Goal: Use online tool/utility: Utilize a website feature to perform a specific function

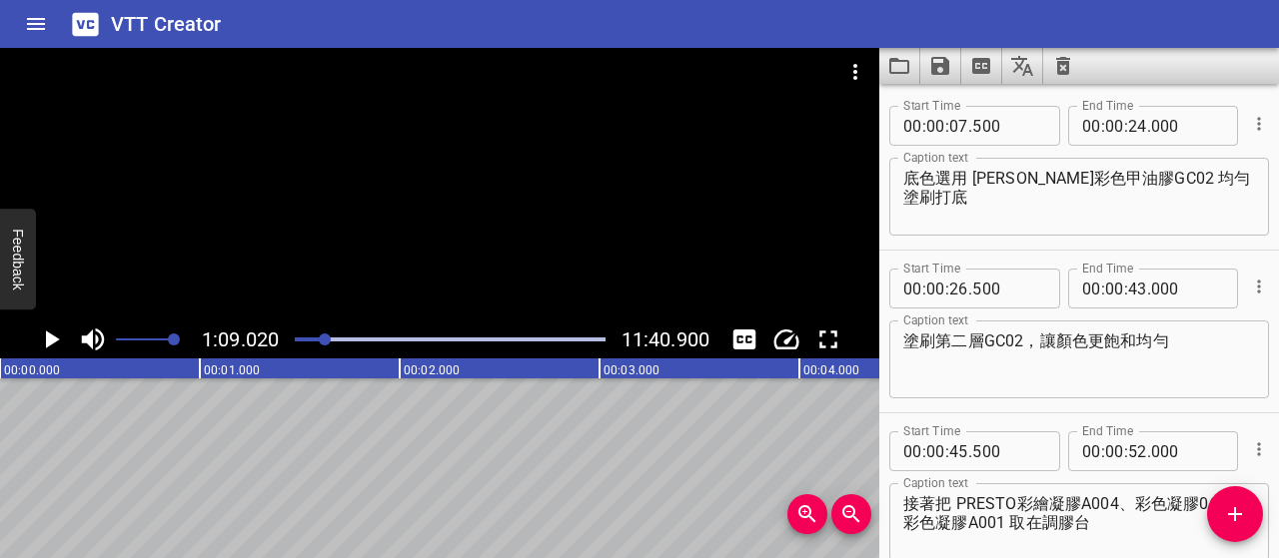
scroll to position [595, 0]
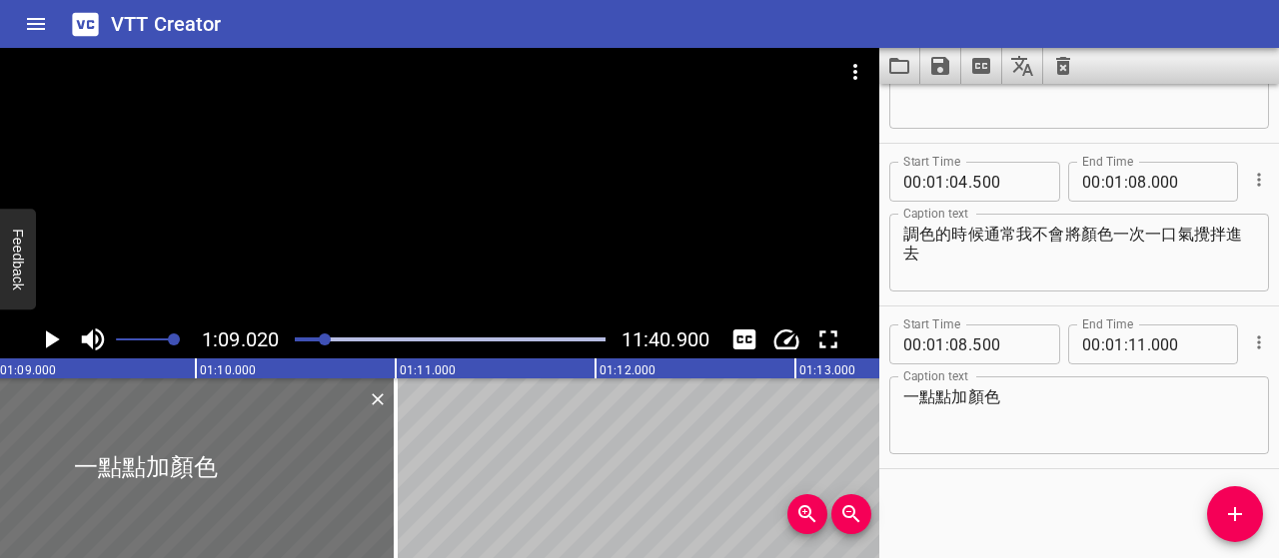
click at [320, 341] on div at bounding box center [325, 340] width 12 height 12
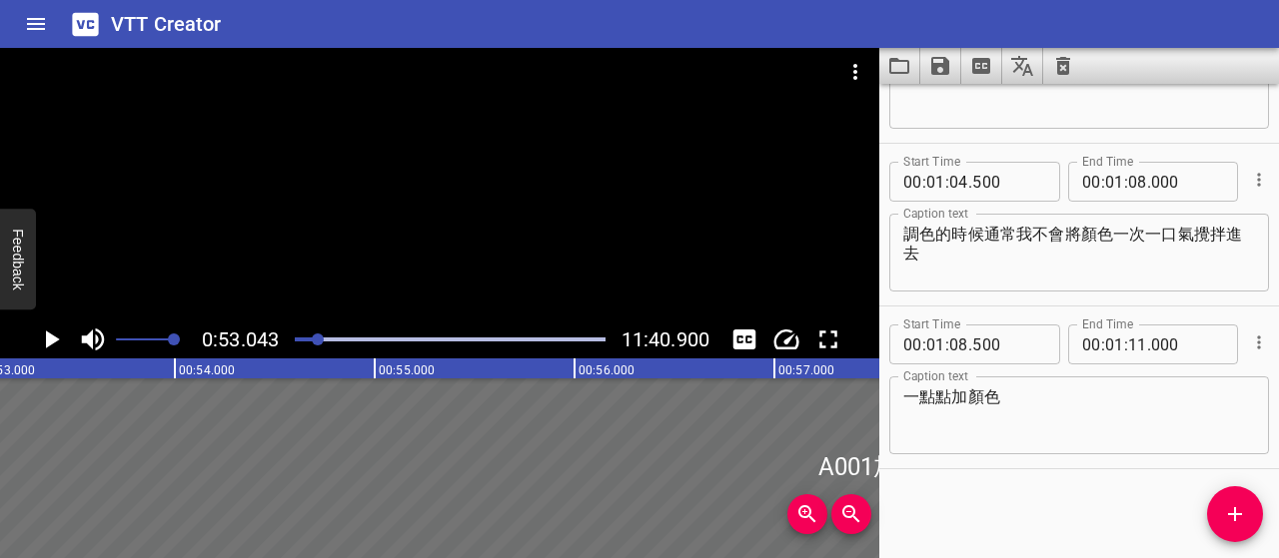
scroll to position [0, 10598]
click at [54, 343] on icon "Play/Pause" at bounding box center [51, 340] width 30 height 30
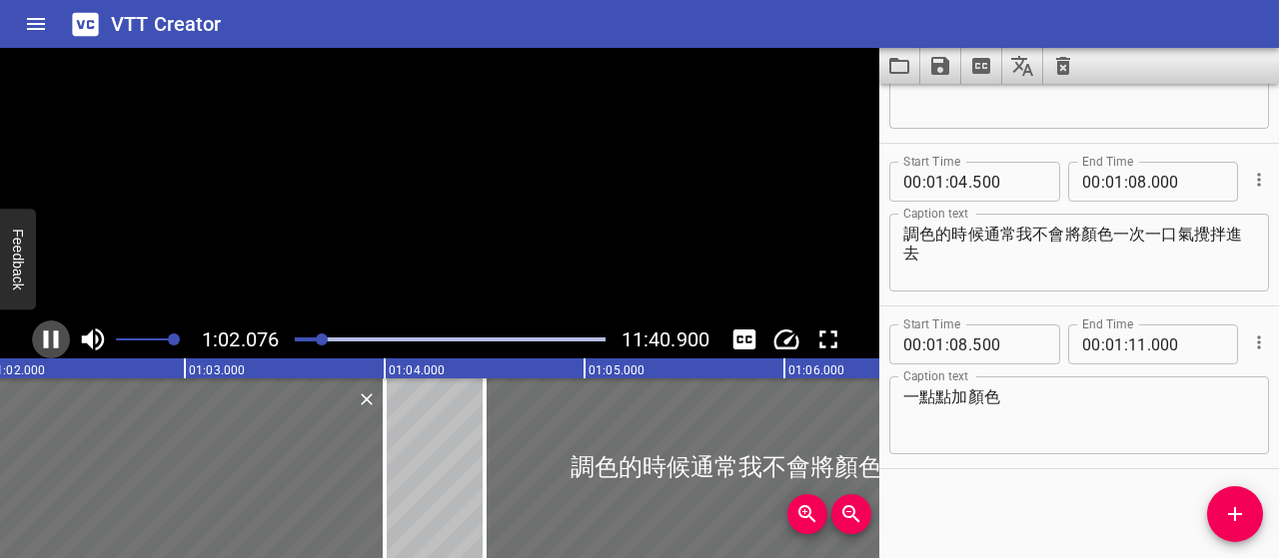
click at [54, 343] on icon "Play/Pause" at bounding box center [51, 340] width 15 height 18
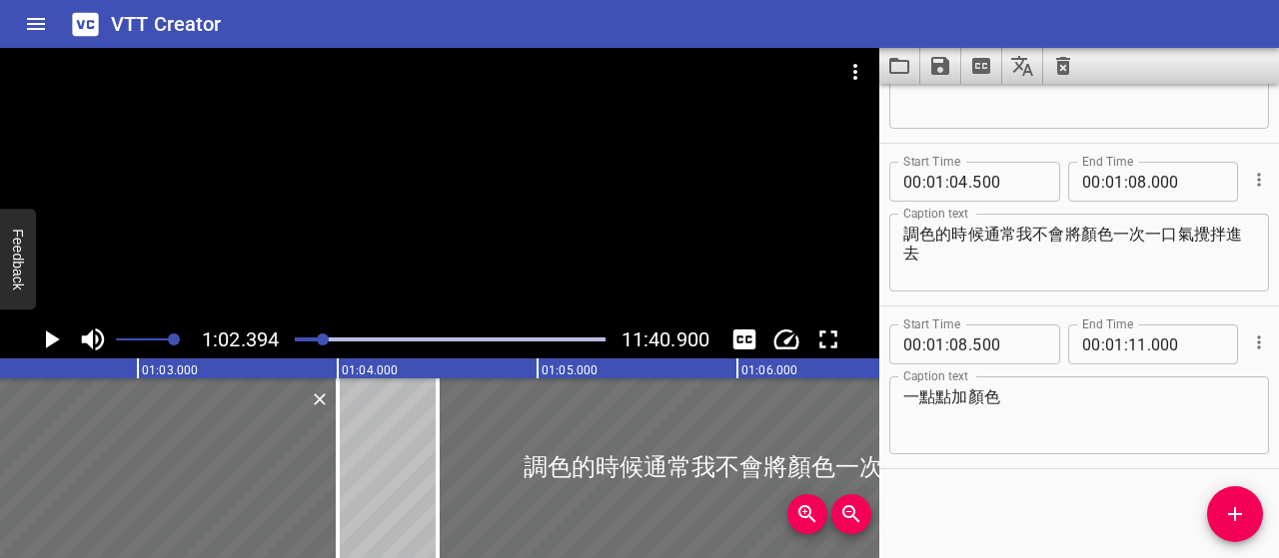
scroll to position [0, 12466]
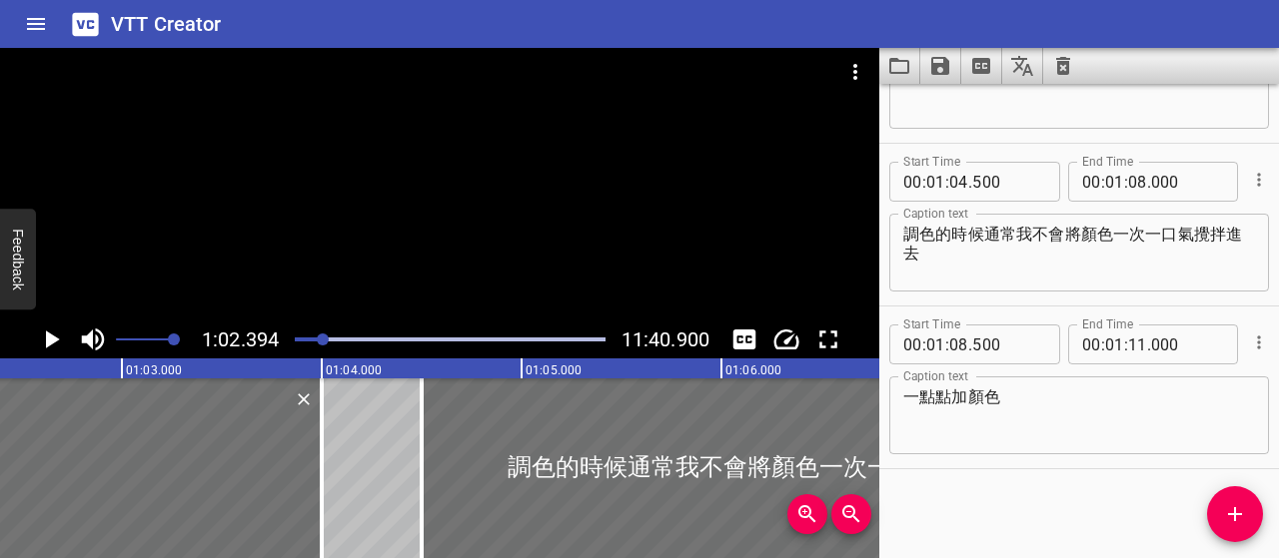
click at [318, 345] on div at bounding box center [450, 340] width 334 height 28
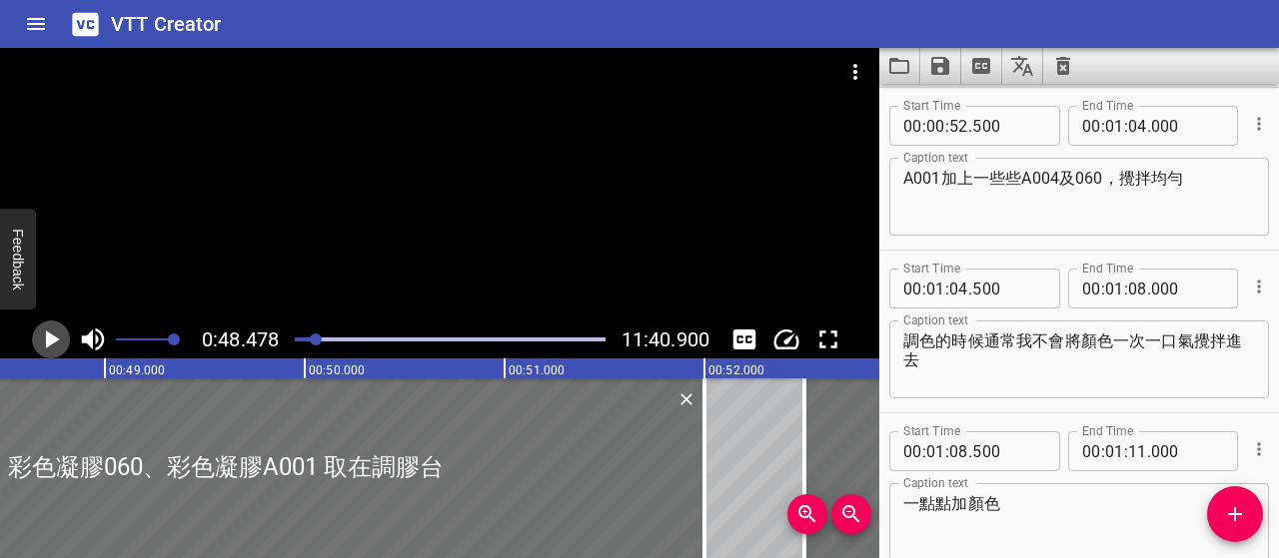
click at [44, 339] on icon "Play/Pause" at bounding box center [51, 340] width 30 height 30
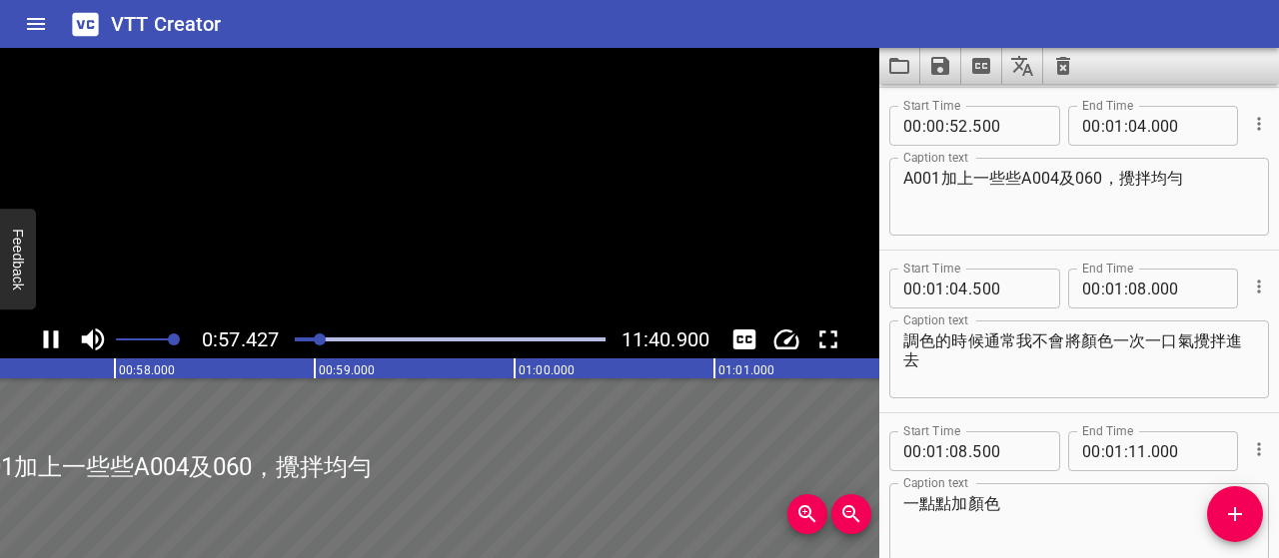
click at [43, 339] on icon "Play/Pause" at bounding box center [51, 340] width 30 height 30
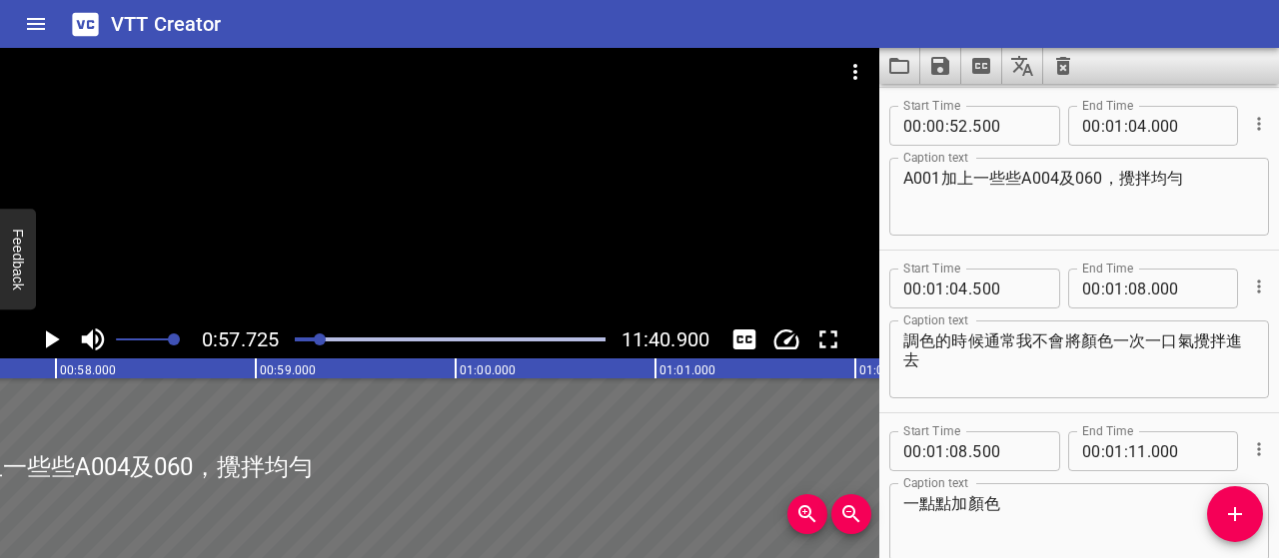
click at [43, 339] on icon "Play/Pause" at bounding box center [51, 340] width 30 height 30
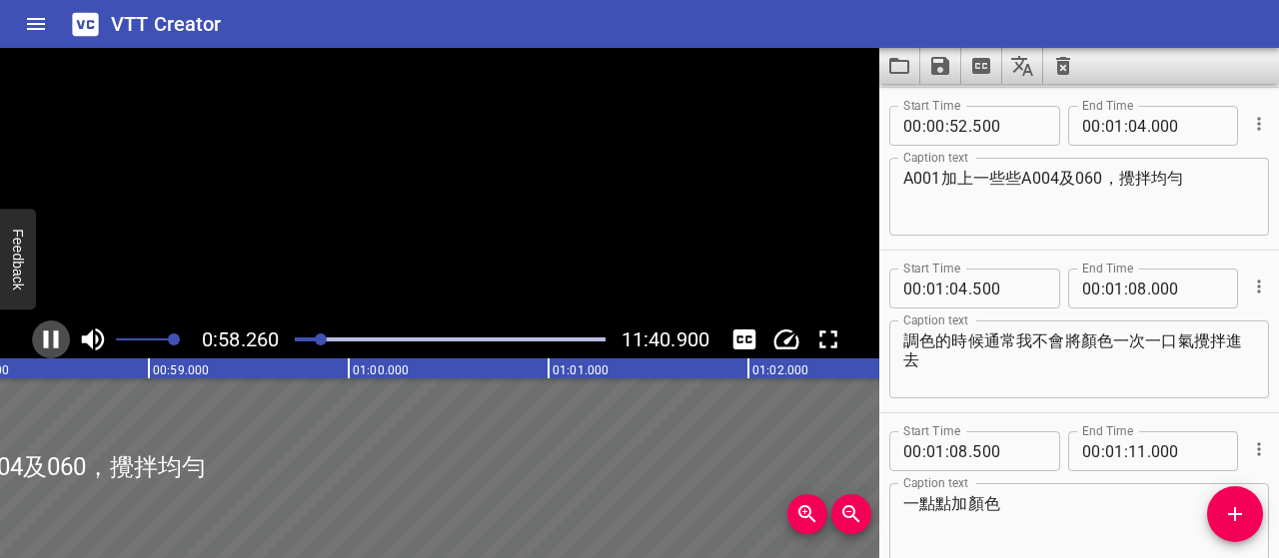
click at [43, 339] on icon "Play/Pause" at bounding box center [51, 340] width 30 height 30
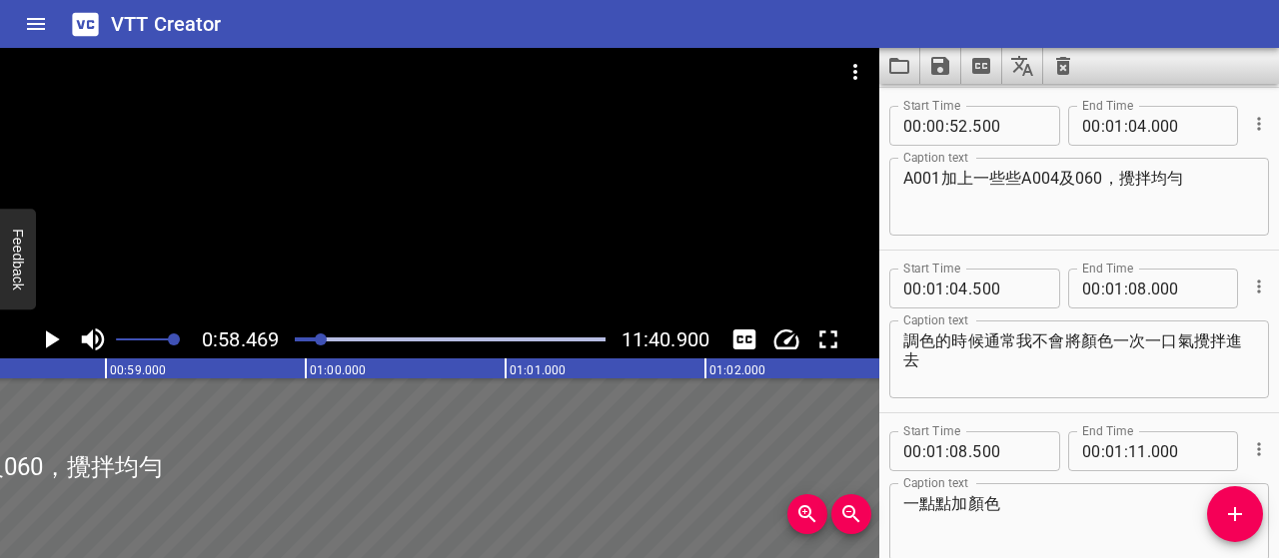
click at [43, 339] on icon "Play/Pause" at bounding box center [51, 340] width 30 height 30
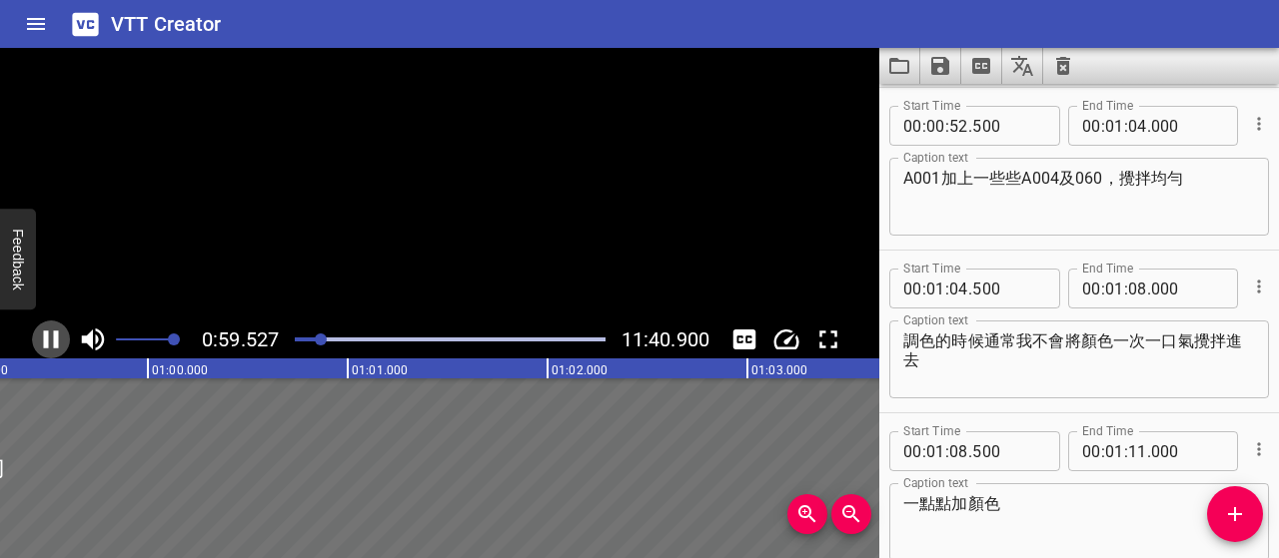
click at [43, 339] on icon "Play/Pause" at bounding box center [51, 340] width 30 height 30
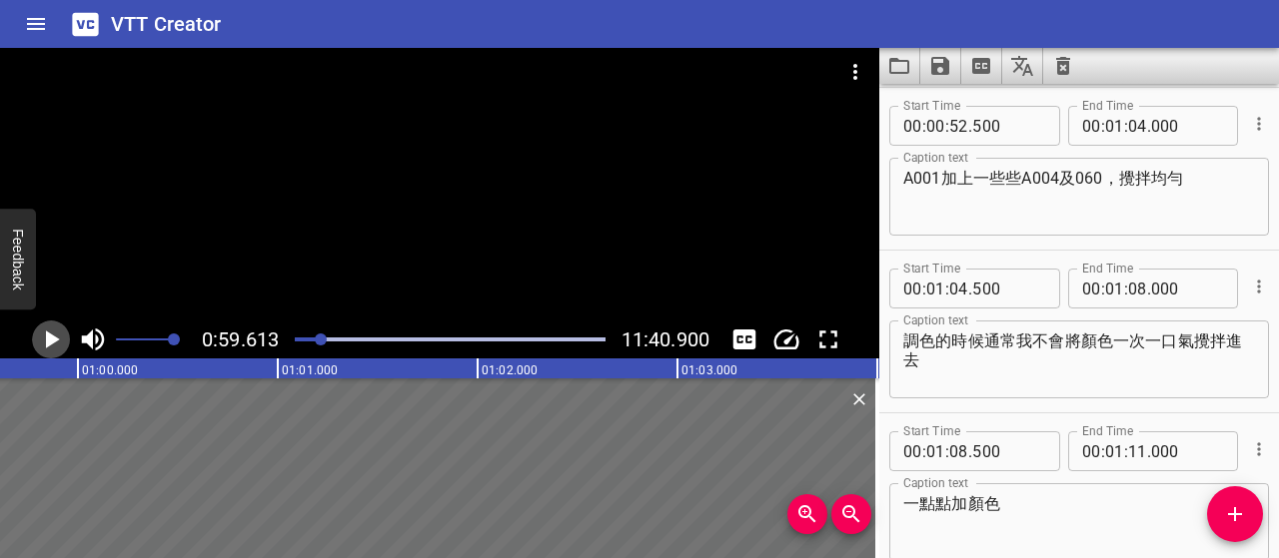
click at [55, 334] on icon "Play/Pause" at bounding box center [51, 340] width 30 height 30
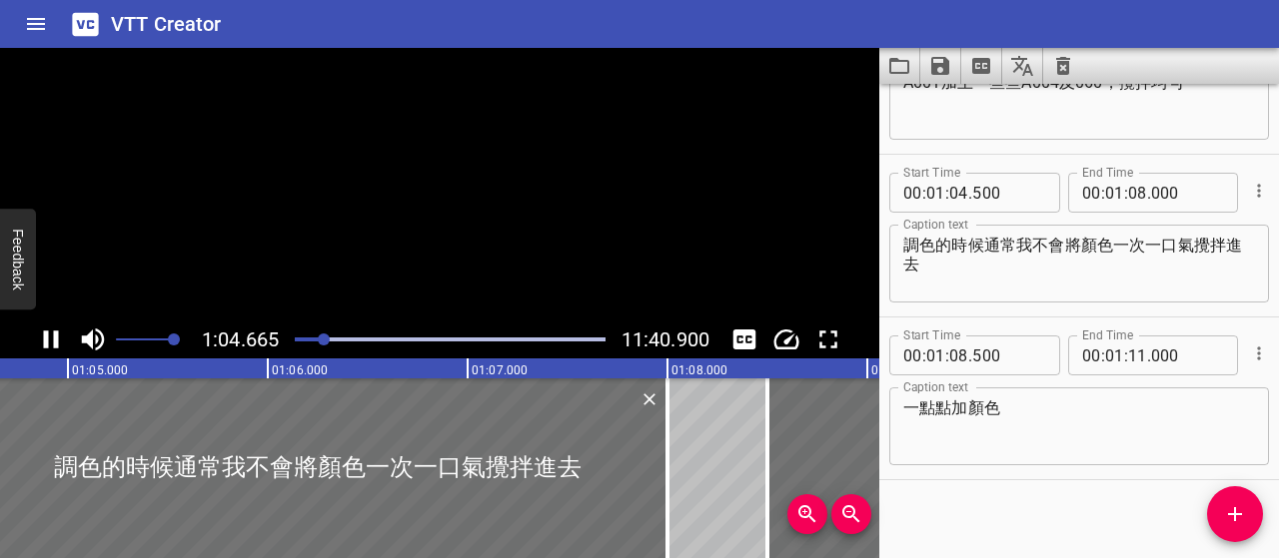
scroll to position [595, 0]
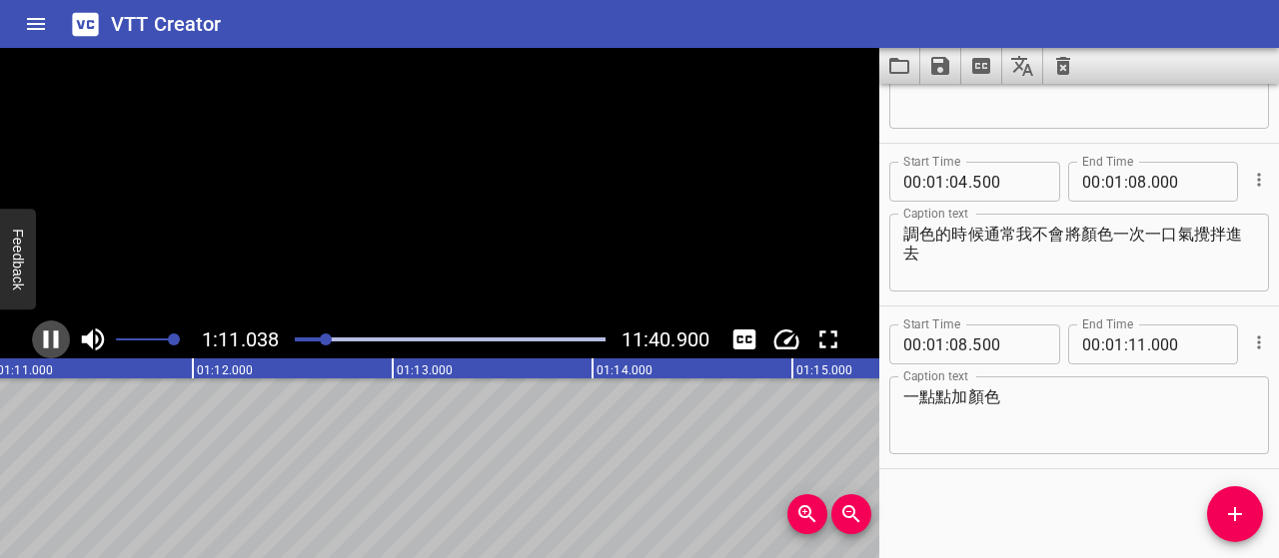
click at [55, 334] on icon "Play/Pause" at bounding box center [51, 340] width 15 height 18
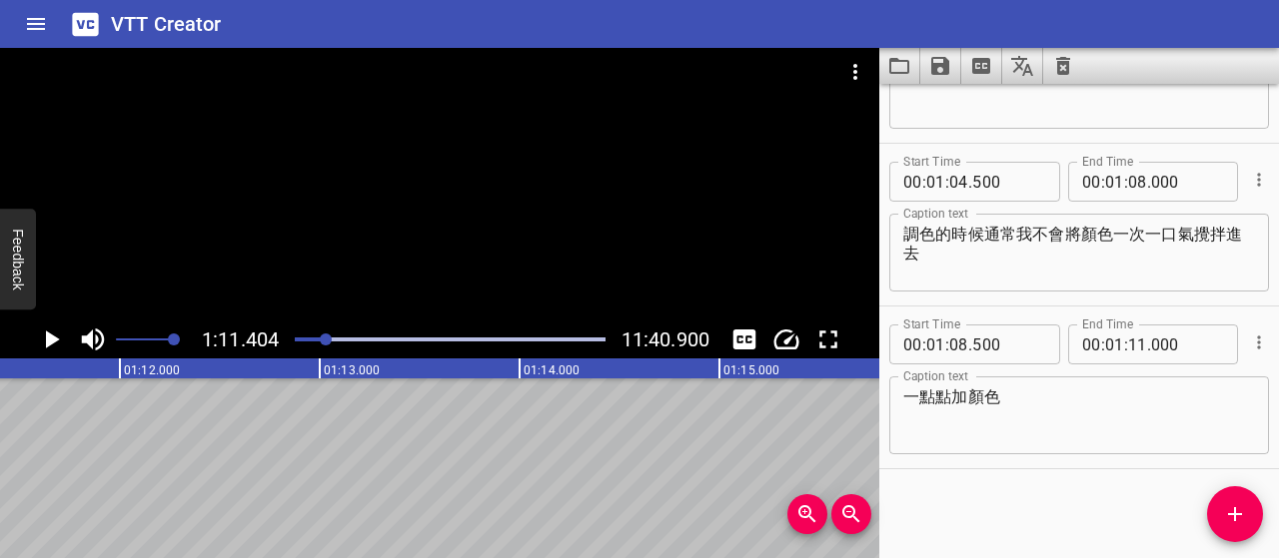
click at [52, 337] on icon "Play/Pause" at bounding box center [53, 340] width 14 height 18
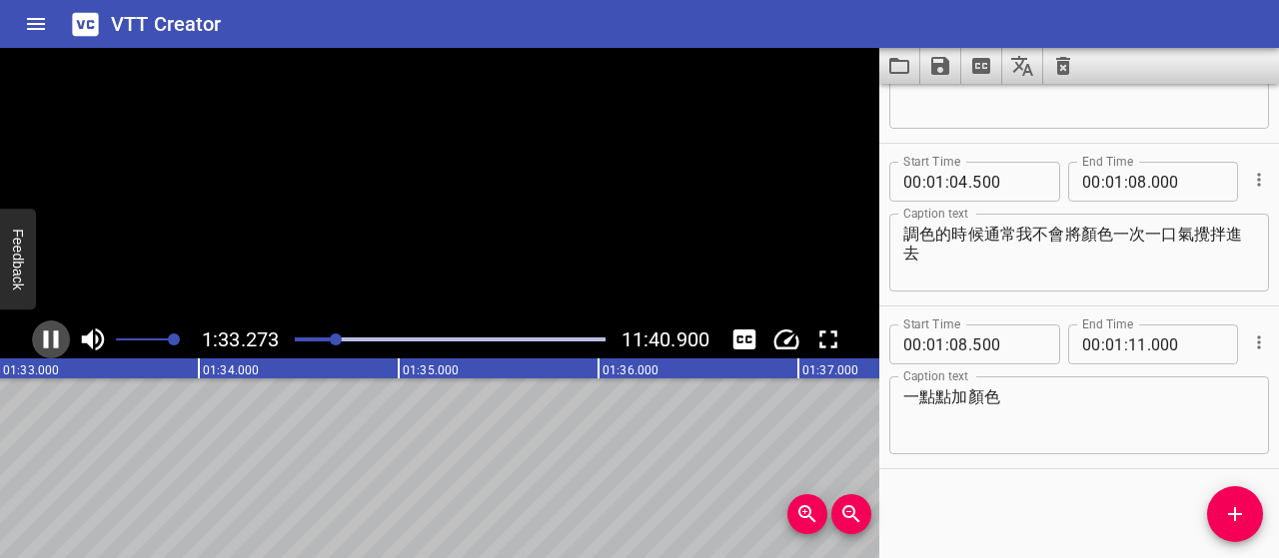
click at [52, 337] on icon "Play/Pause" at bounding box center [51, 340] width 30 height 30
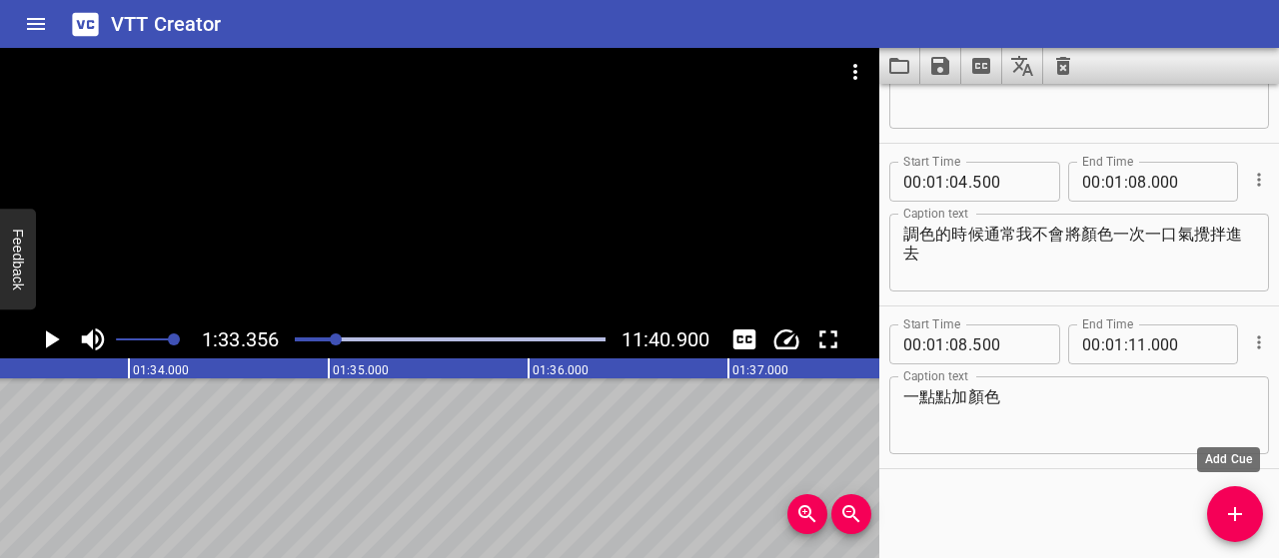
click at [1225, 518] on icon "Add Cue" at bounding box center [1235, 515] width 24 height 24
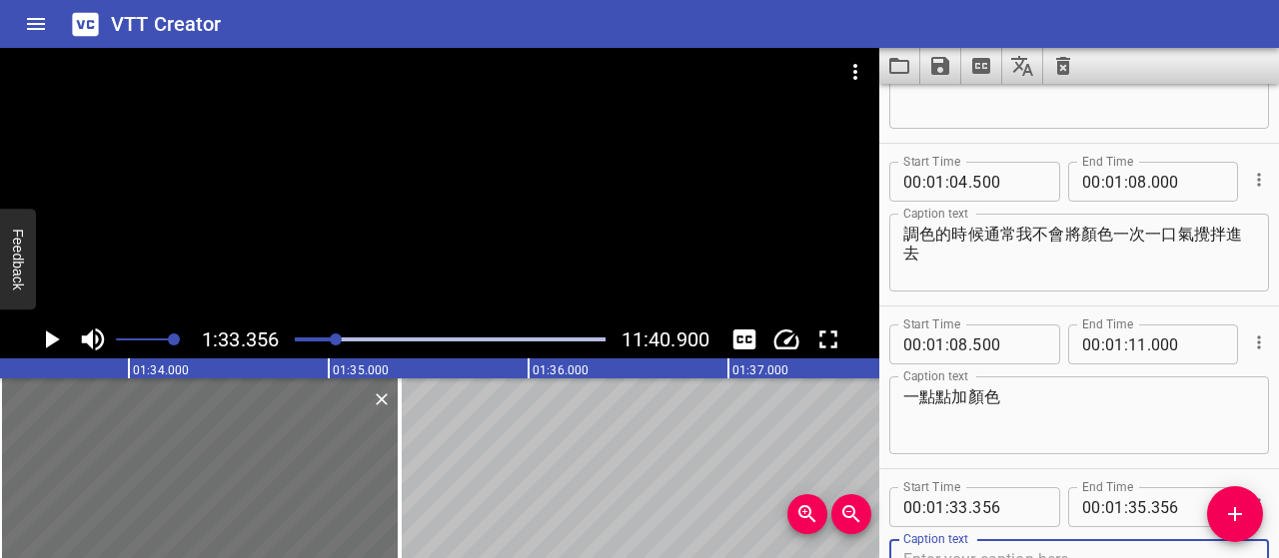
scroll to position [605, 0]
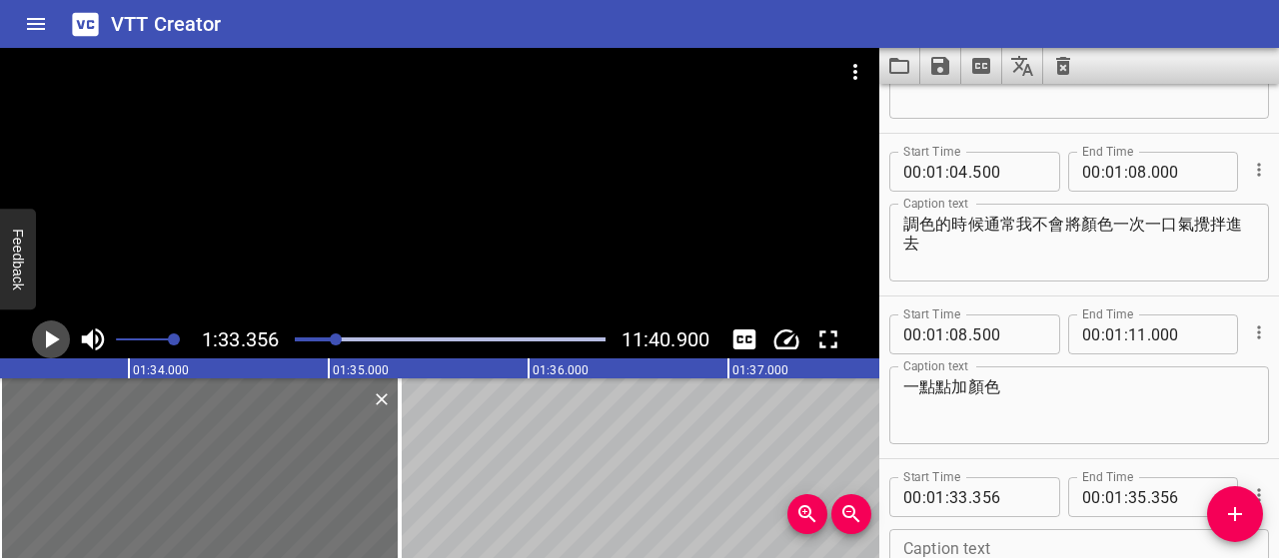
click at [62, 339] on icon "Play/Pause" at bounding box center [51, 340] width 30 height 30
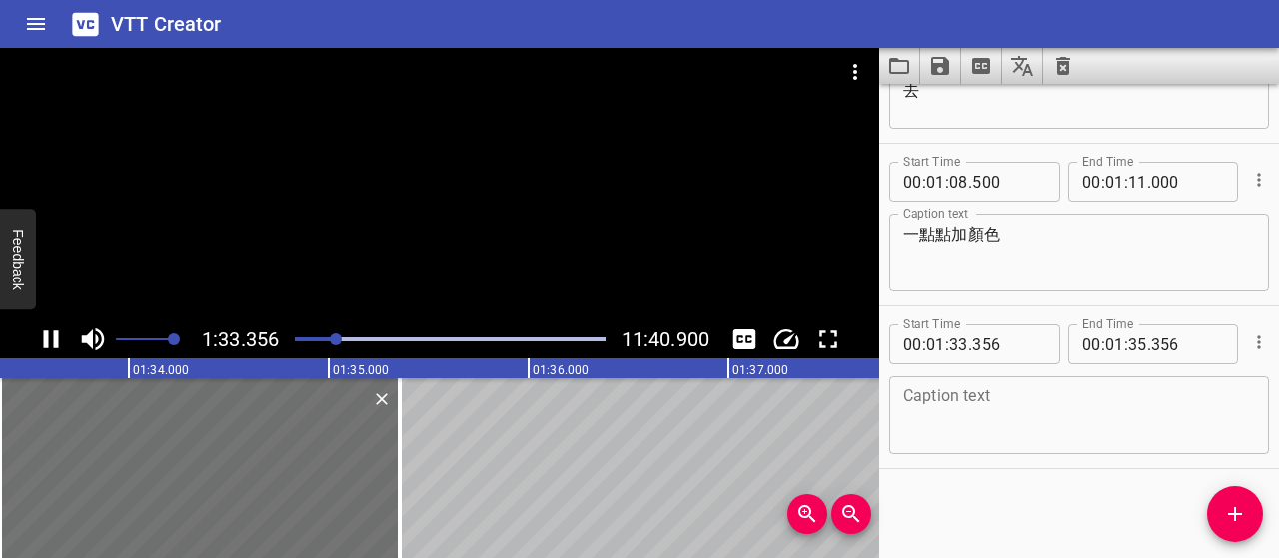
scroll to position [759, 0]
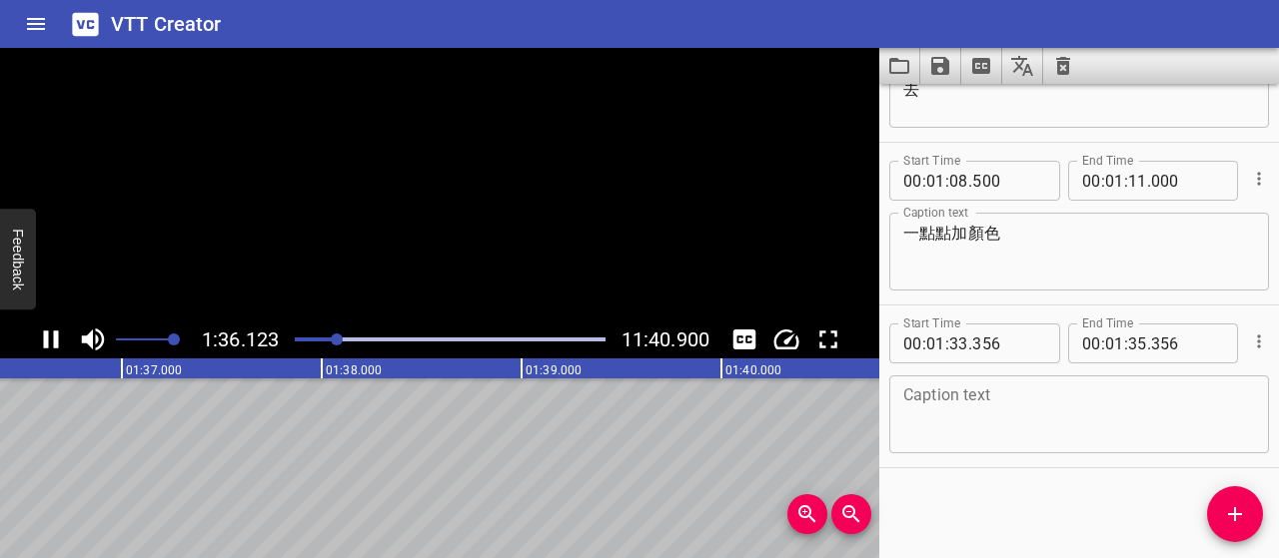
click at [62, 339] on icon "Play/Pause" at bounding box center [51, 340] width 30 height 30
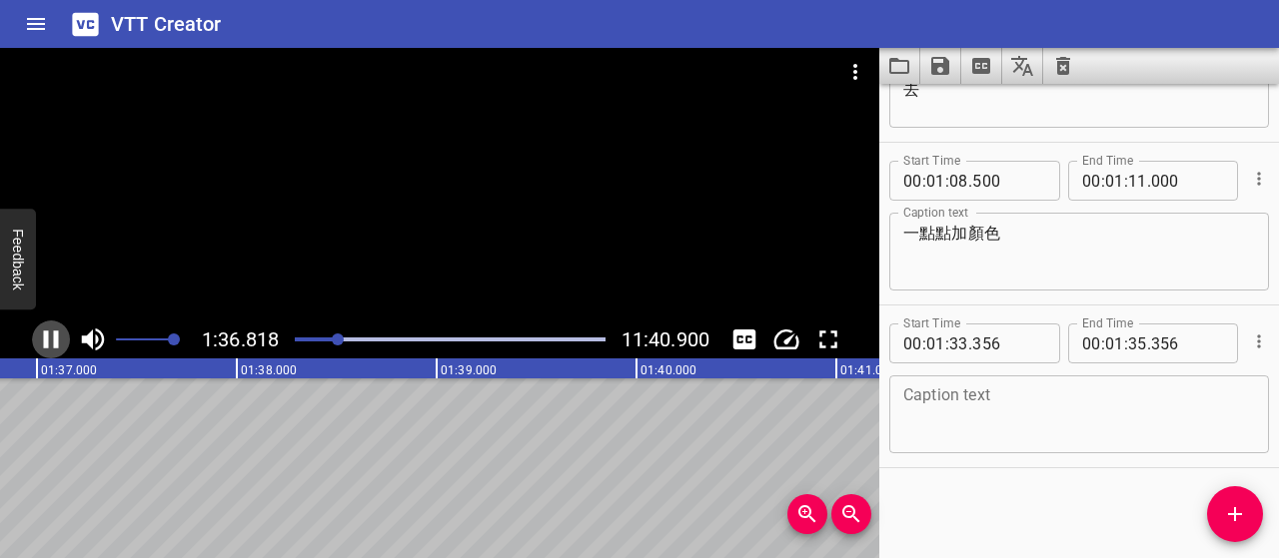
click at [62, 339] on icon "Play/Pause" at bounding box center [51, 340] width 30 height 30
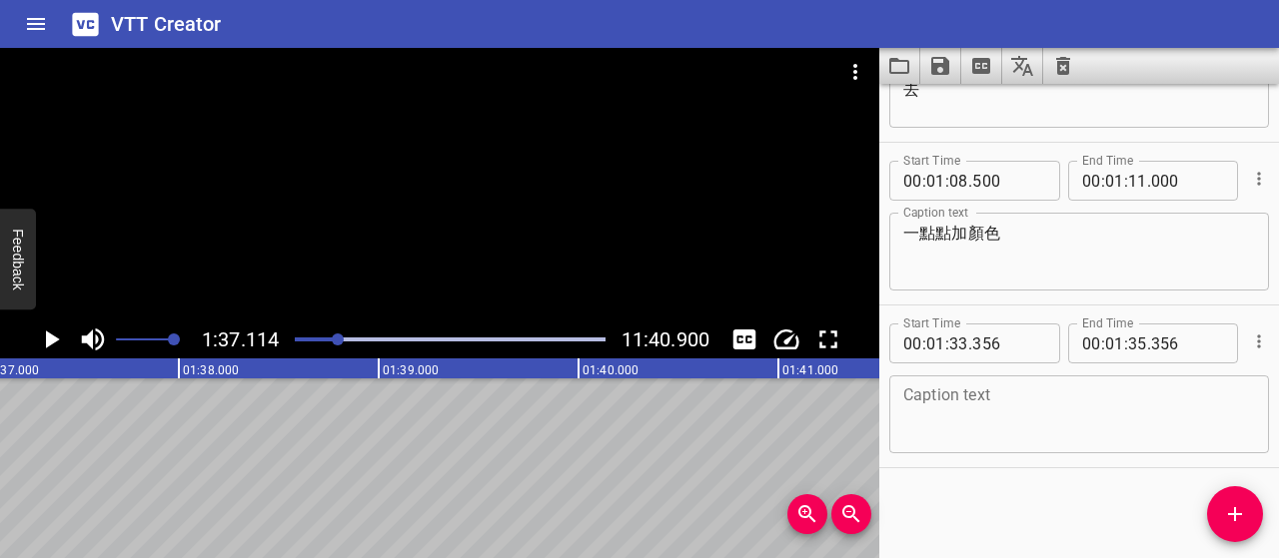
scroll to position [0, 19404]
click at [335, 340] on div at bounding box center [338, 340] width 12 height 12
click at [50, 336] on icon "Play/Pause" at bounding box center [53, 340] width 14 height 18
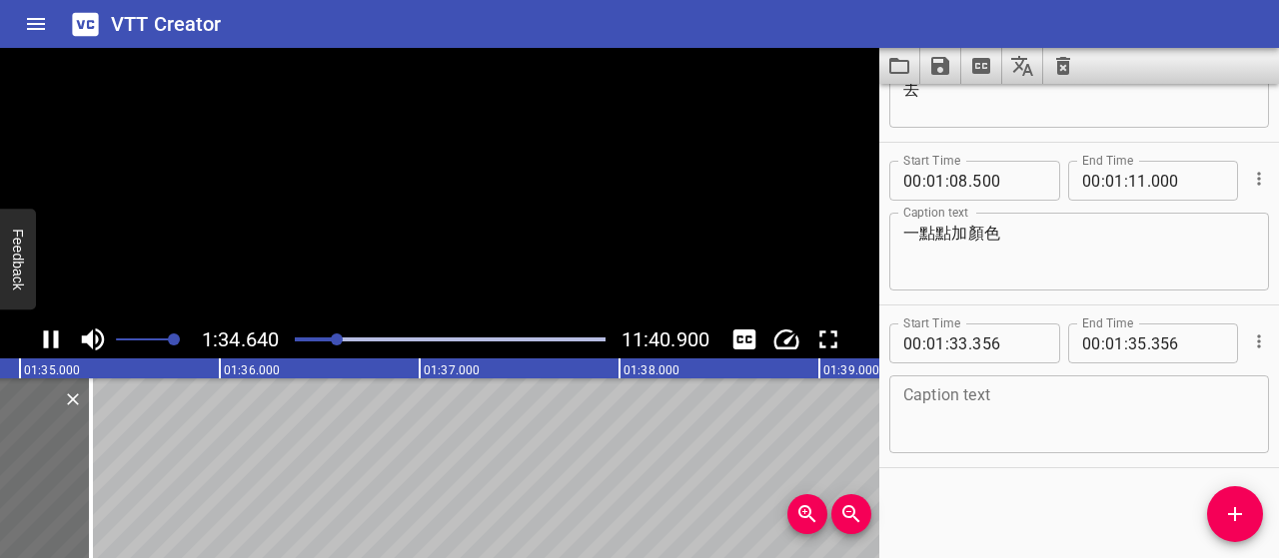
click at [50, 336] on icon "Play/Pause" at bounding box center [51, 340] width 30 height 30
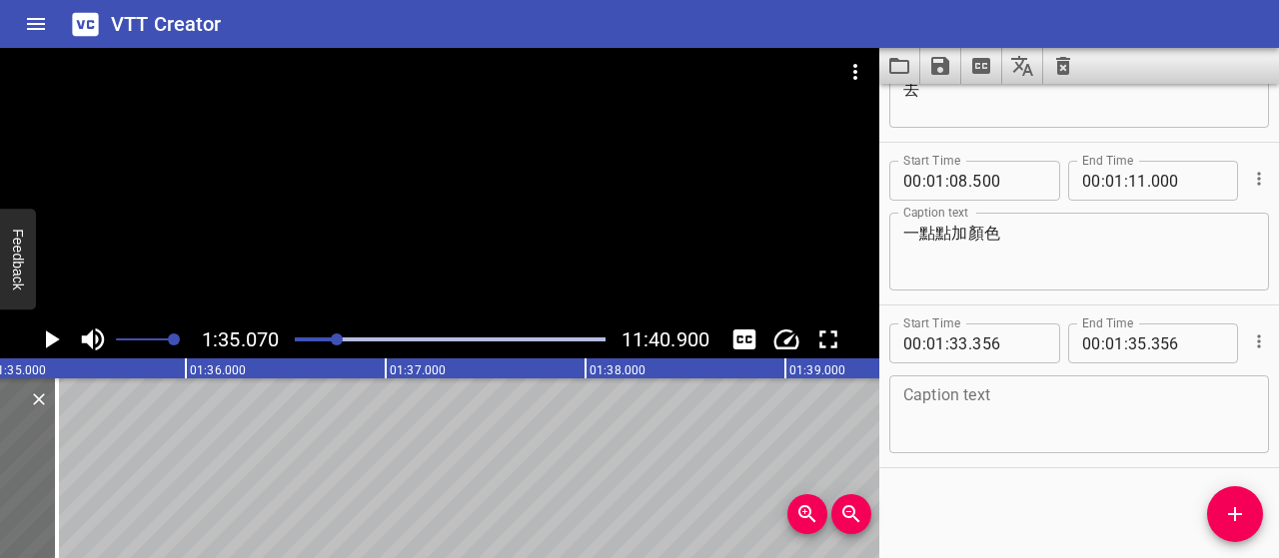
click at [57, 337] on icon "Play/Pause" at bounding box center [51, 340] width 30 height 30
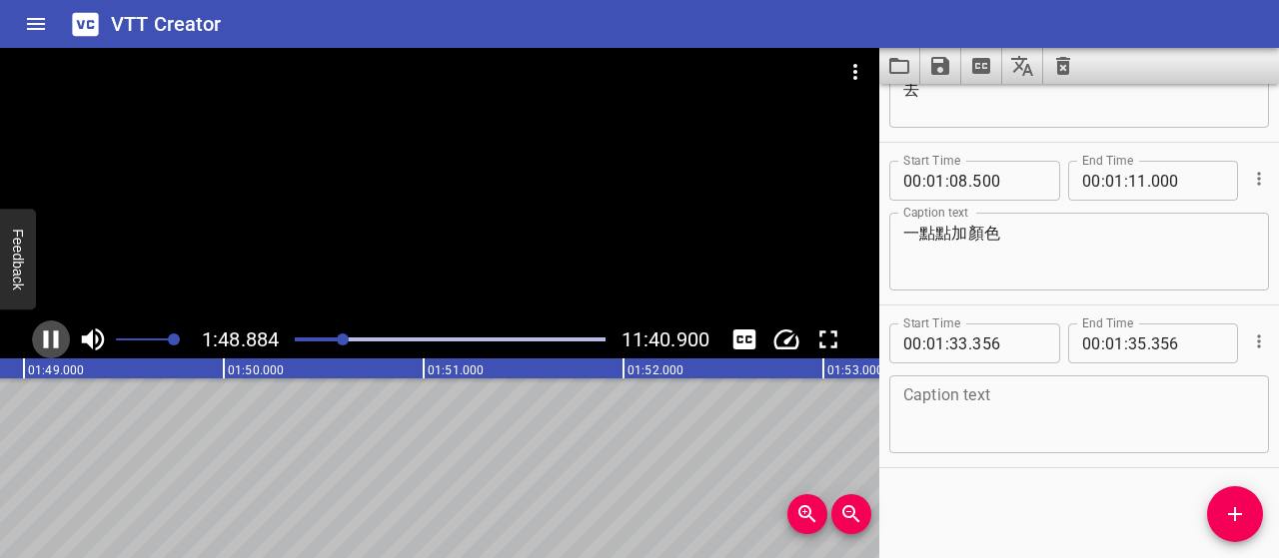
click at [61, 337] on icon "Play/Pause" at bounding box center [51, 340] width 30 height 30
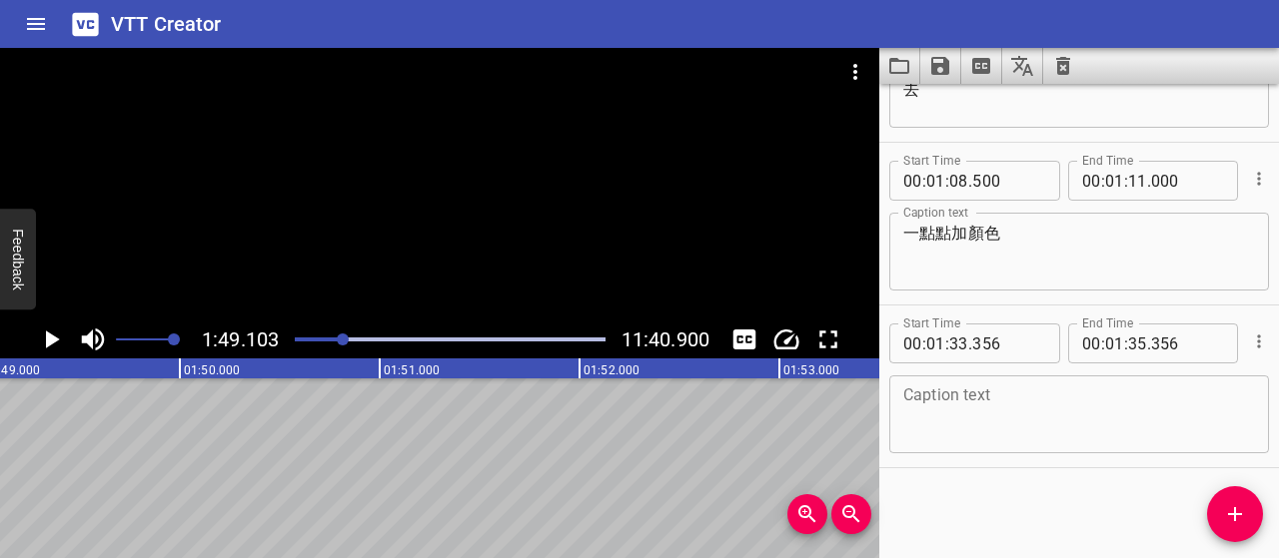
scroll to position [0, 21800]
click at [339, 337] on div at bounding box center [343, 340] width 12 height 12
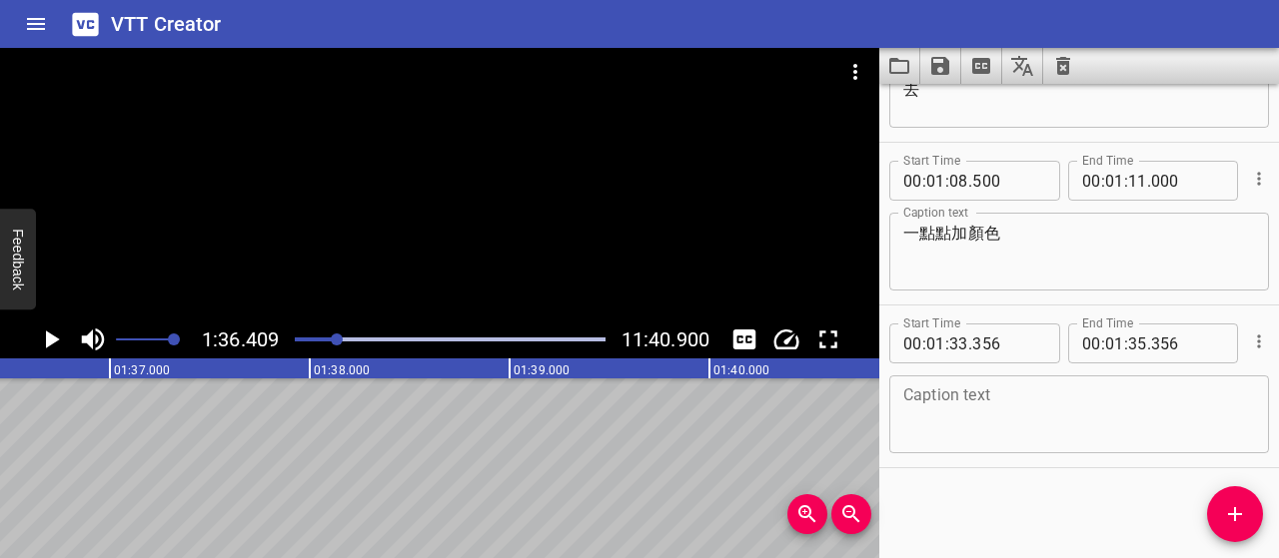
scroll to position [0, 19264]
click at [784, 340] on icon "Change Playback Speed" at bounding box center [786, 340] width 30 height 30
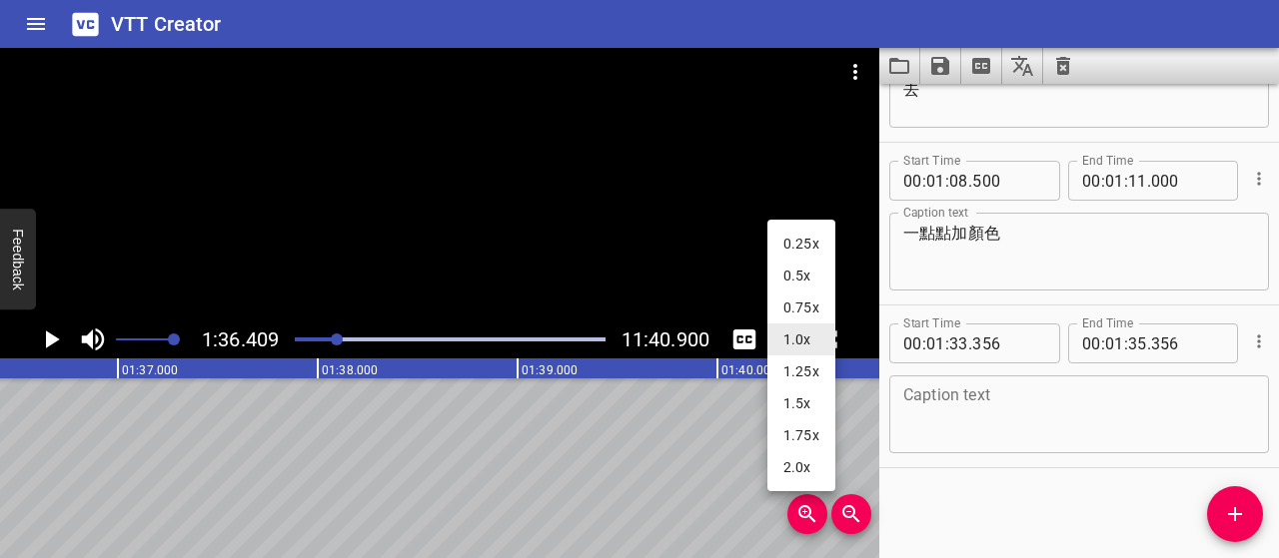
click at [805, 405] on li "1.5x" at bounding box center [801, 404] width 68 height 32
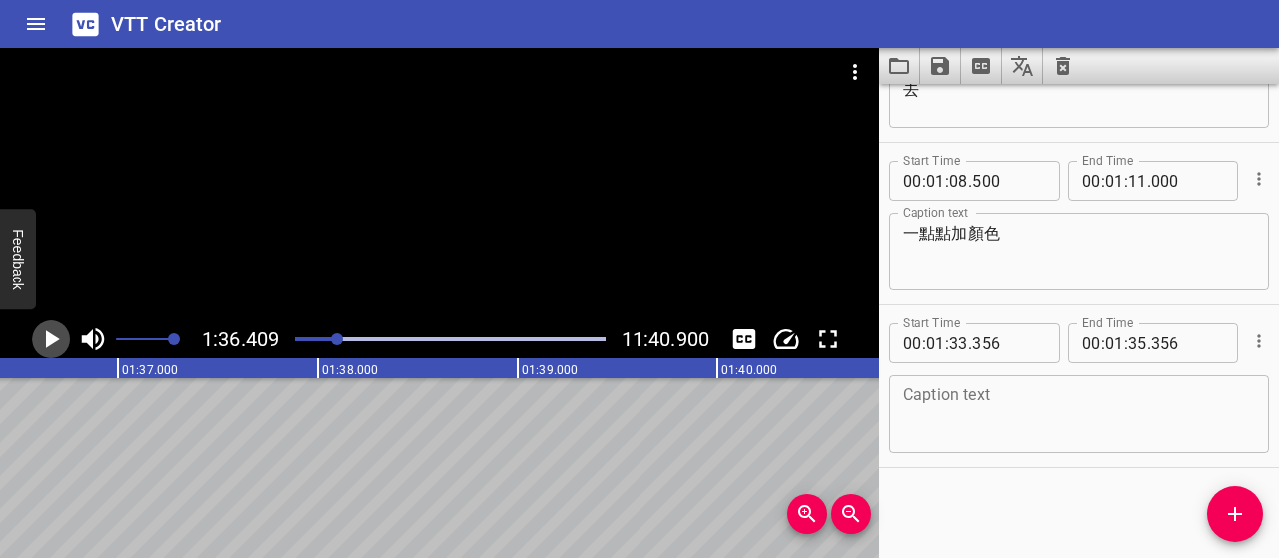
click at [47, 337] on icon "Play/Pause" at bounding box center [53, 340] width 14 height 18
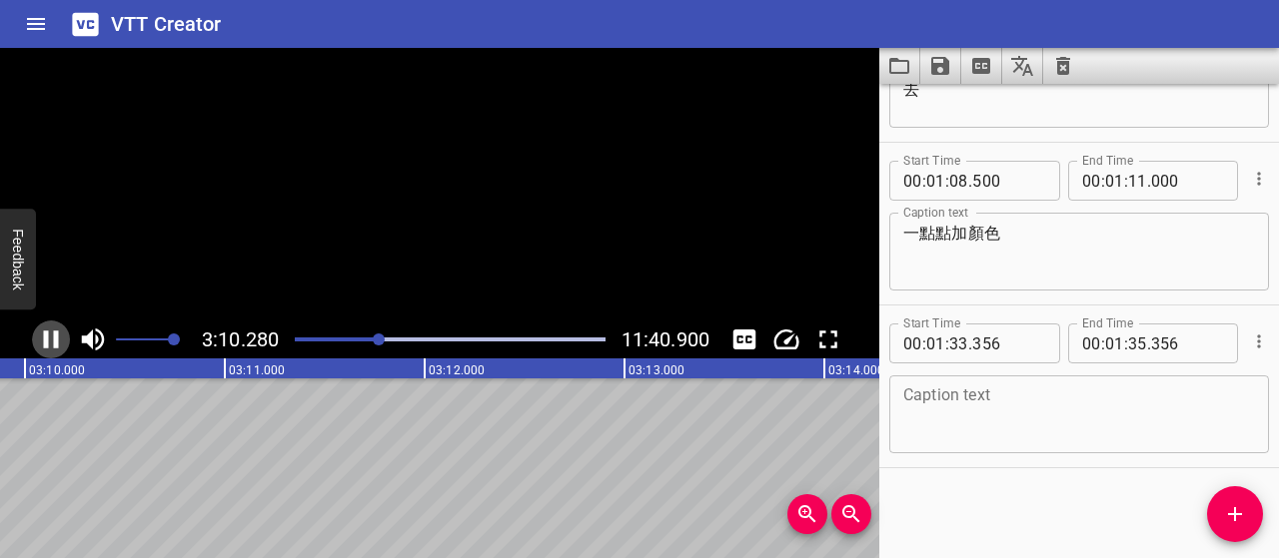
click at [48, 336] on icon "Play/Pause" at bounding box center [51, 340] width 15 height 18
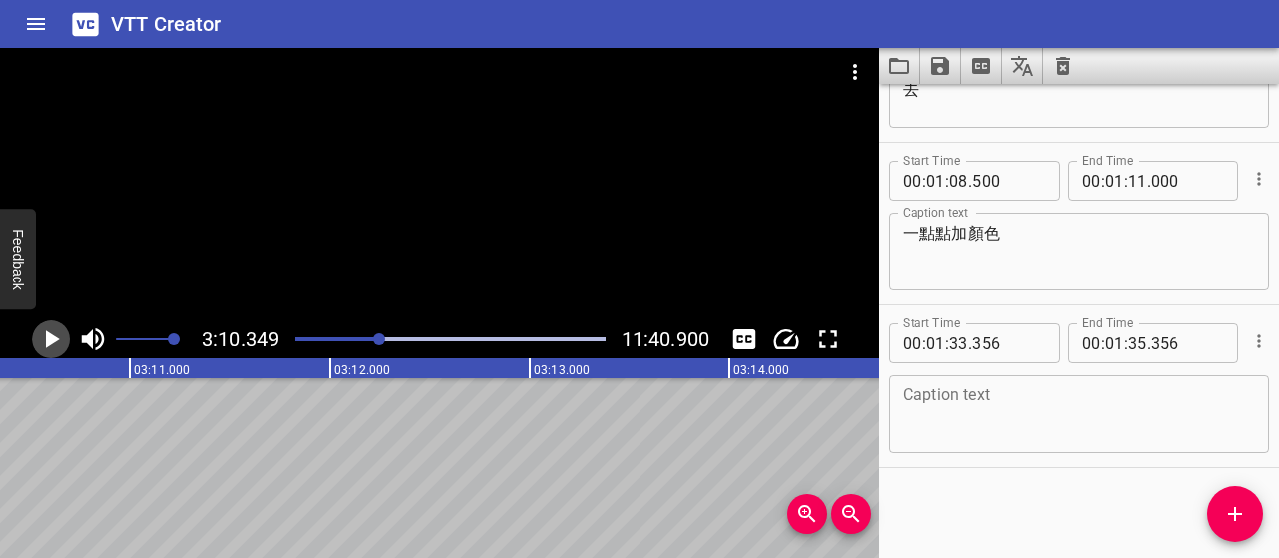
click at [58, 341] on icon "Play/Pause" at bounding box center [53, 340] width 14 height 18
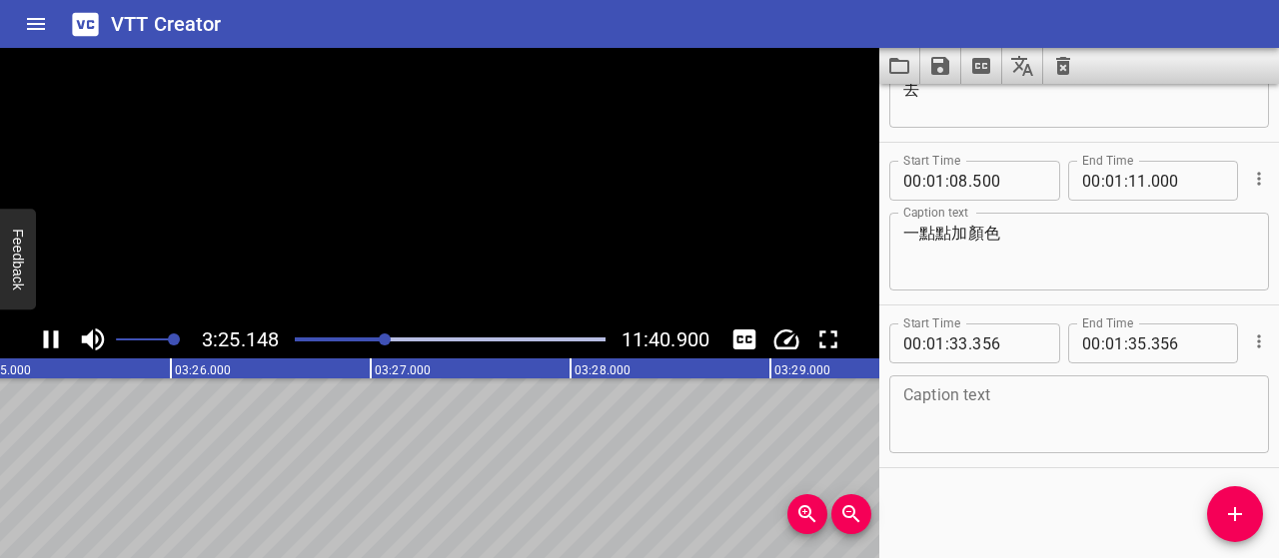
click at [58, 341] on icon "Play/Pause" at bounding box center [51, 340] width 15 height 18
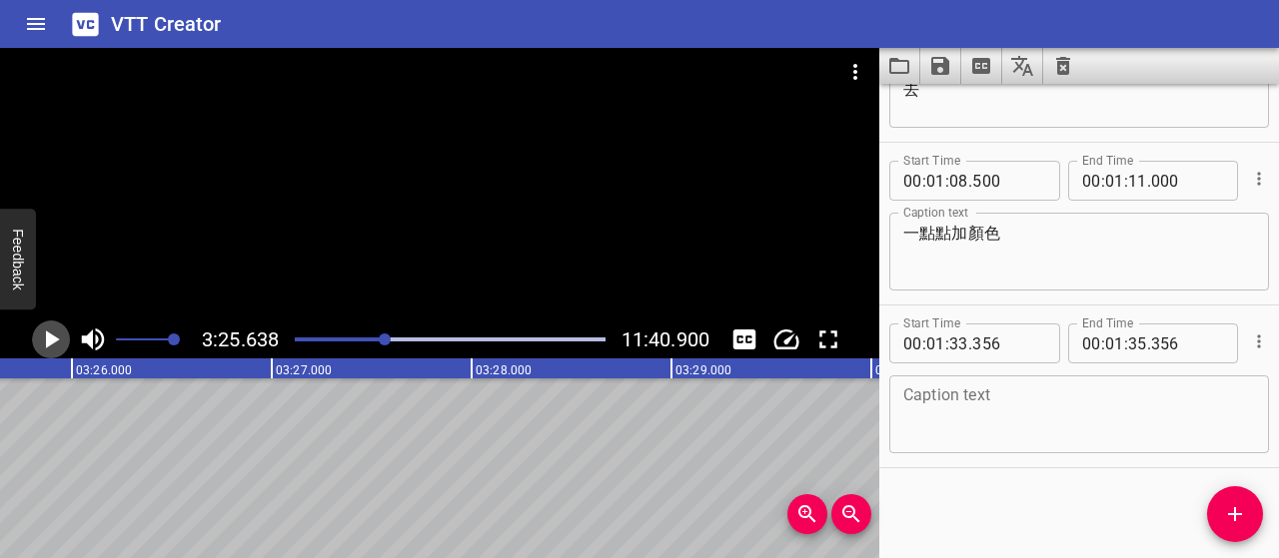
click at [52, 341] on icon "Play/Pause" at bounding box center [53, 340] width 14 height 18
click at [52, 341] on icon "Play/Pause" at bounding box center [51, 340] width 30 height 30
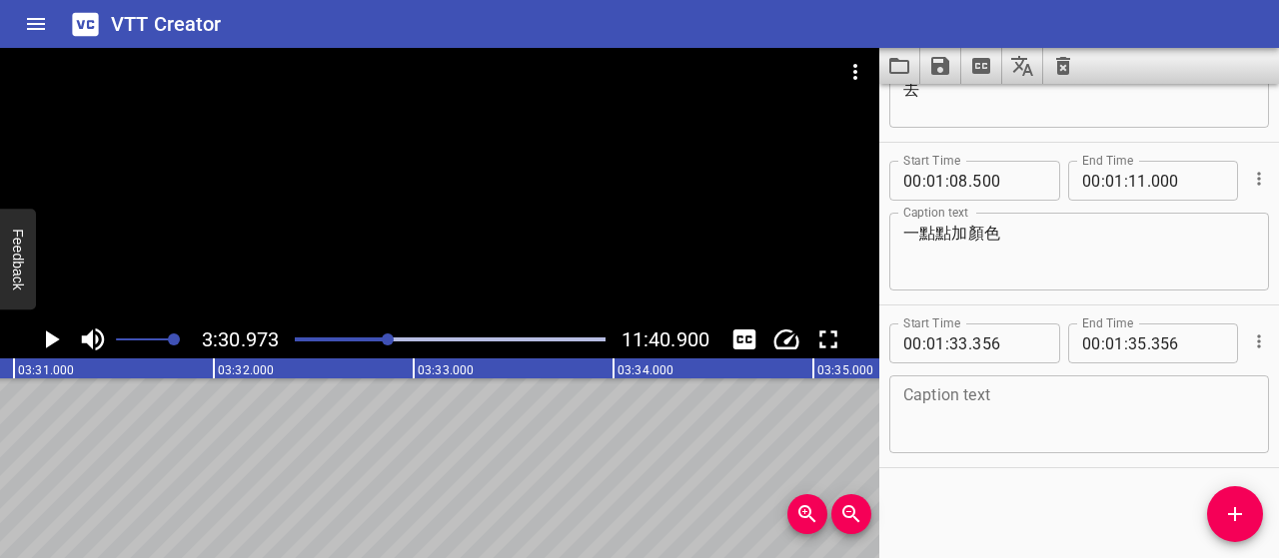
scroll to position [0, 42154]
click at [52, 341] on icon "Play/Pause" at bounding box center [53, 340] width 14 height 18
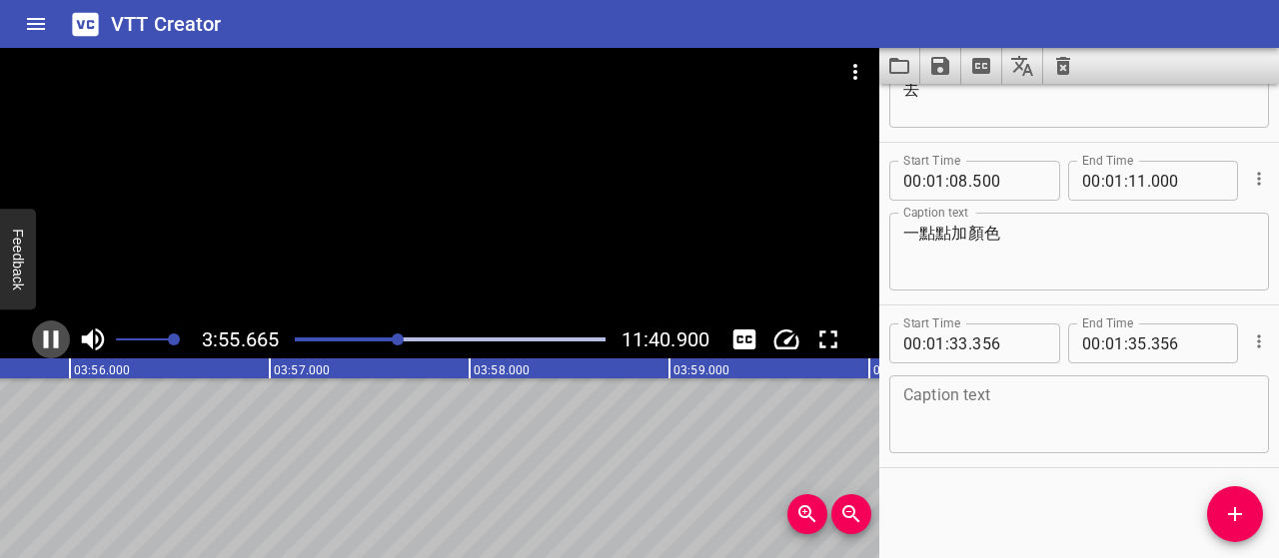
click at [65, 337] on icon "Play/Pause" at bounding box center [51, 340] width 30 height 30
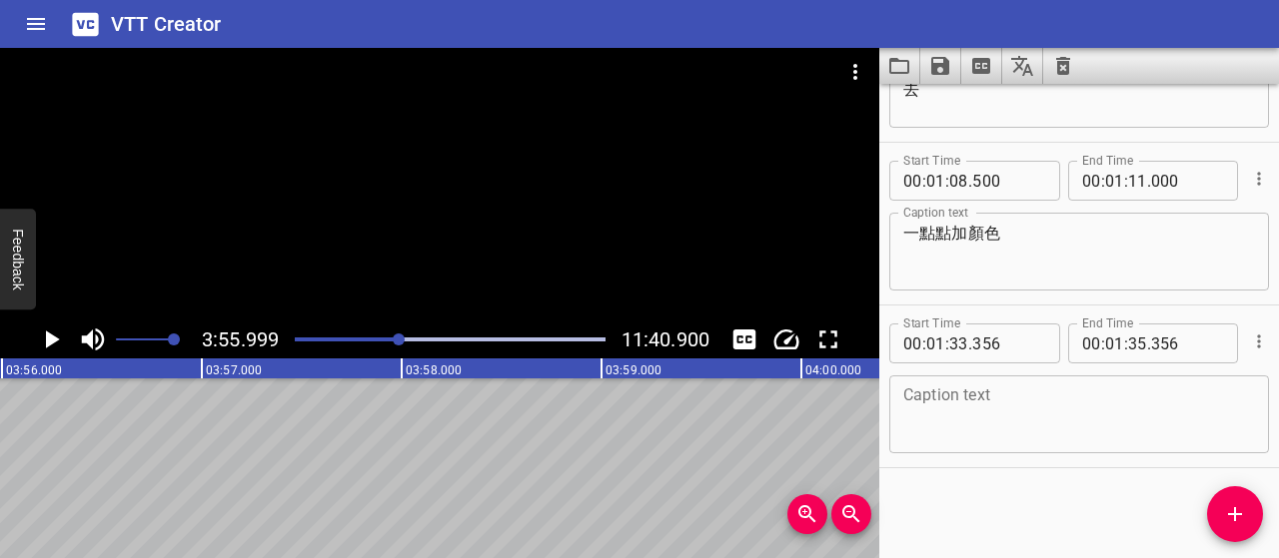
scroll to position [0, 47156]
click at [52, 347] on icon "Play/Pause" at bounding box center [51, 340] width 30 height 30
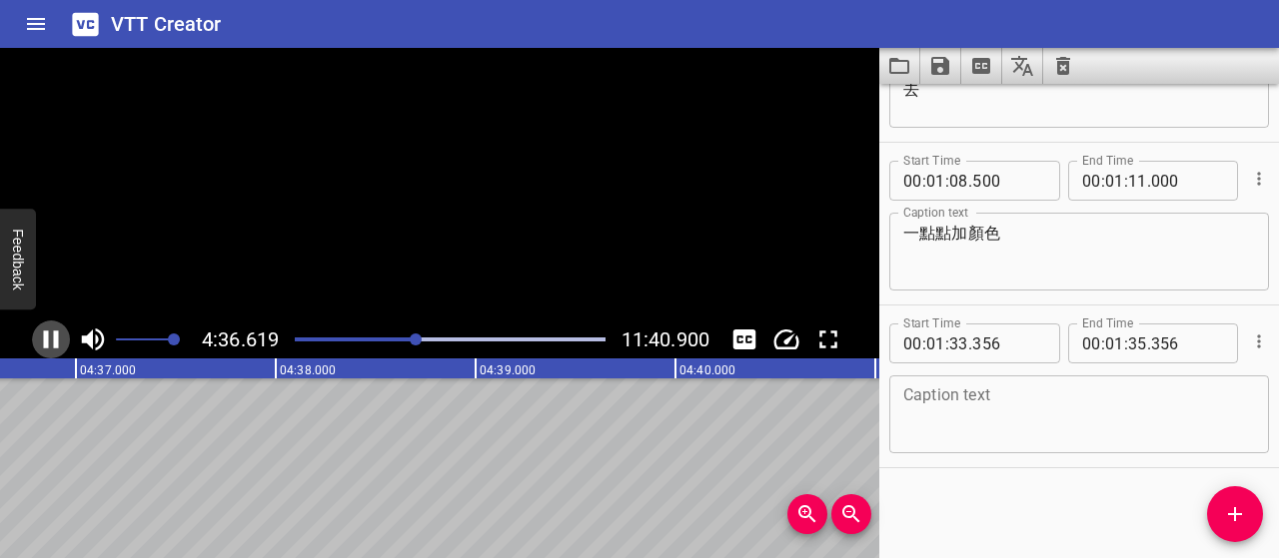
click at [54, 347] on icon "Play/Pause" at bounding box center [51, 340] width 15 height 18
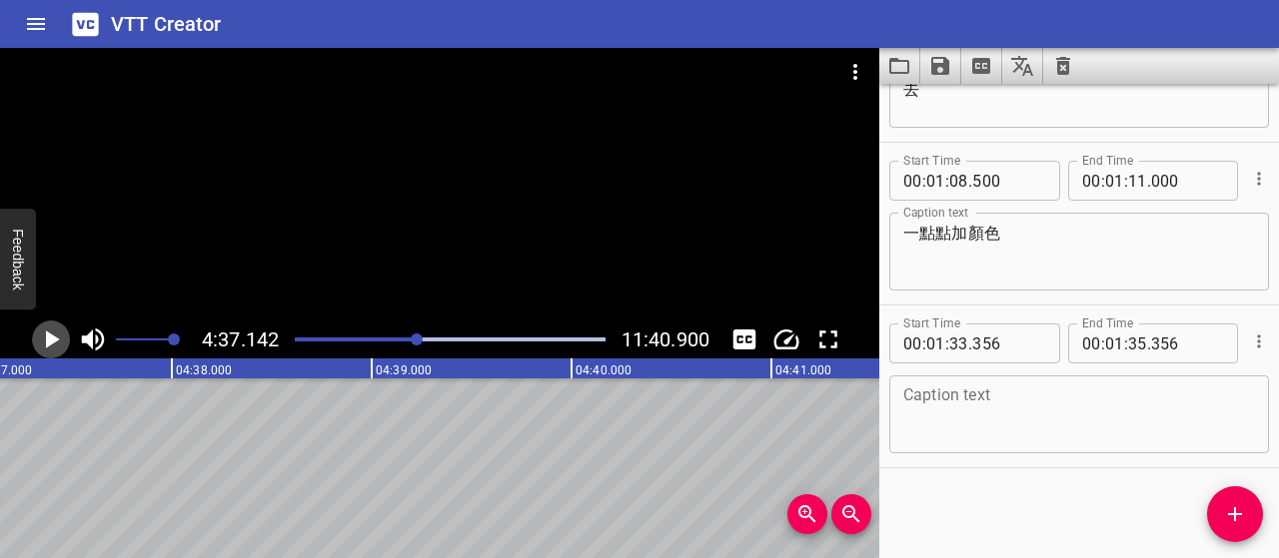
click at [54, 347] on icon "Play/Pause" at bounding box center [51, 340] width 30 height 30
click at [54, 347] on icon "Play/Pause" at bounding box center [51, 340] width 15 height 18
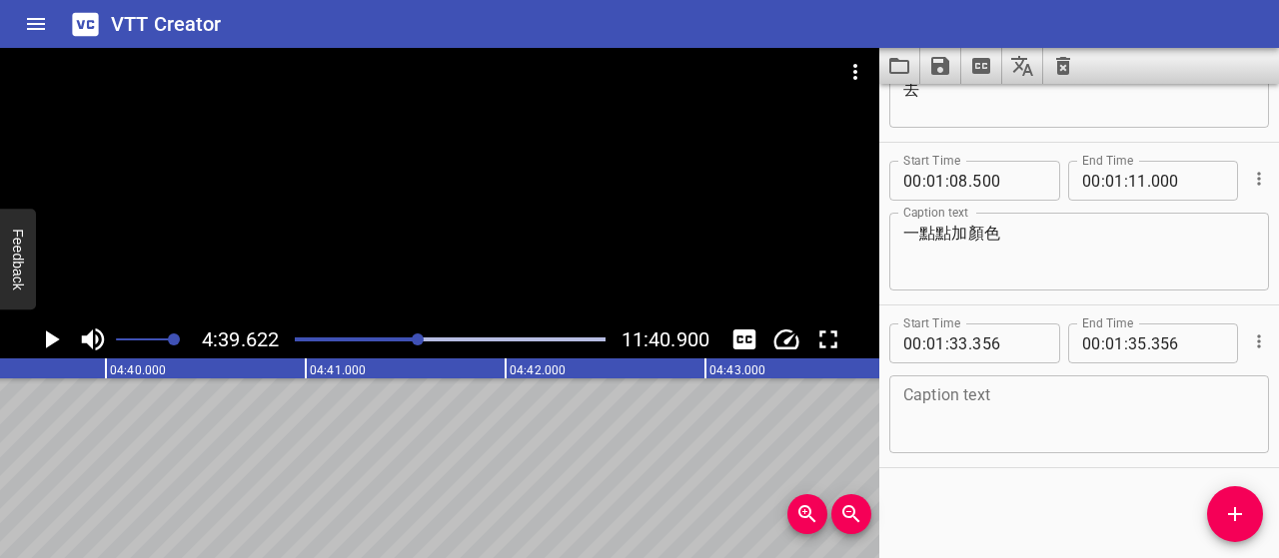
scroll to position [0, 55872]
click at [411, 339] on div "Play progress" at bounding box center [264, 340] width 310 height 4
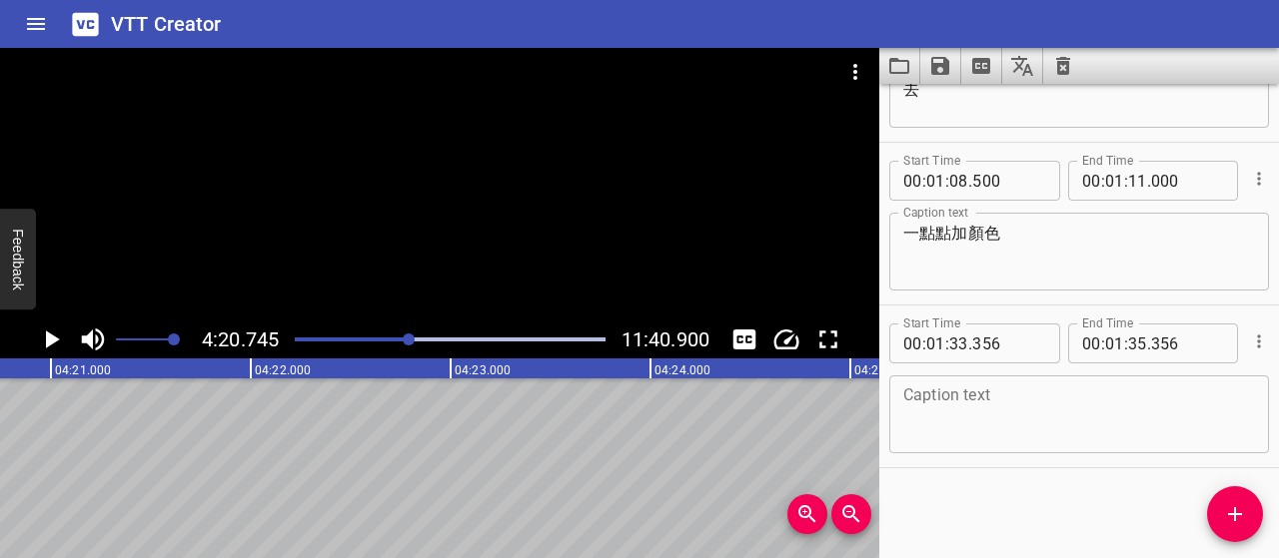
click at [404, 345] on div at bounding box center [450, 340] width 334 height 28
click at [50, 347] on icon "Play/Pause" at bounding box center [51, 340] width 30 height 30
click at [52, 335] on icon "Play/Pause" at bounding box center [51, 340] width 30 height 30
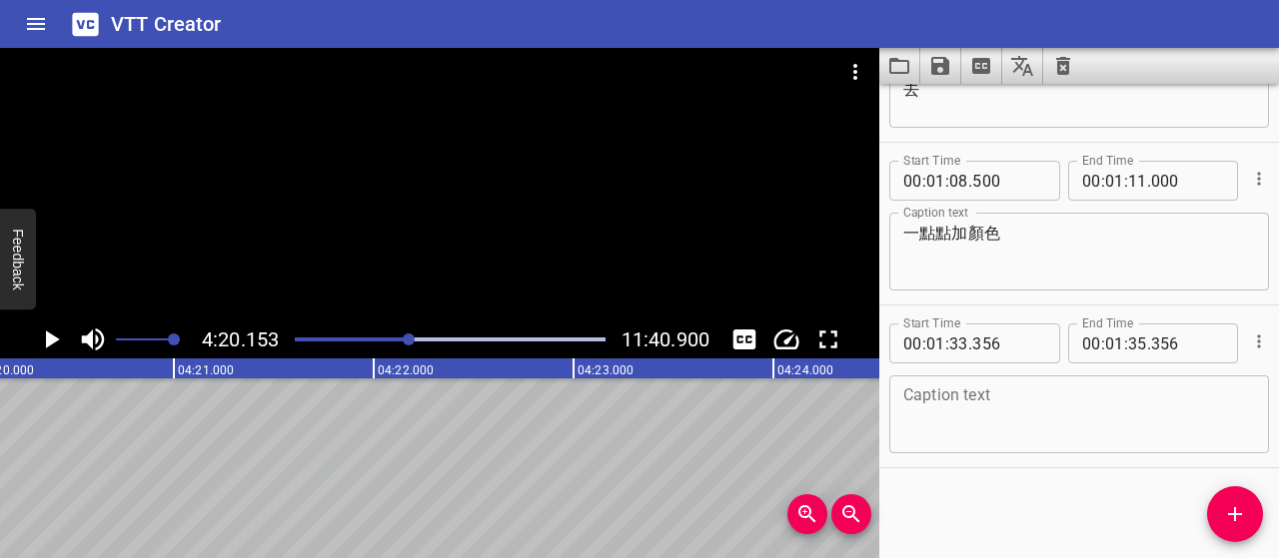
scroll to position [0, 51981]
click at [50, 333] on icon "Play/Pause" at bounding box center [51, 340] width 30 height 30
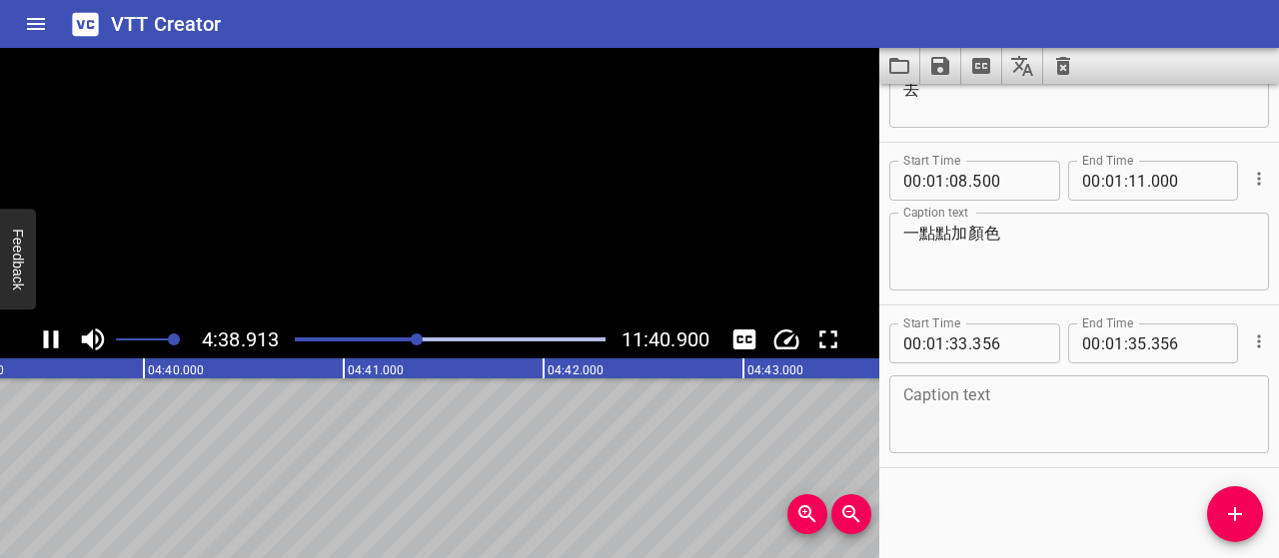
click at [50, 333] on icon "Play/Pause" at bounding box center [51, 340] width 30 height 30
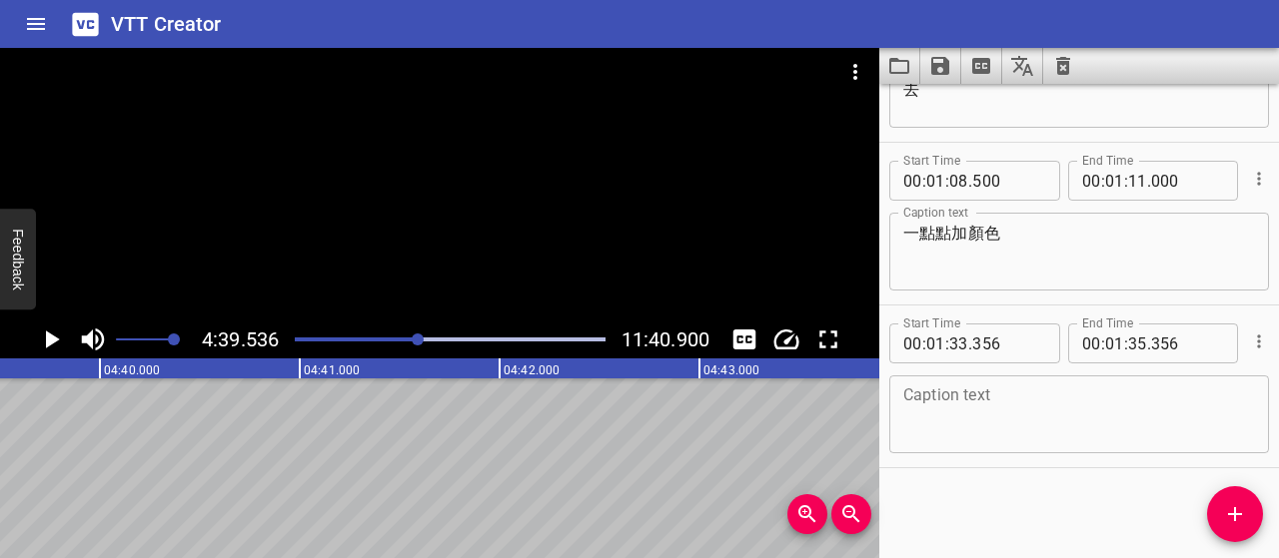
scroll to position [0, 55855]
click at [52, 346] on icon "Play/Pause" at bounding box center [51, 340] width 30 height 30
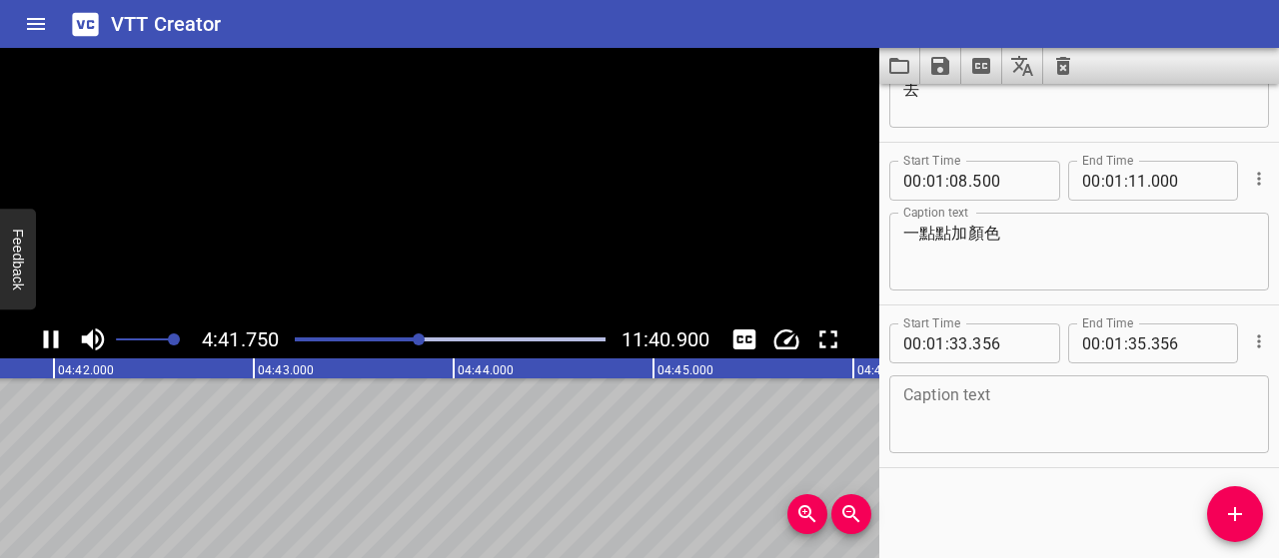
click at [52, 346] on icon "Play/Pause" at bounding box center [51, 340] width 30 height 30
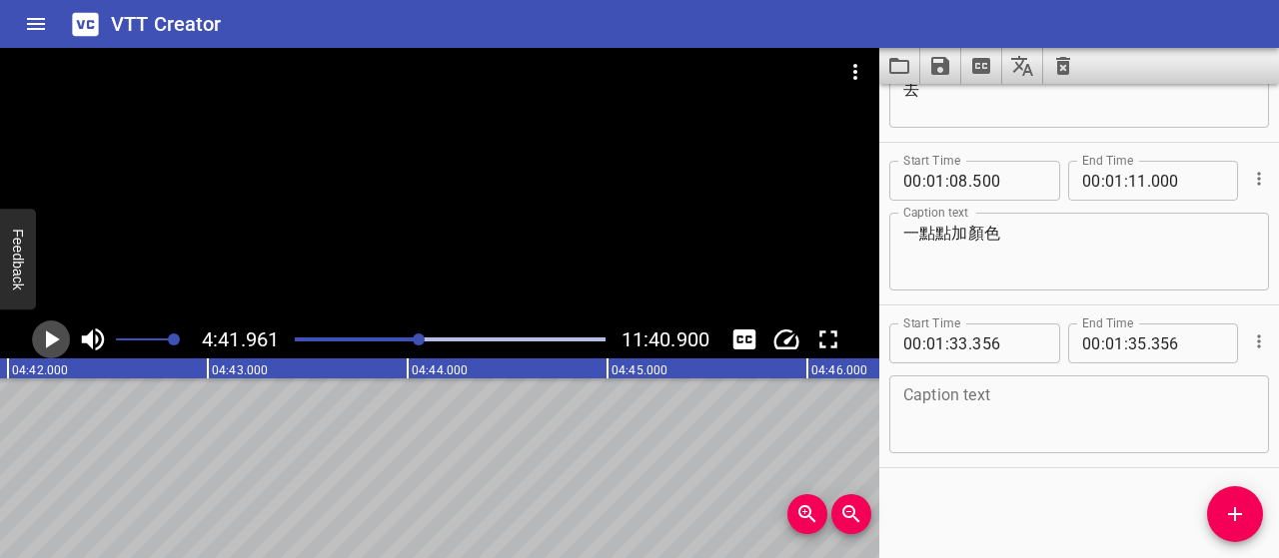
click at [52, 346] on icon "Play/Pause" at bounding box center [51, 340] width 30 height 30
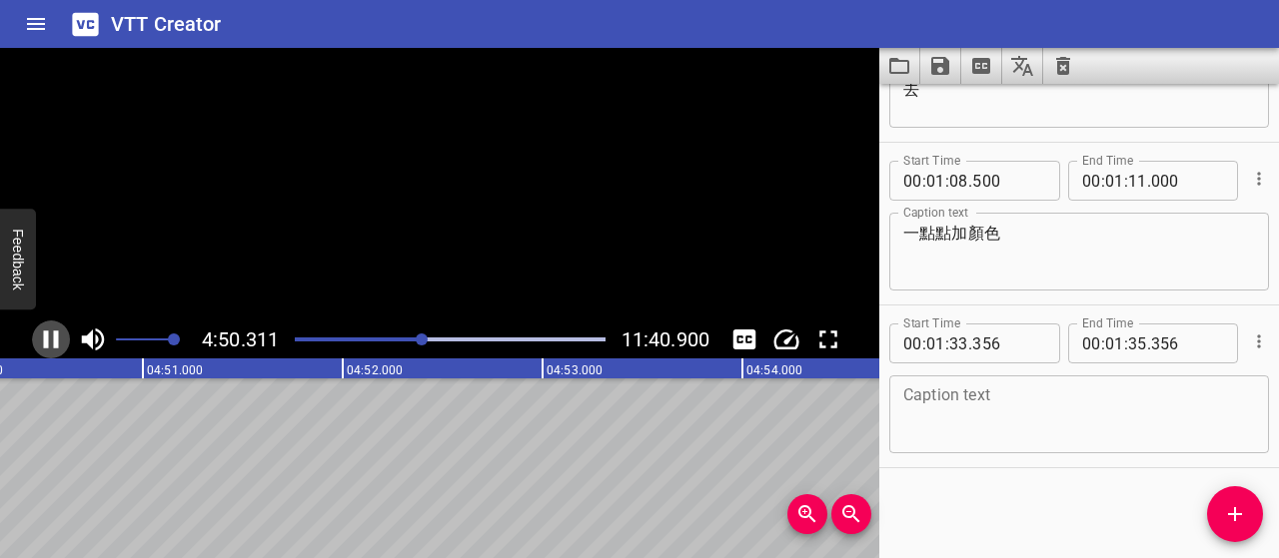
click at [52, 346] on icon "Play/Pause" at bounding box center [51, 340] width 30 height 30
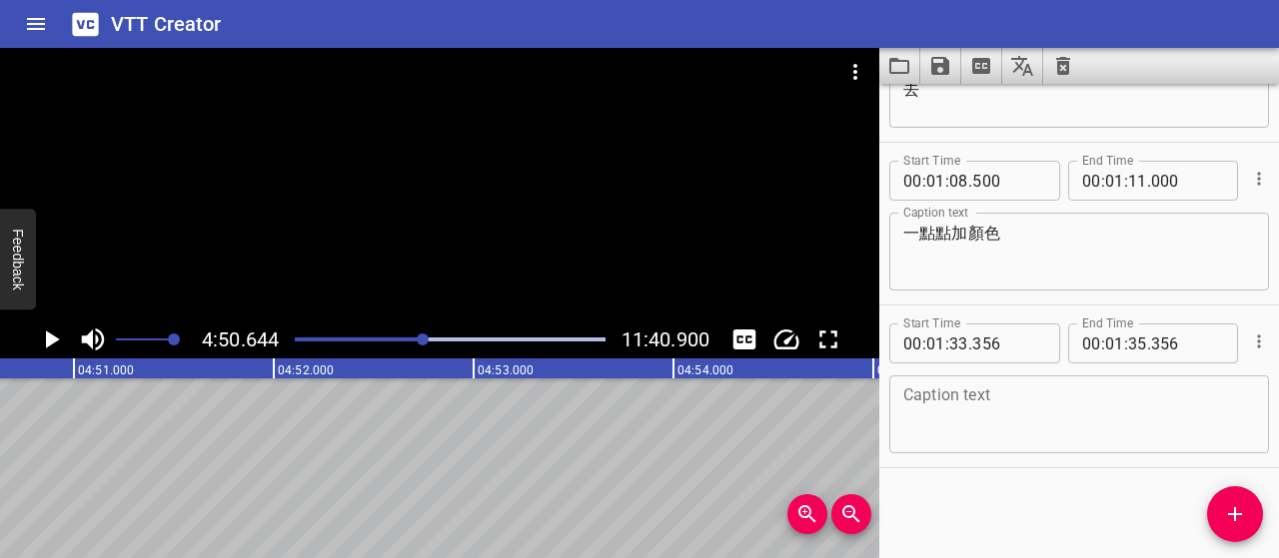
scroll to position [0, 58074]
click at [417, 342] on div at bounding box center [450, 340] width 334 height 28
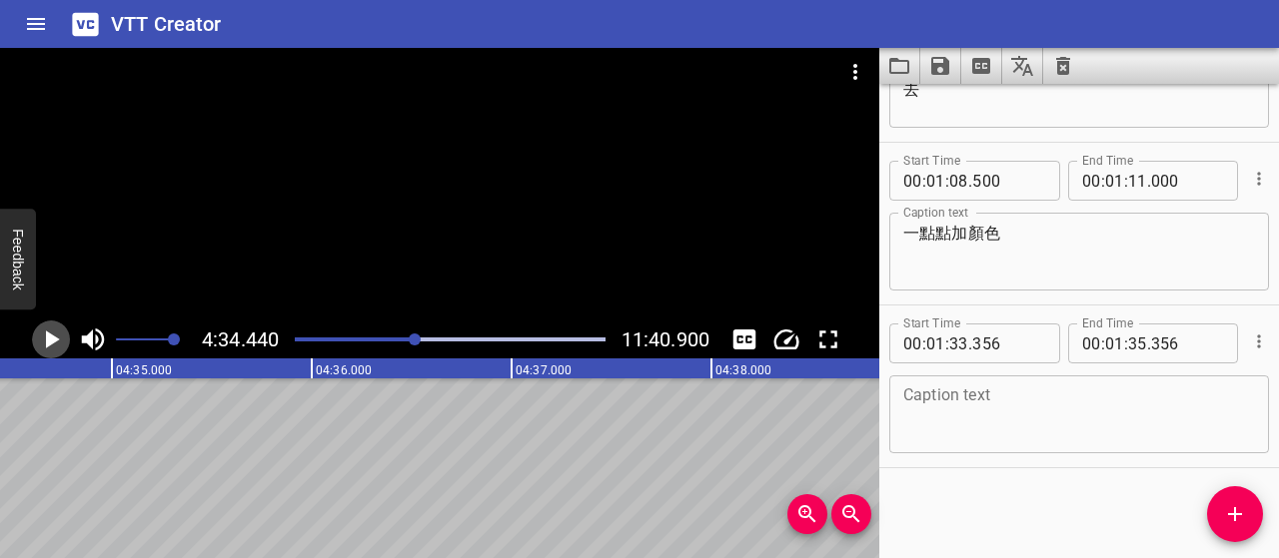
click at [49, 344] on icon "Play/Pause" at bounding box center [53, 340] width 14 height 18
click at [49, 344] on icon "Play/Pause" at bounding box center [51, 340] width 30 height 30
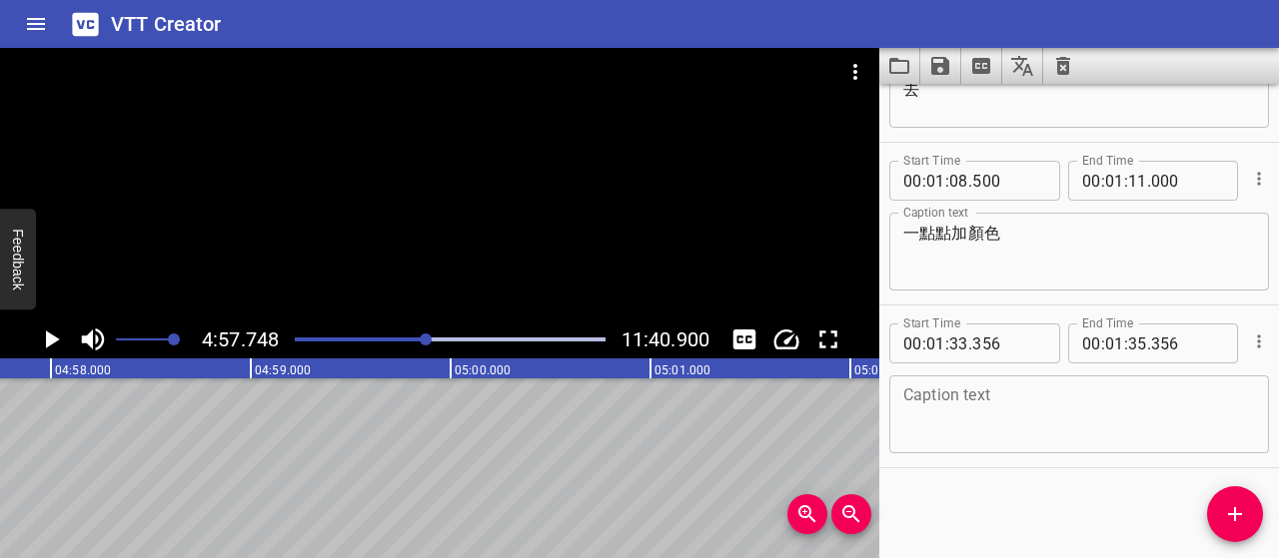
click at [49, 344] on icon "Play/Pause" at bounding box center [53, 340] width 14 height 18
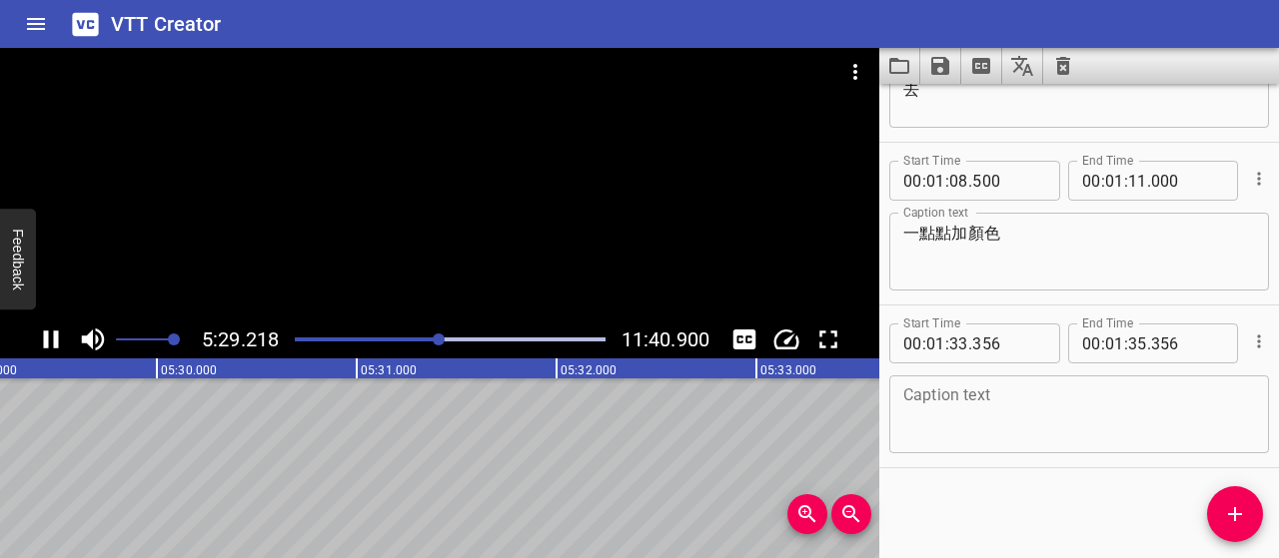
click at [43, 345] on icon "Play/Pause" at bounding box center [51, 340] width 30 height 30
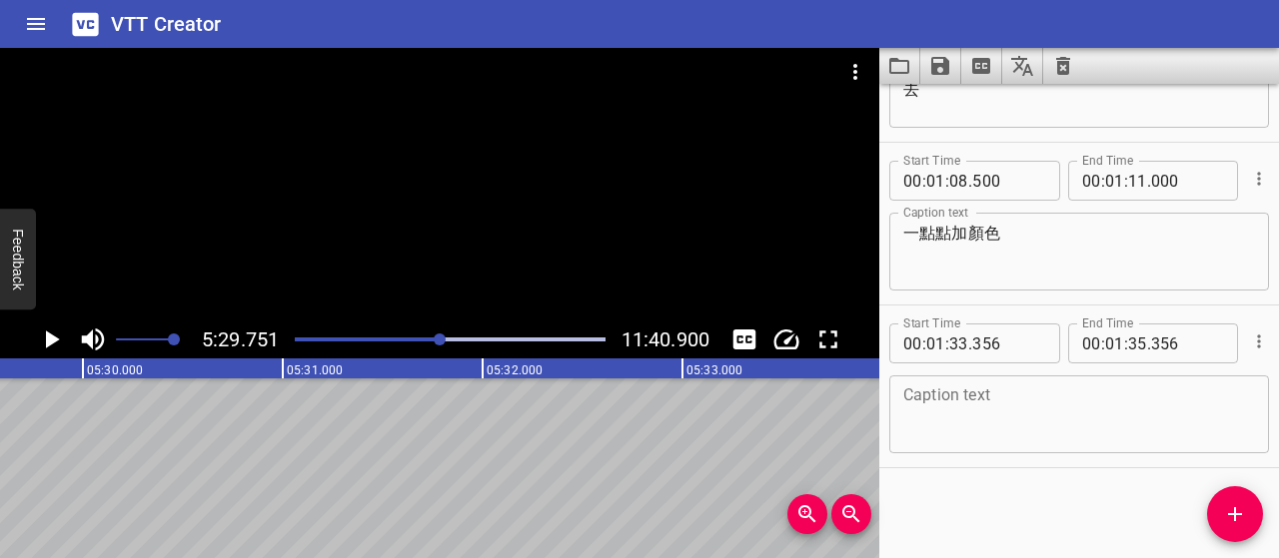
scroll to position [0, 65888]
click at [48, 340] on icon "Play/Pause" at bounding box center [53, 340] width 14 height 18
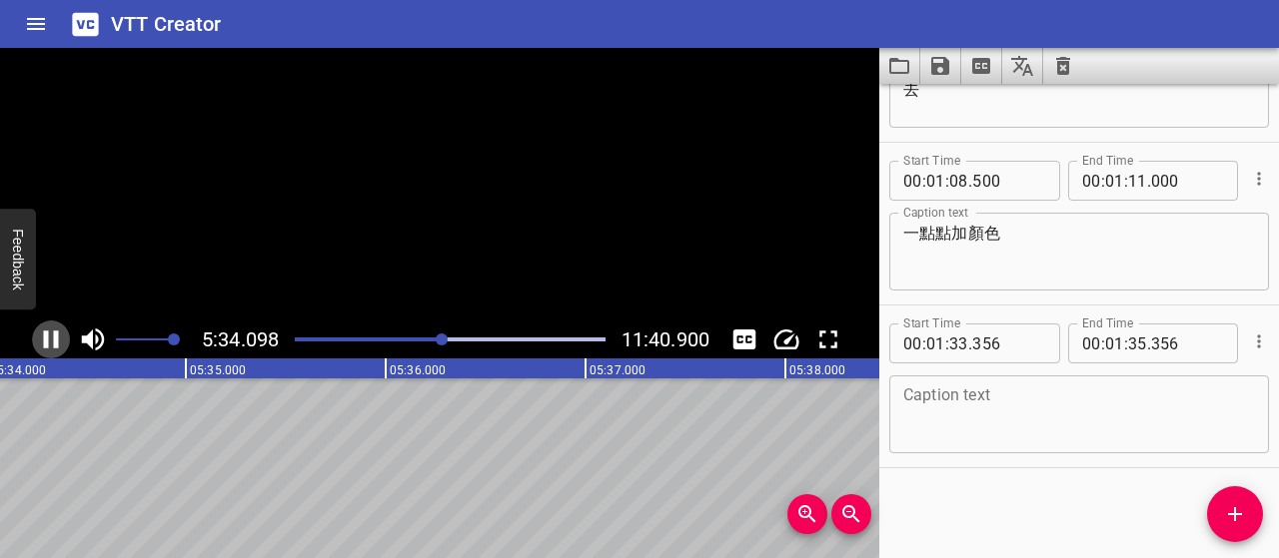
click at [48, 340] on icon "Play/Pause" at bounding box center [51, 340] width 30 height 30
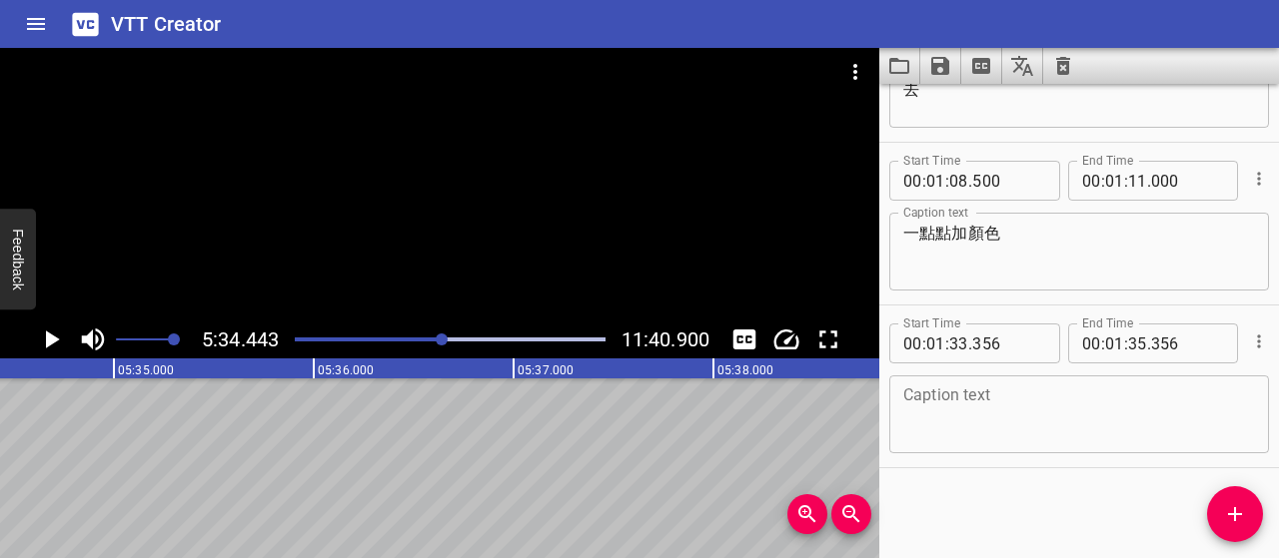
scroll to position [0, 66825]
click at [48, 340] on icon "Play/Pause" at bounding box center [53, 340] width 14 height 18
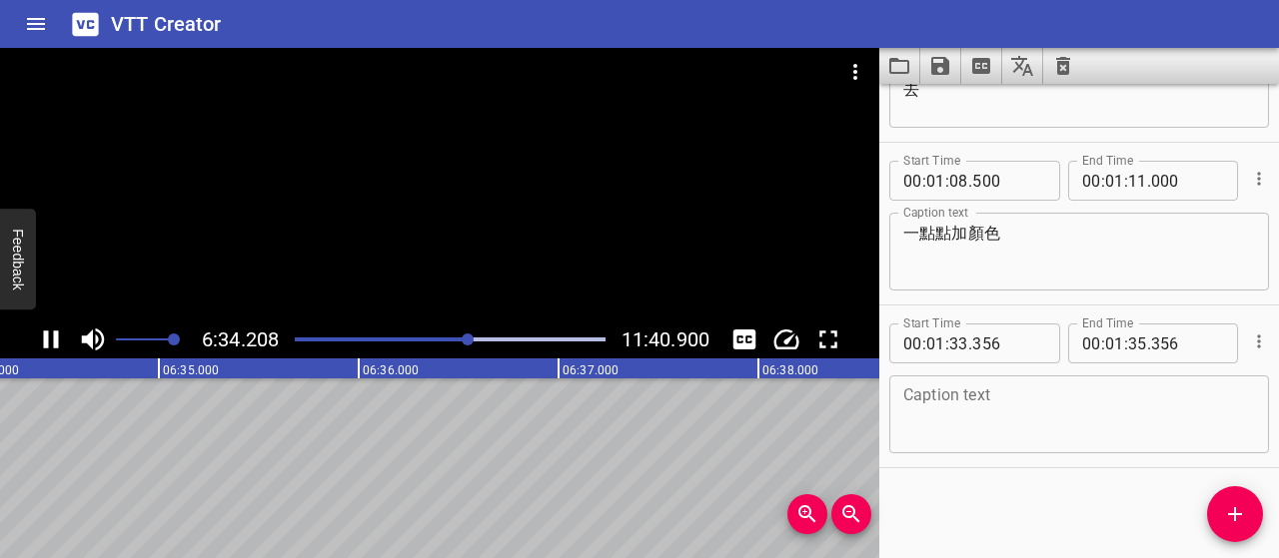
click at [50, 338] on icon "Play/Pause" at bounding box center [51, 340] width 30 height 30
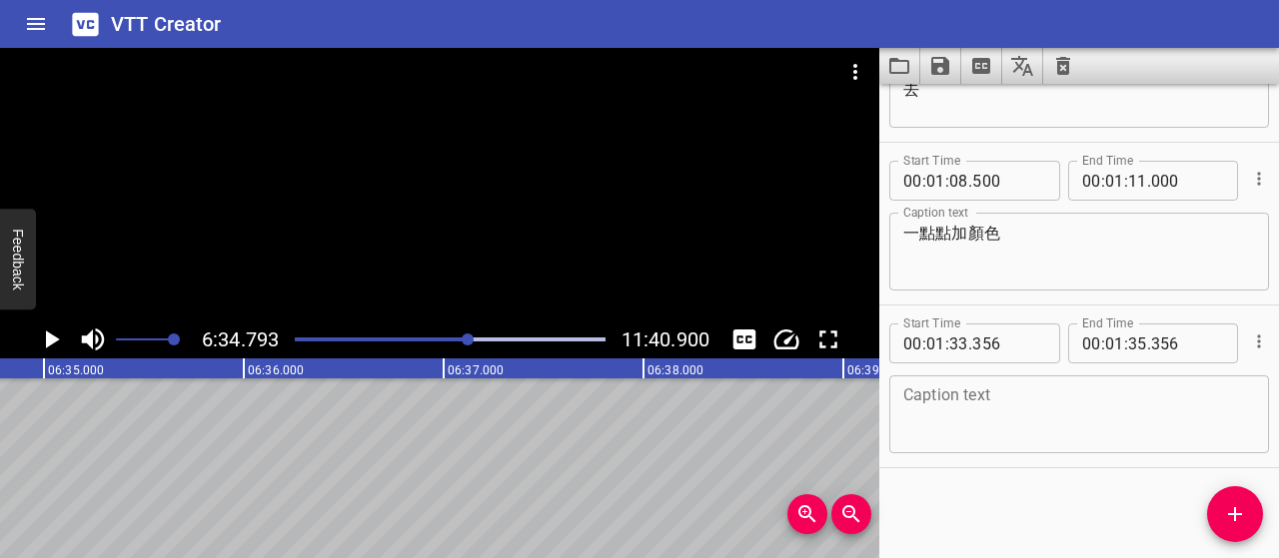
scroll to position [0, 78884]
click at [55, 339] on icon "Play/Pause" at bounding box center [53, 340] width 14 height 18
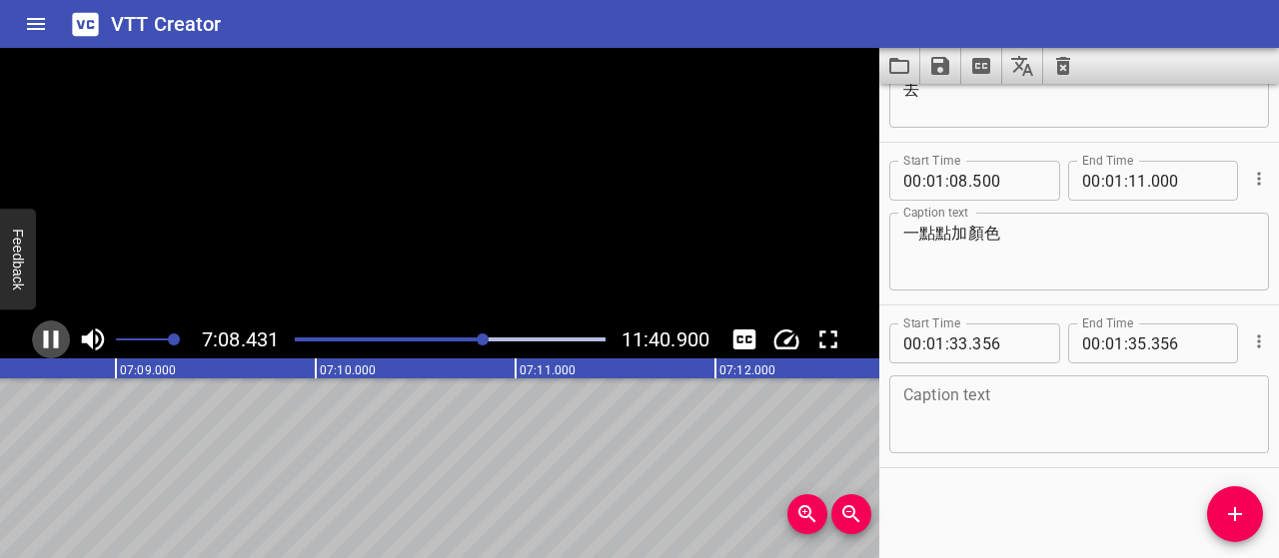
click at [55, 339] on icon "Play/Pause" at bounding box center [51, 340] width 15 height 18
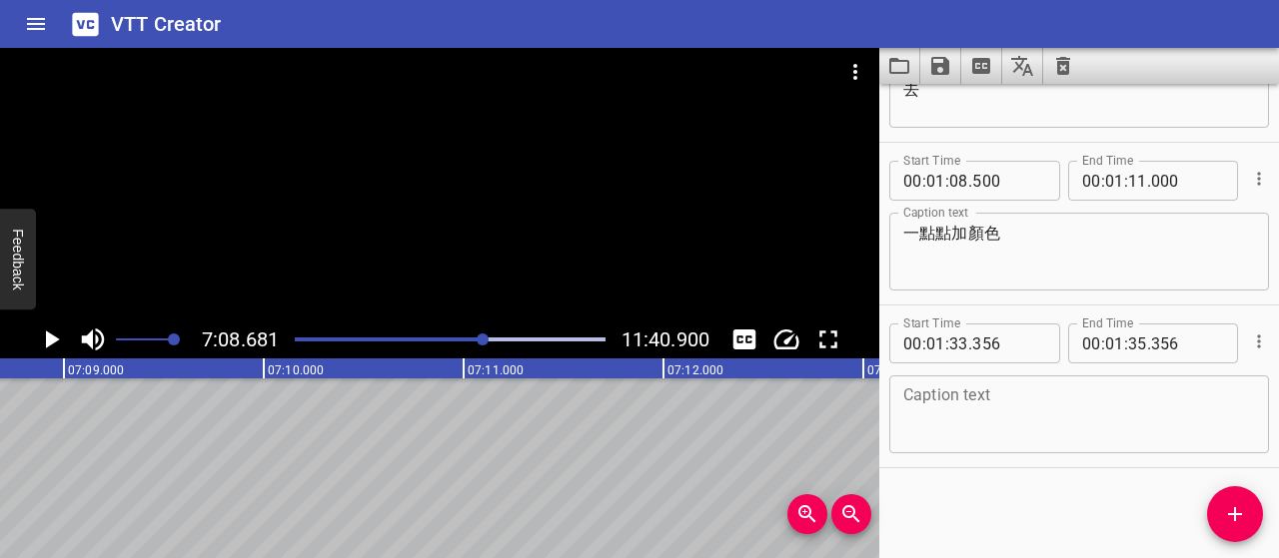
click at [482, 340] on div at bounding box center [483, 340] width 12 height 12
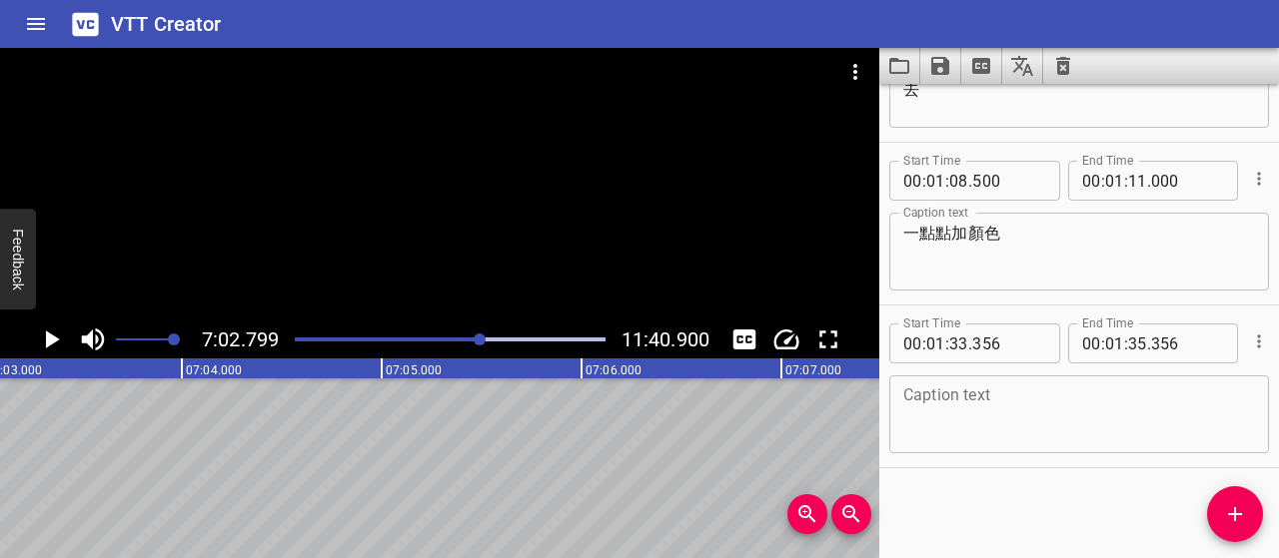
scroll to position [0, 84481]
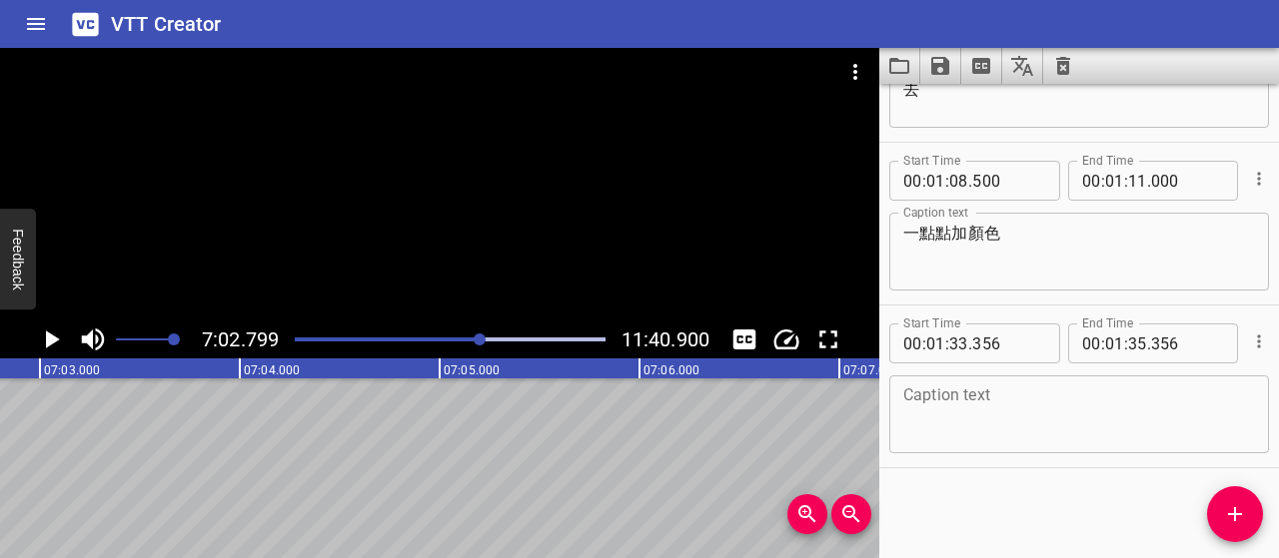
click at [50, 343] on icon "Play/Pause" at bounding box center [53, 340] width 14 height 18
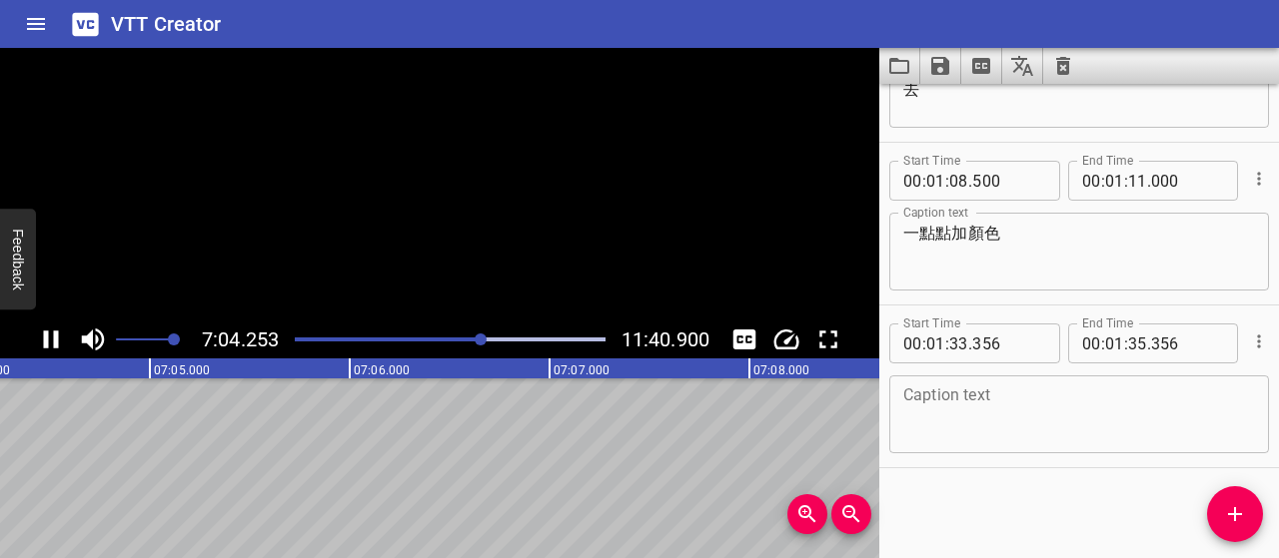
click at [50, 343] on icon "Play/Pause" at bounding box center [51, 340] width 30 height 30
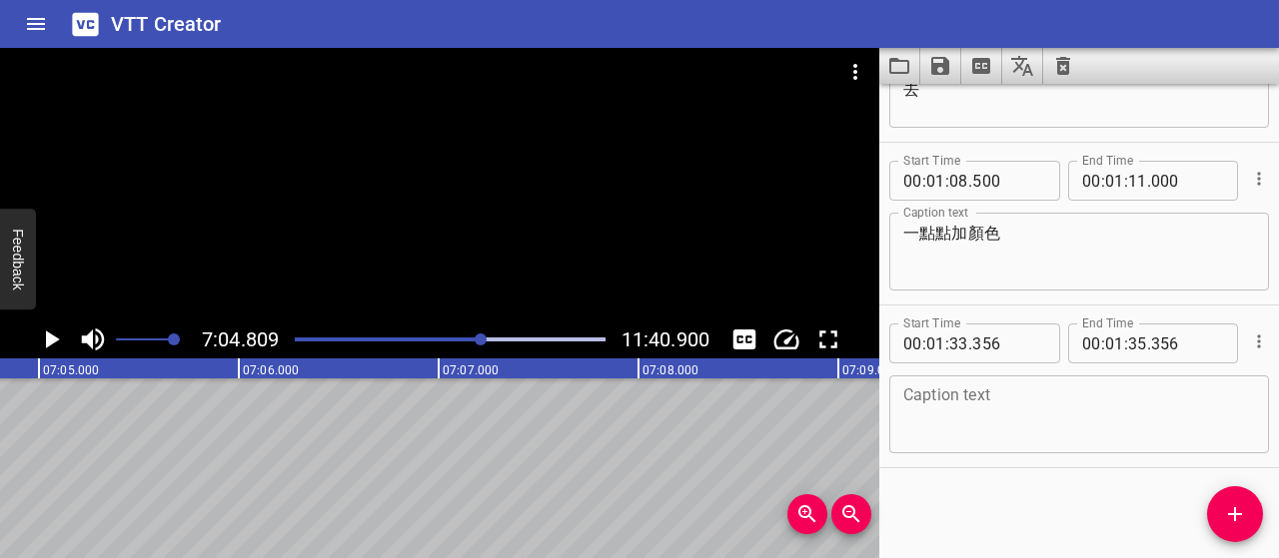
scroll to position [0, 84882]
click at [52, 331] on icon "Play/Pause" at bounding box center [51, 340] width 30 height 30
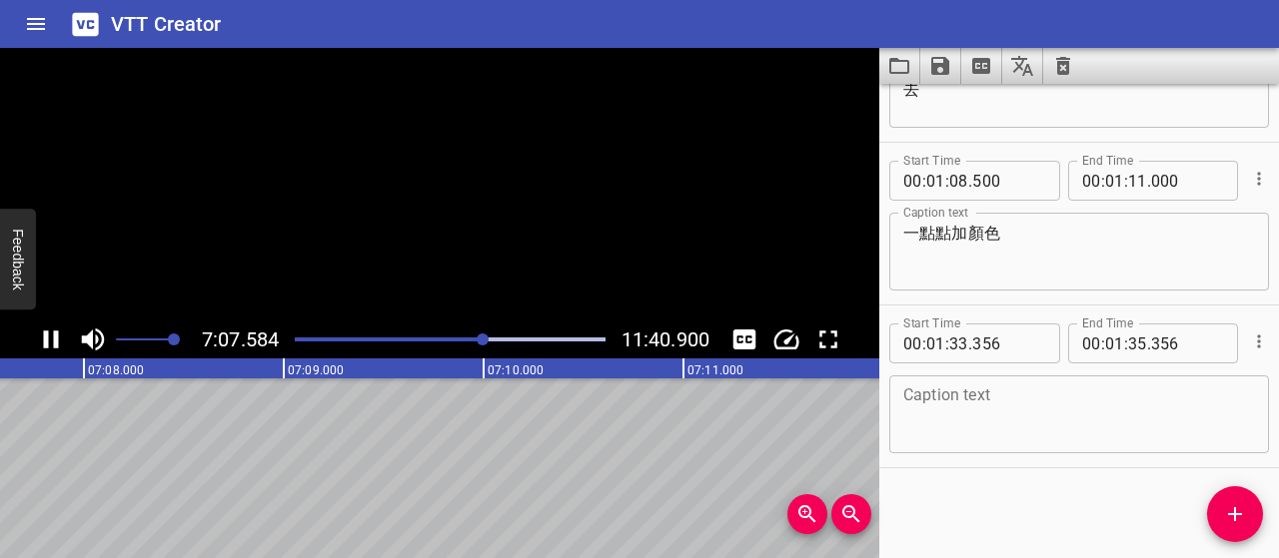
click at [52, 331] on icon "Play/Pause" at bounding box center [51, 340] width 30 height 30
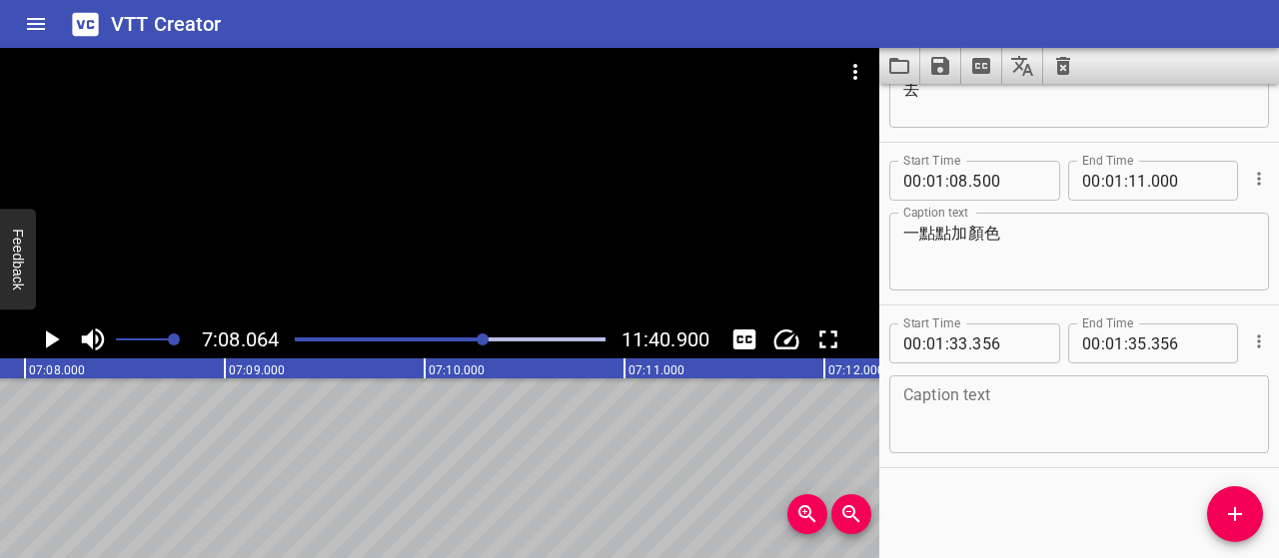
scroll to position [0, 85532]
click at [41, 340] on icon "Play/Pause" at bounding box center [51, 340] width 30 height 30
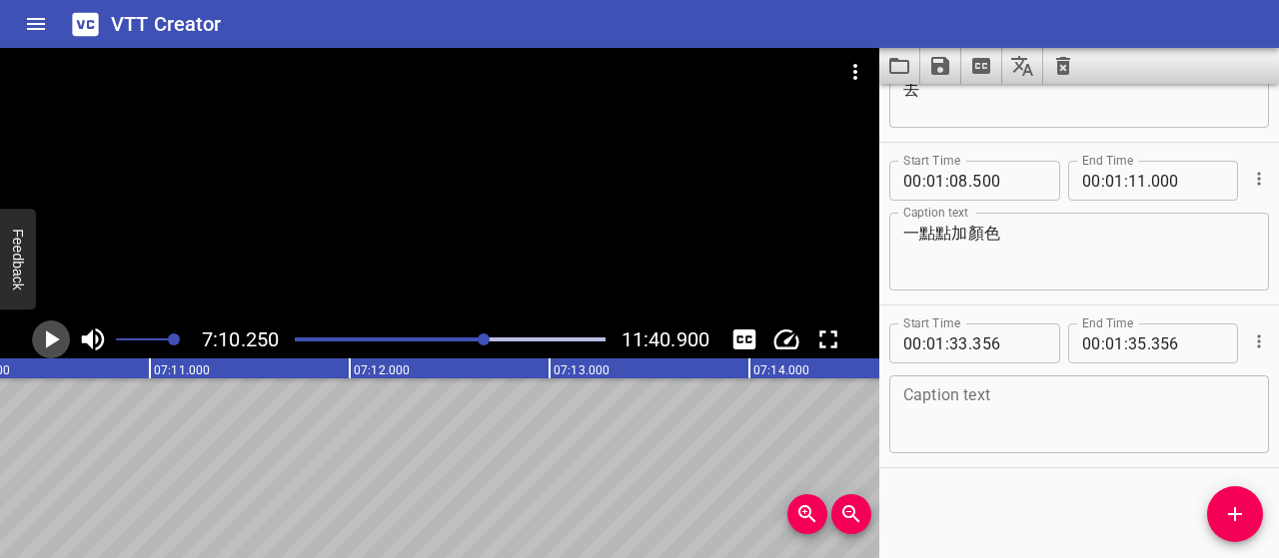
click at [41, 340] on icon "Play/Pause" at bounding box center [51, 340] width 30 height 30
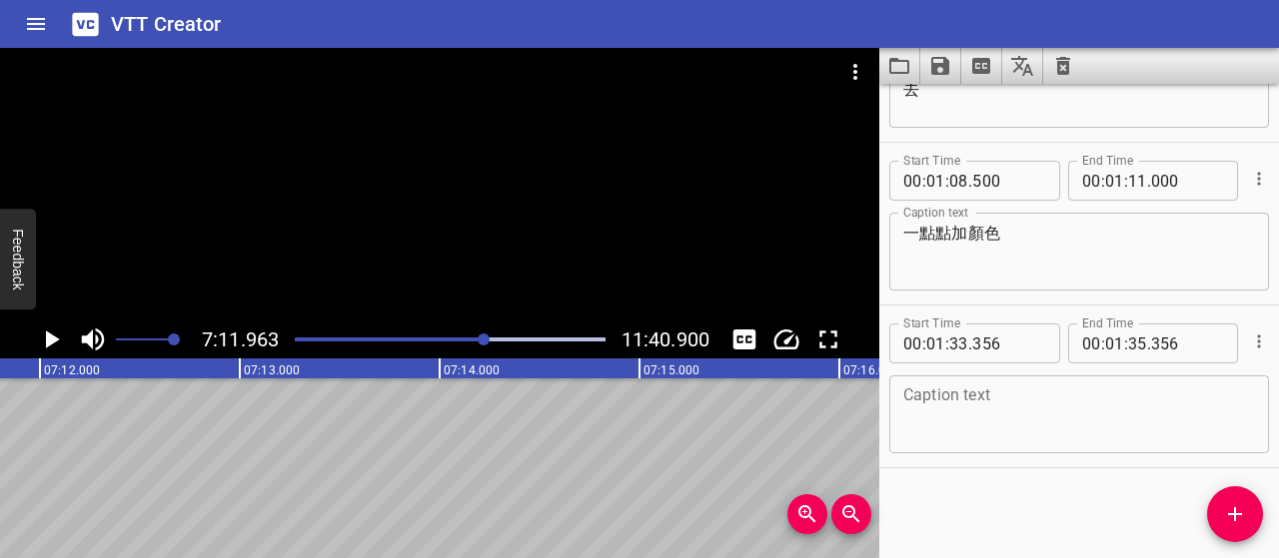
scroll to position [0, 86311]
click at [41, 340] on icon "Play/Pause" at bounding box center [51, 340] width 30 height 30
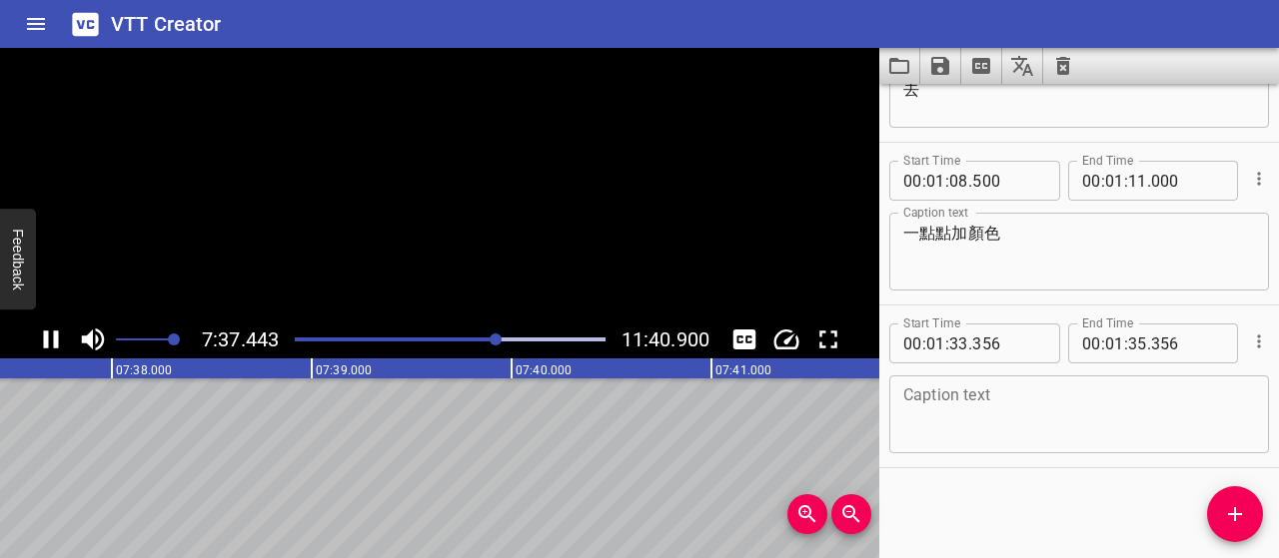
click at [41, 340] on icon "Play/Pause" at bounding box center [51, 340] width 30 height 30
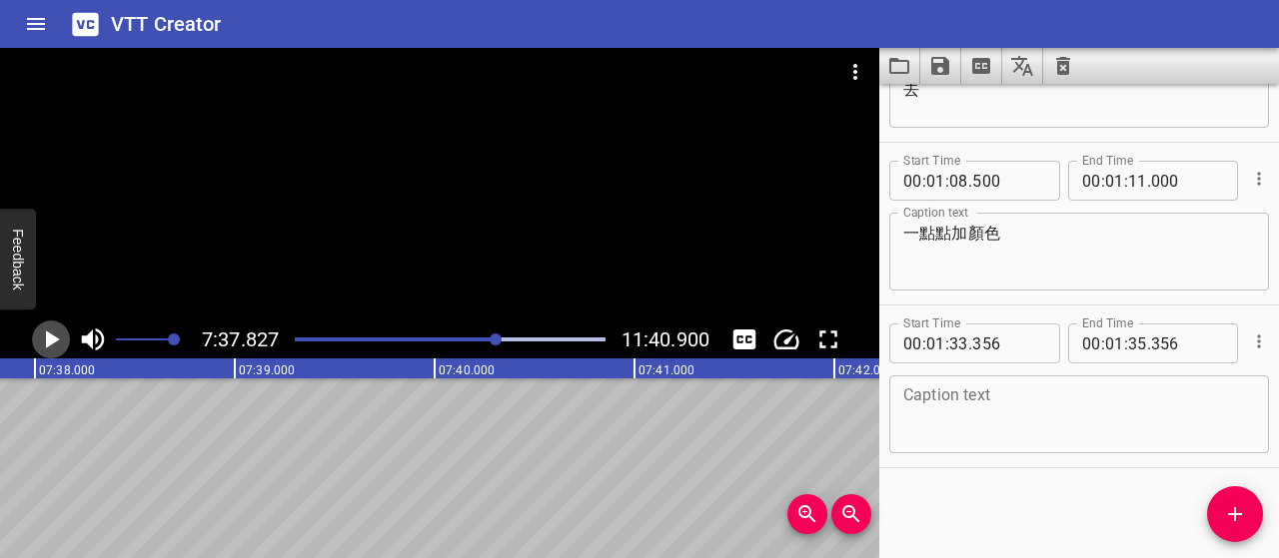
click at [41, 340] on icon "Play/Pause" at bounding box center [51, 340] width 30 height 30
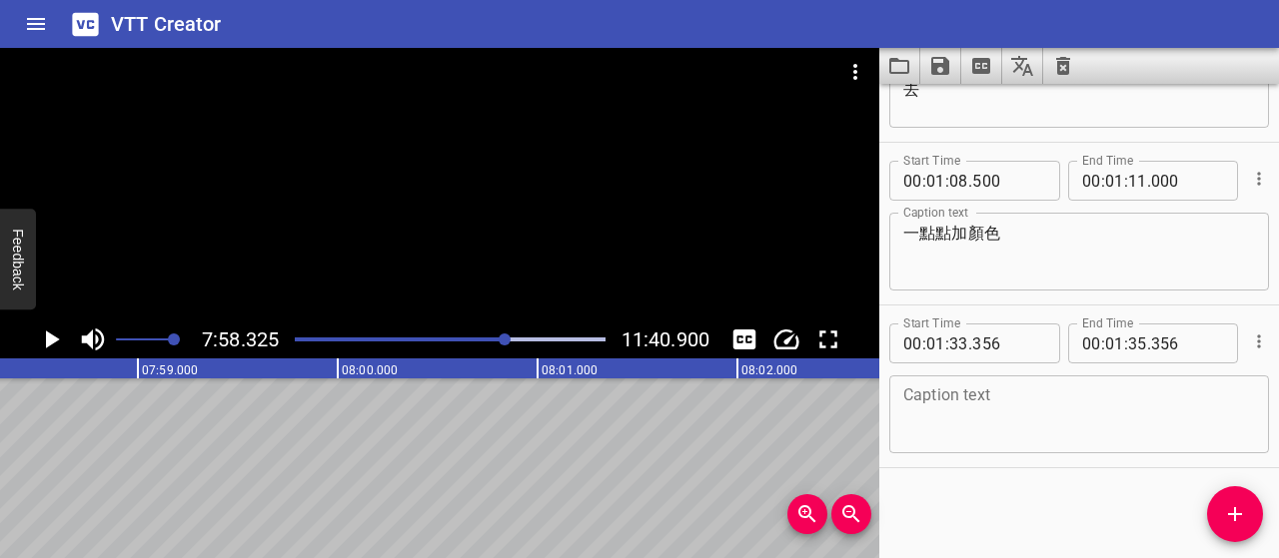
scroll to position [0, 95575]
click at [372, 339] on div "Play progress" at bounding box center [352, 340] width 310 height 4
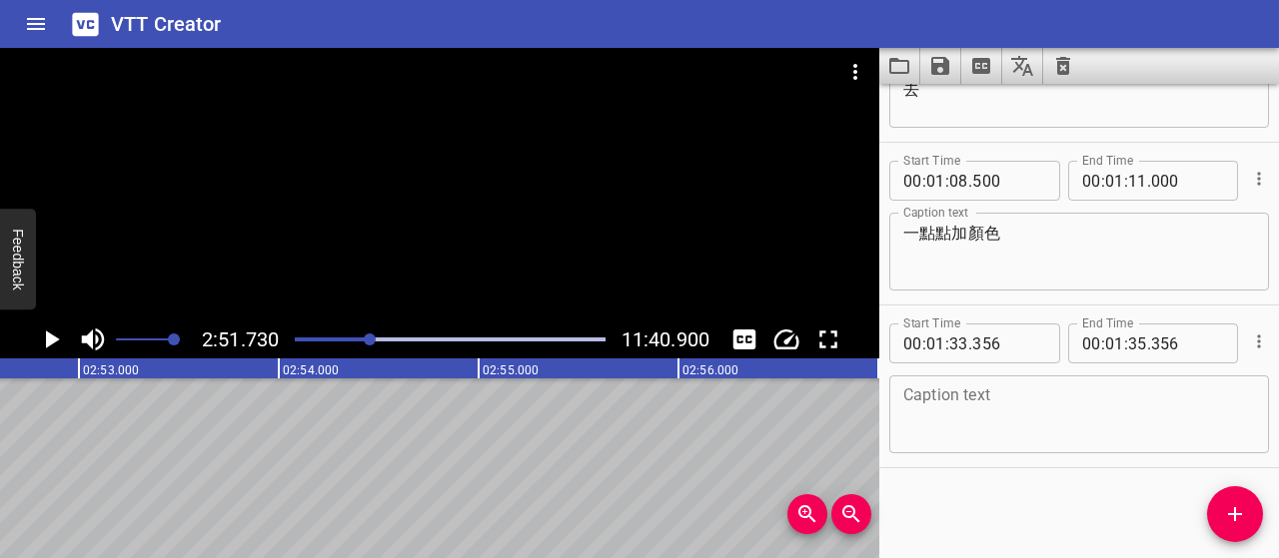
scroll to position [0, 34314]
click at [493, 339] on div "Play progress" at bounding box center [450, 340] width 310 height 4
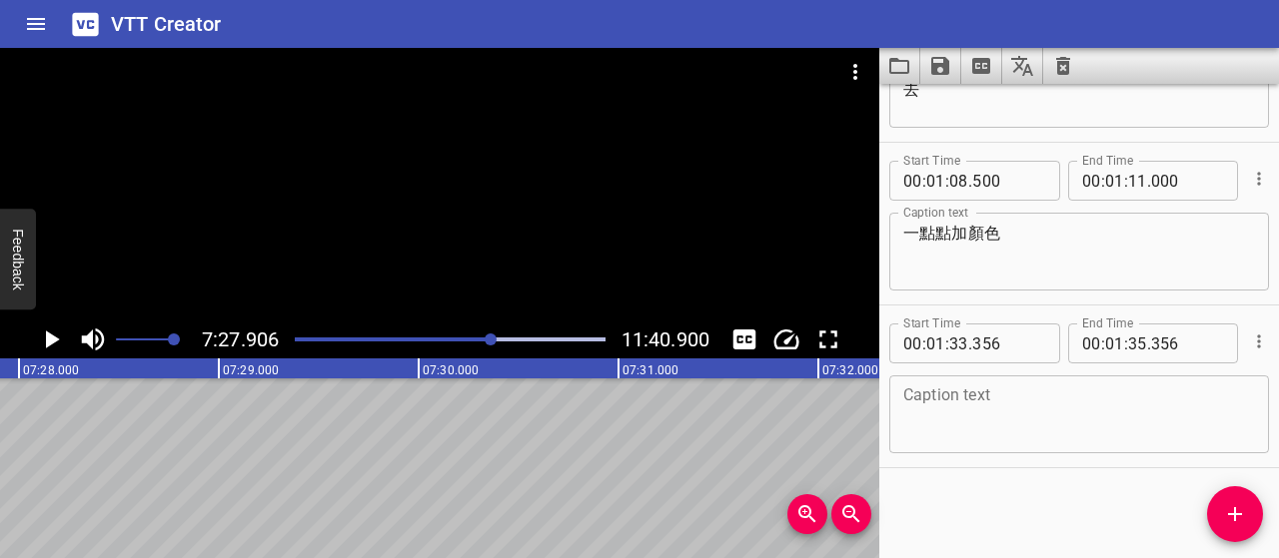
click at [45, 346] on icon "Play/Pause" at bounding box center [51, 340] width 30 height 30
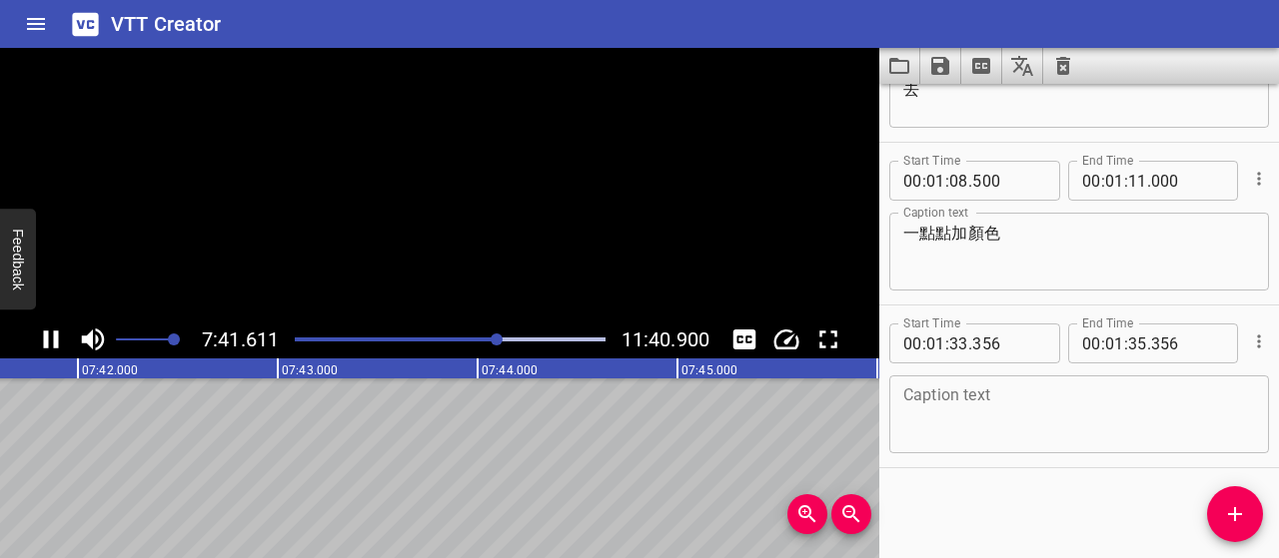
click at [48, 347] on icon "Play/Pause" at bounding box center [51, 340] width 15 height 18
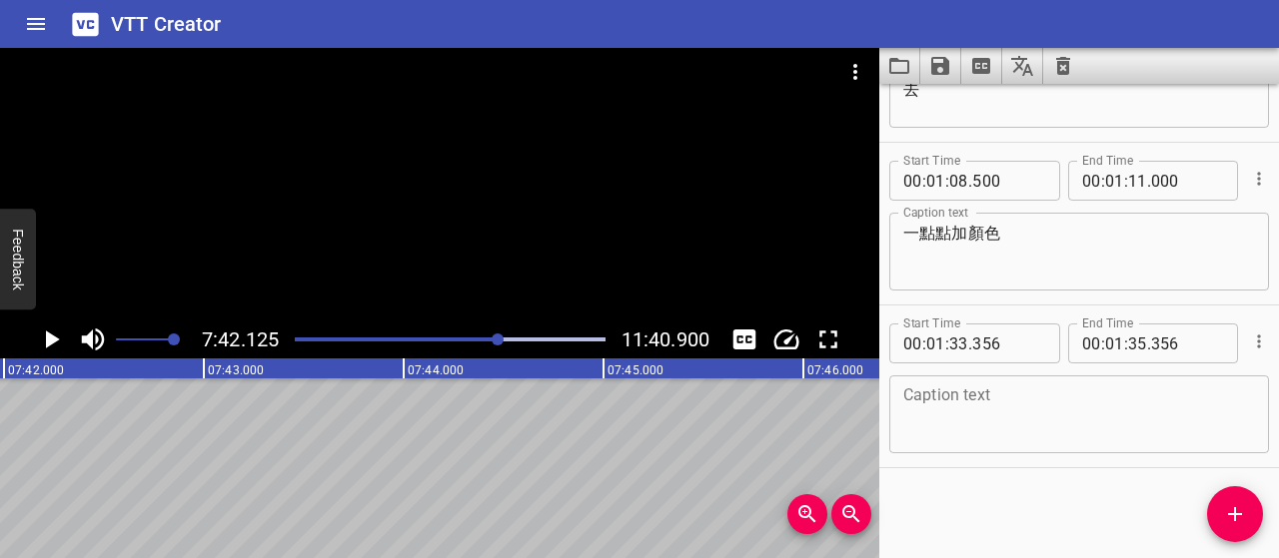
scroll to position [0, 92337]
click at [54, 345] on icon "Play/Pause" at bounding box center [51, 340] width 30 height 30
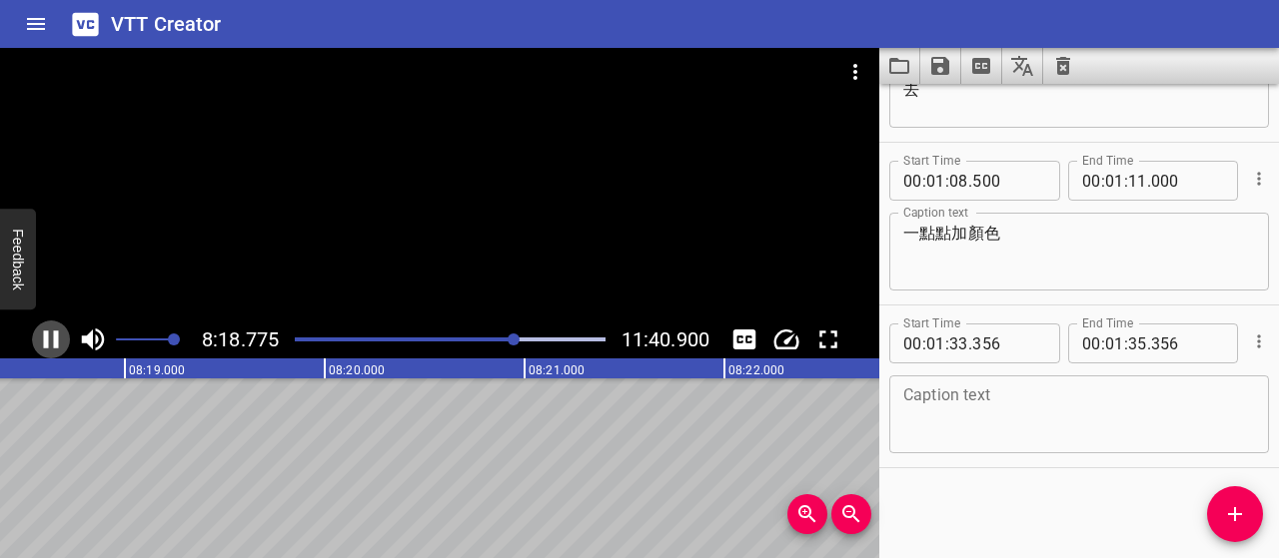
click at [46, 339] on icon "Play/Pause" at bounding box center [51, 340] width 15 height 18
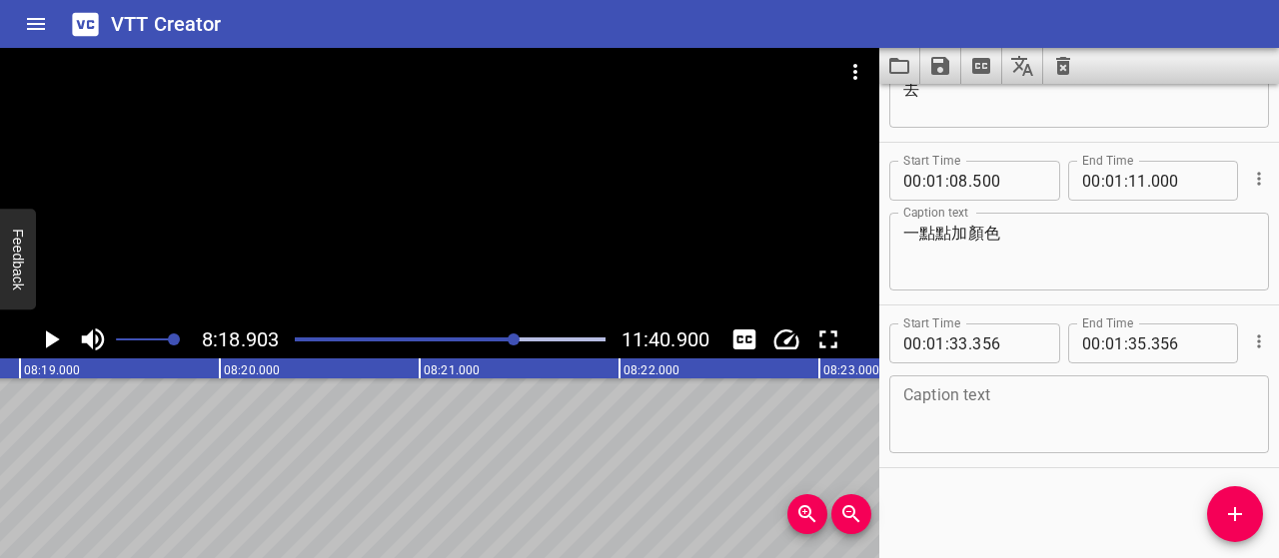
scroll to position [0, 99686]
click at [50, 337] on icon "Play/Pause" at bounding box center [53, 340] width 14 height 18
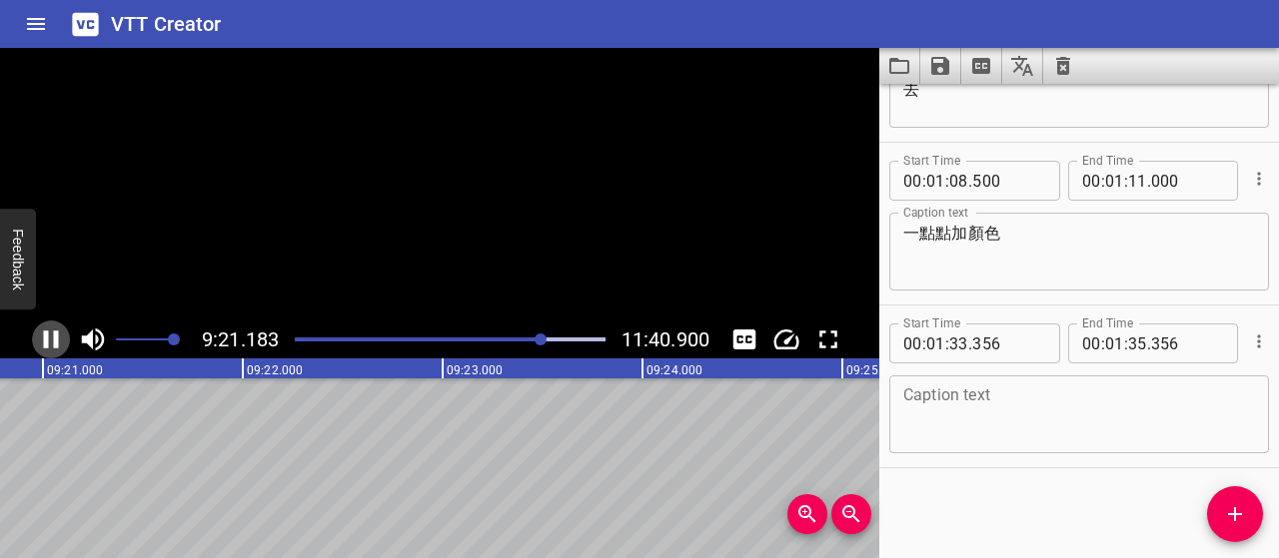
click at [50, 337] on icon "Play/Pause" at bounding box center [51, 340] width 30 height 30
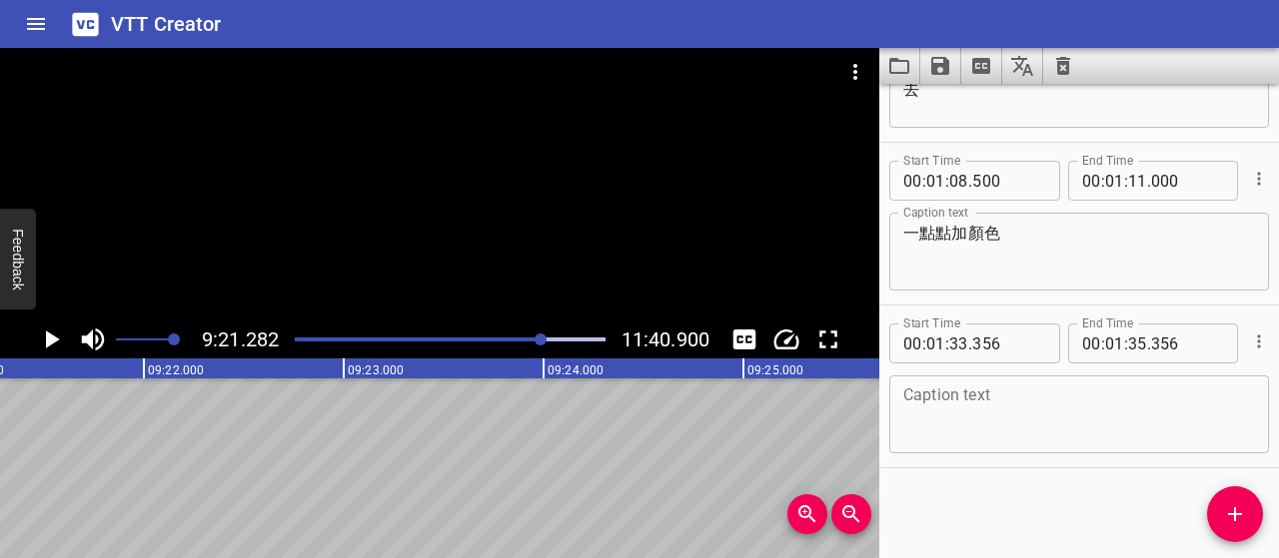
click at [60, 345] on icon "Play/Pause" at bounding box center [51, 340] width 30 height 30
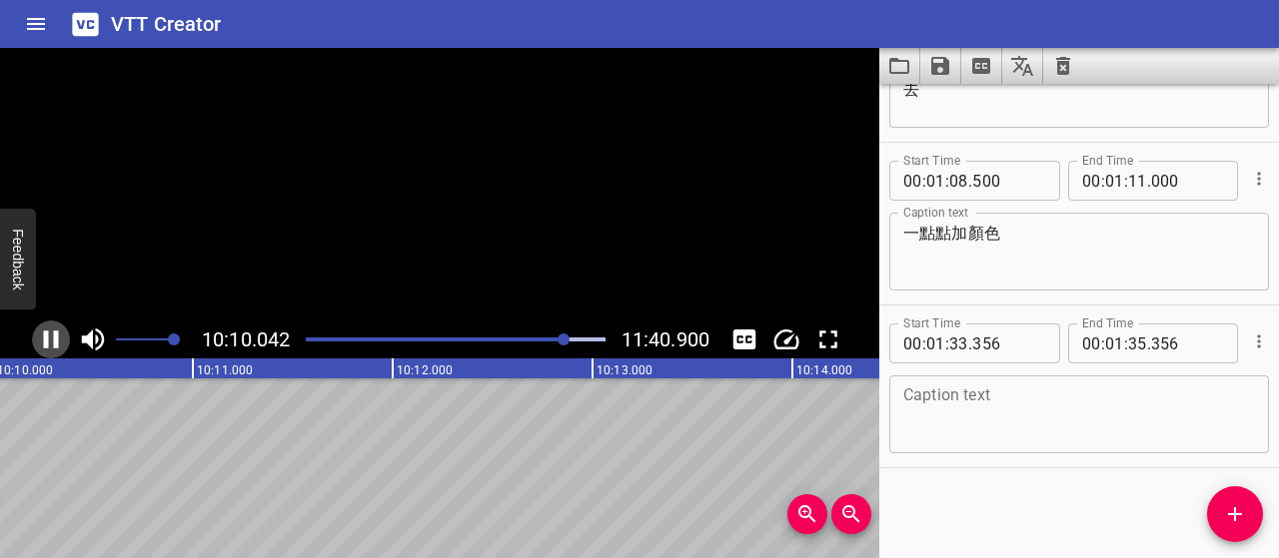
click at [60, 345] on icon "Play/Pause" at bounding box center [51, 340] width 30 height 30
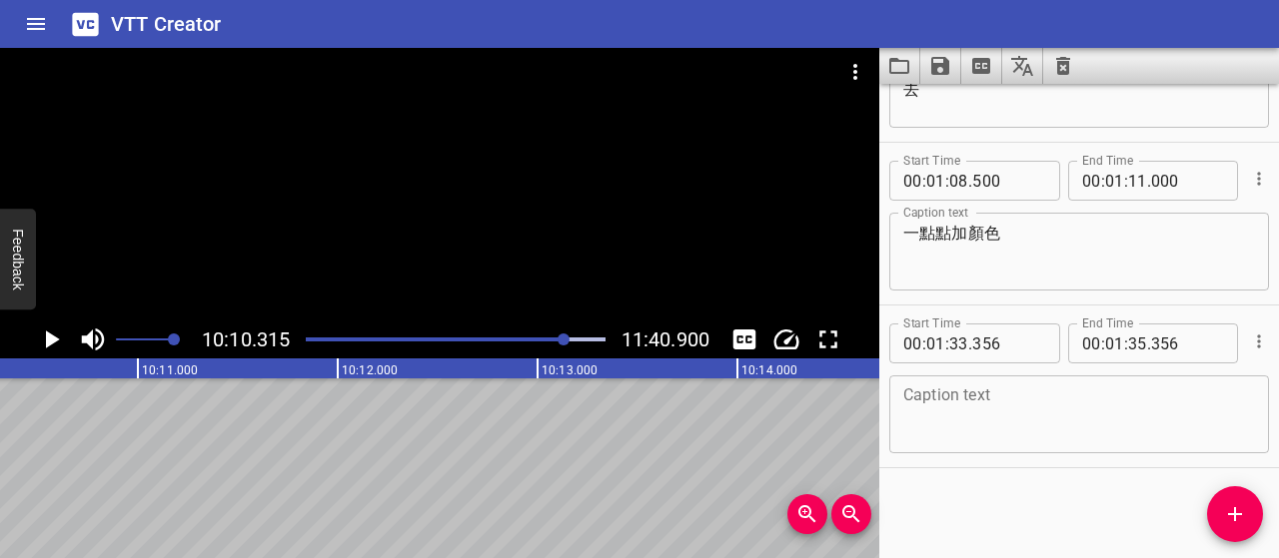
click at [561, 342] on div at bounding box center [563, 340] width 12 height 12
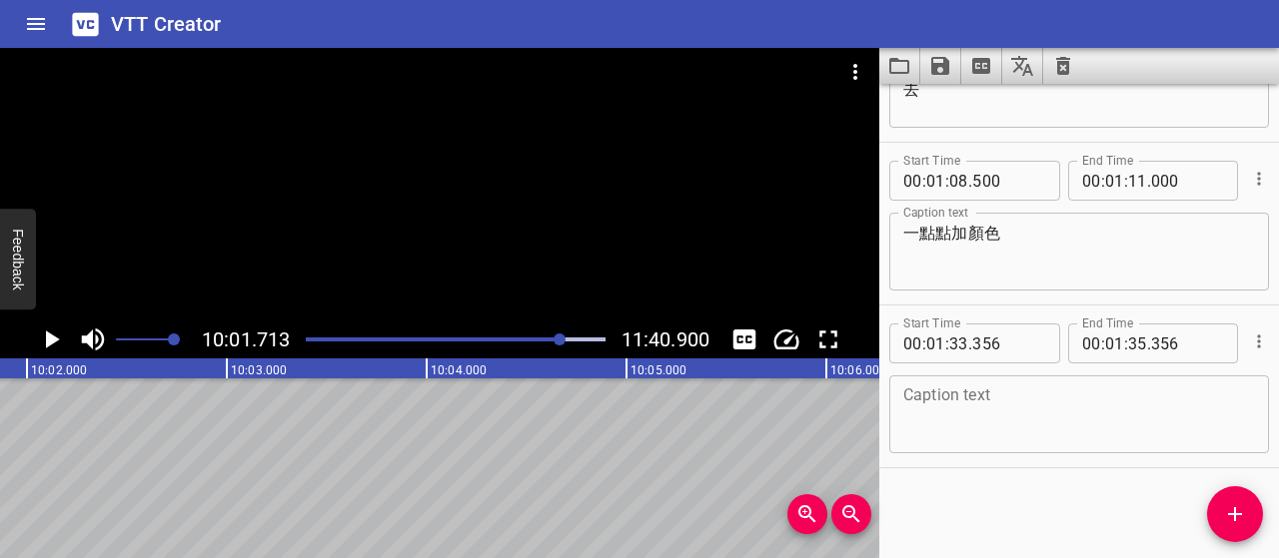
scroll to position [0, 120229]
click at [553, 342] on div at bounding box center [455, 340] width 323 height 28
click at [43, 341] on icon "Play/Pause" at bounding box center [51, 340] width 30 height 30
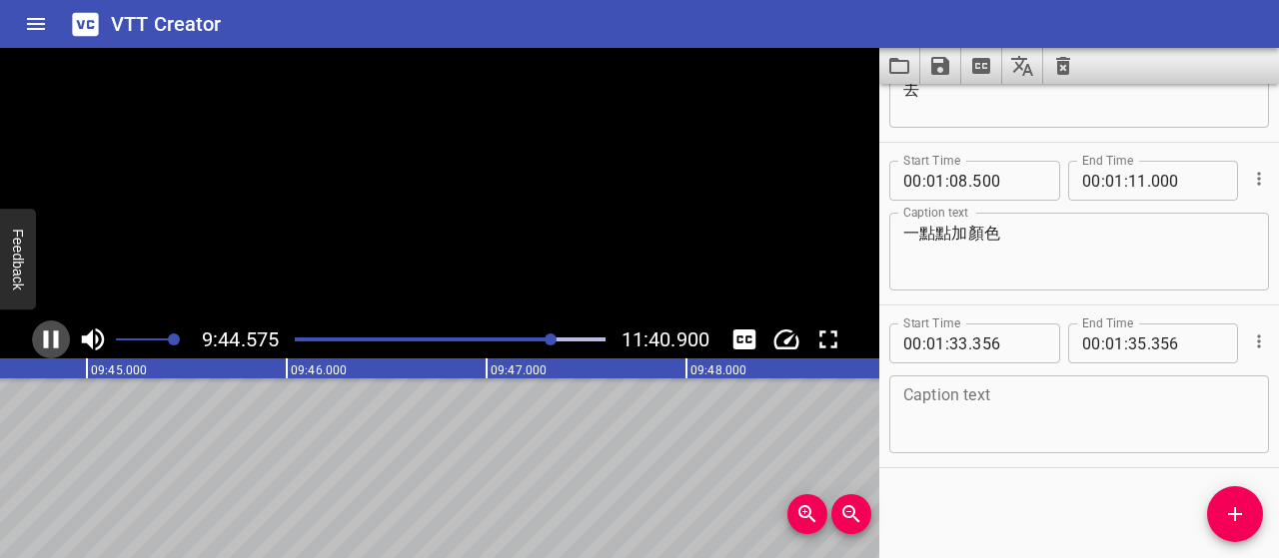
click at [43, 341] on icon "Play/Pause" at bounding box center [51, 340] width 30 height 30
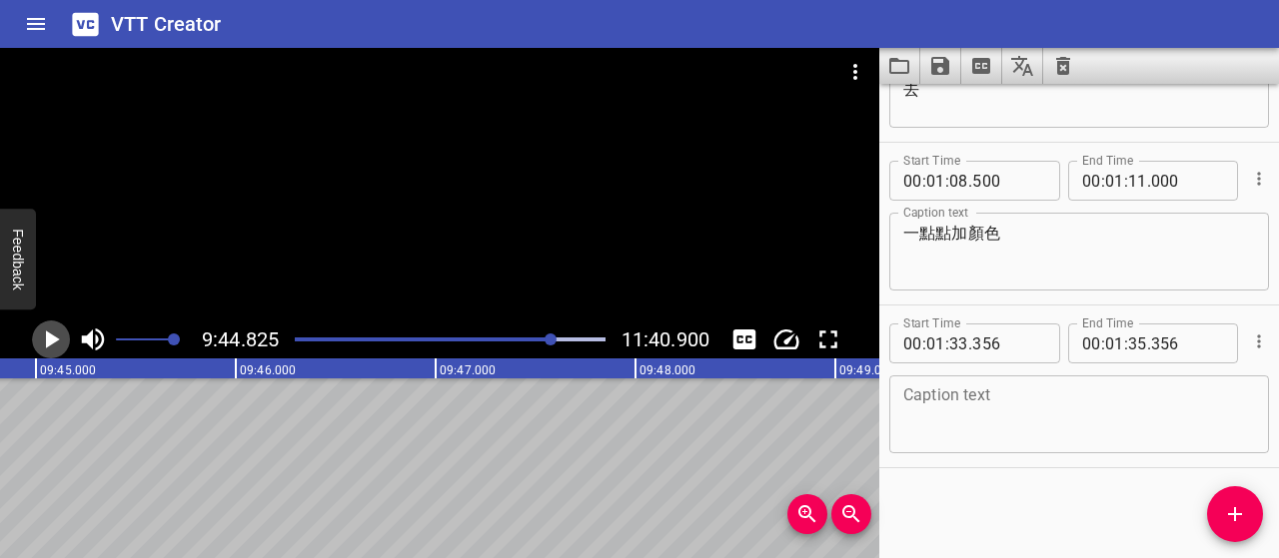
click at [43, 341] on icon "Play/Pause" at bounding box center [51, 340] width 30 height 30
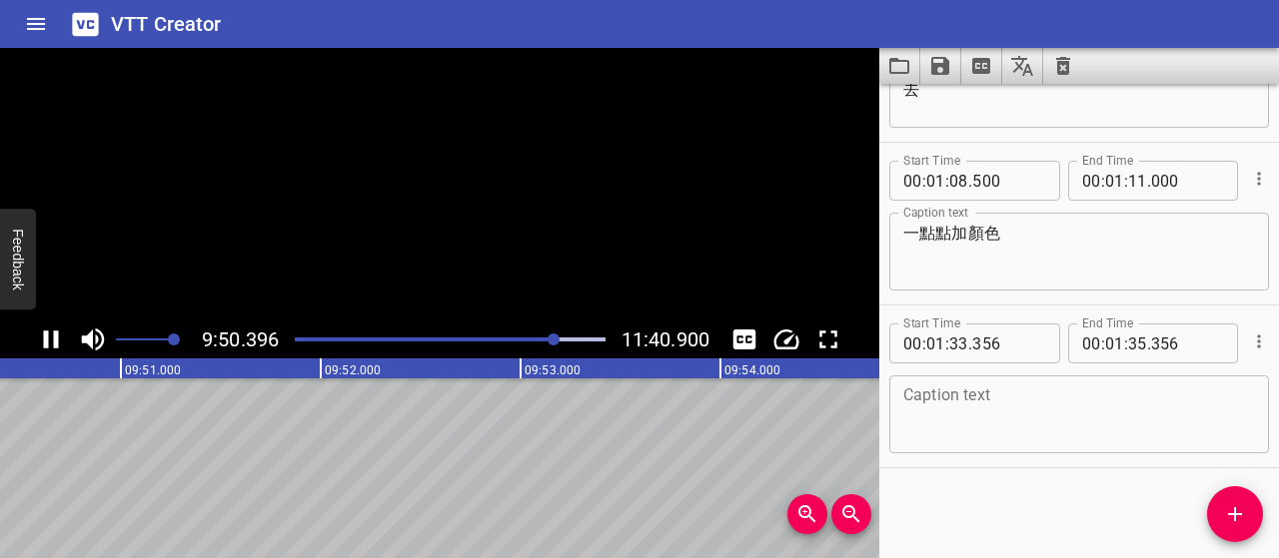
click at [43, 341] on icon "Play/Pause" at bounding box center [51, 340] width 30 height 30
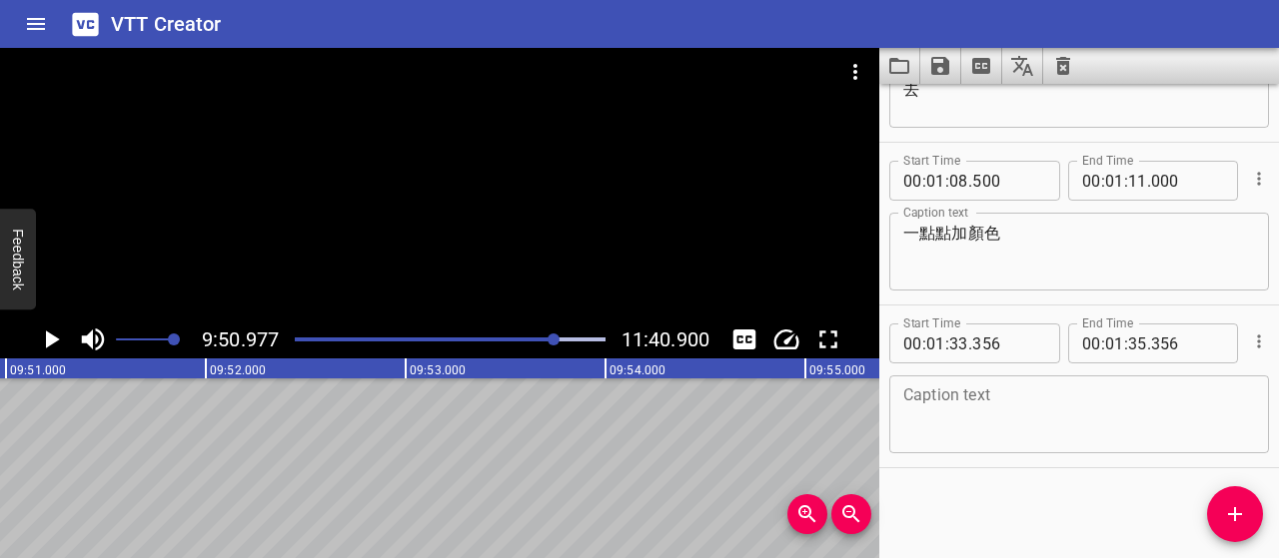
scroll to position [0, 118084]
click at [49, 333] on icon "Play/Pause" at bounding box center [51, 340] width 30 height 30
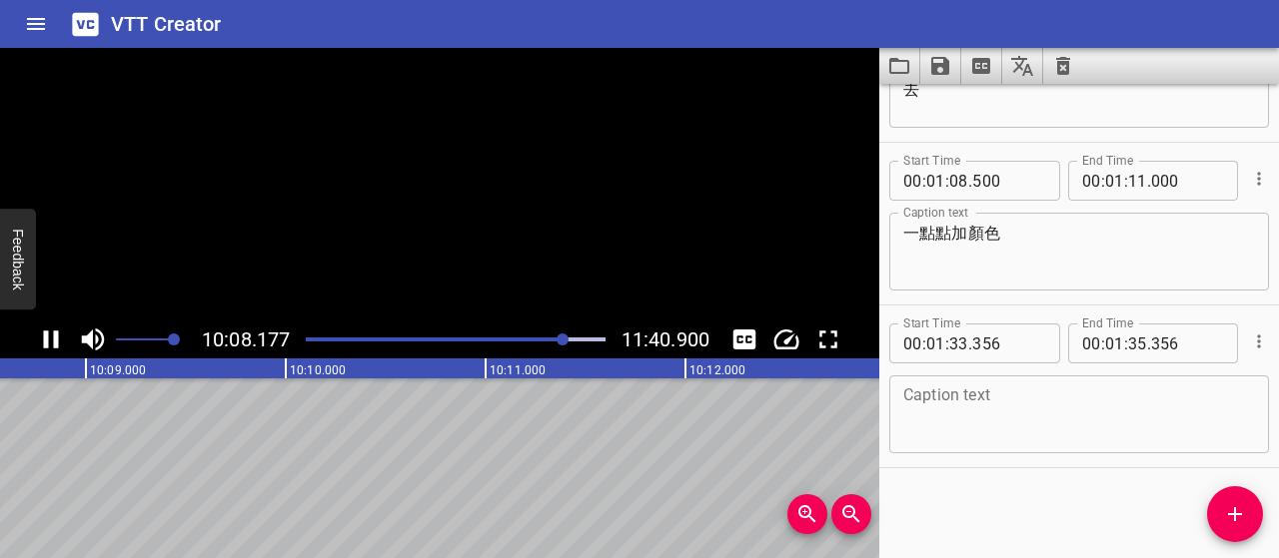
click at [62, 337] on icon "Play/Pause" at bounding box center [51, 340] width 30 height 30
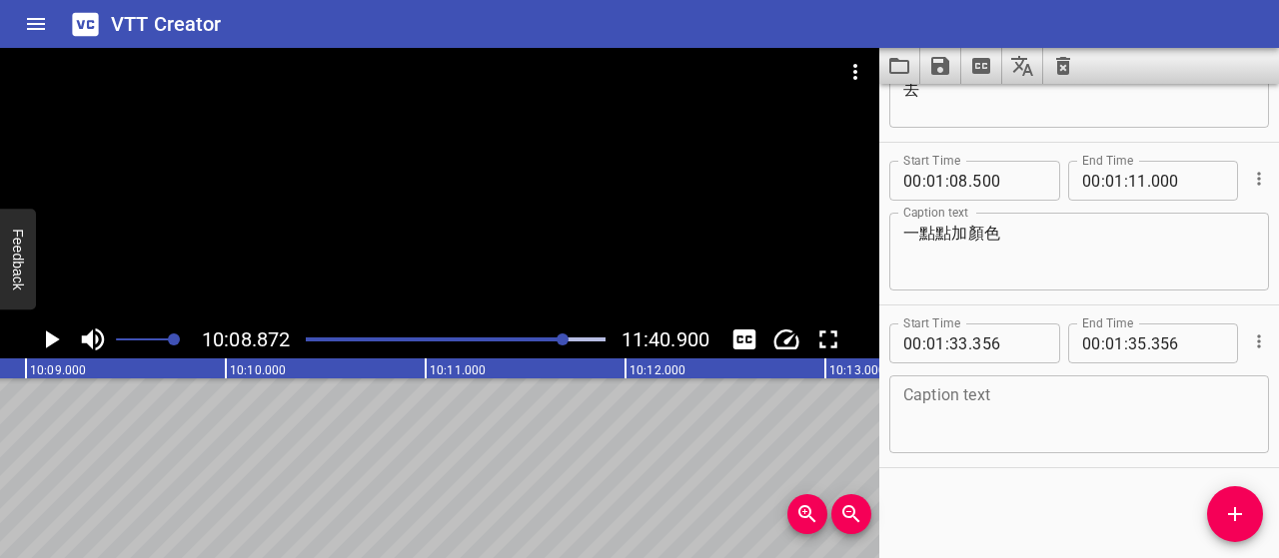
click at [54, 353] on icon "Play/Pause" at bounding box center [51, 340] width 30 height 30
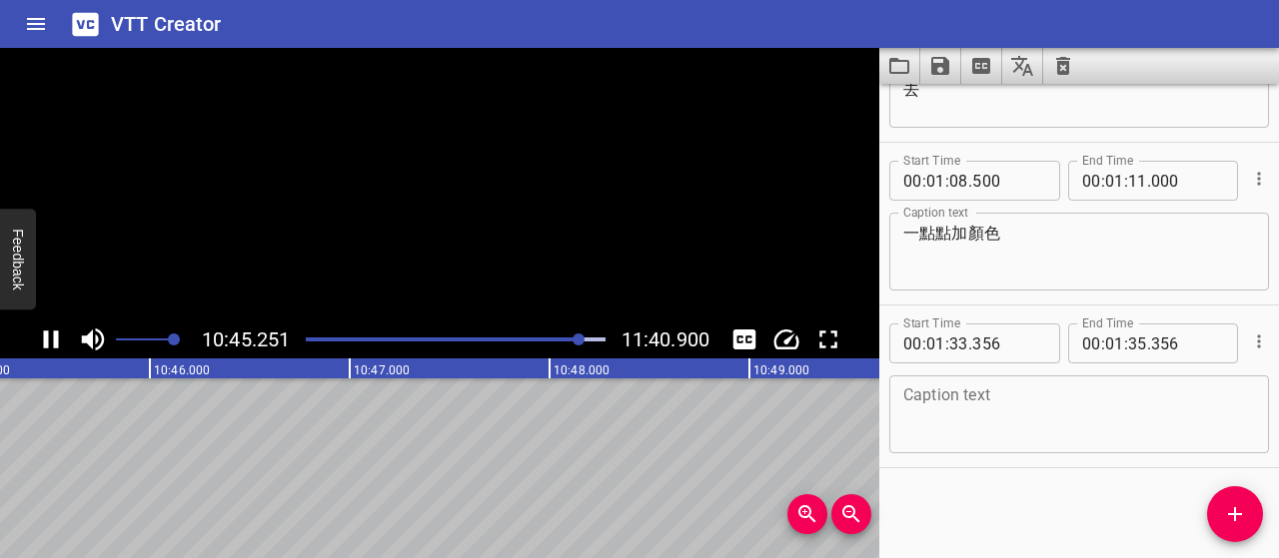
click at [54, 353] on icon "Play/Pause" at bounding box center [51, 340] width 30 height 30
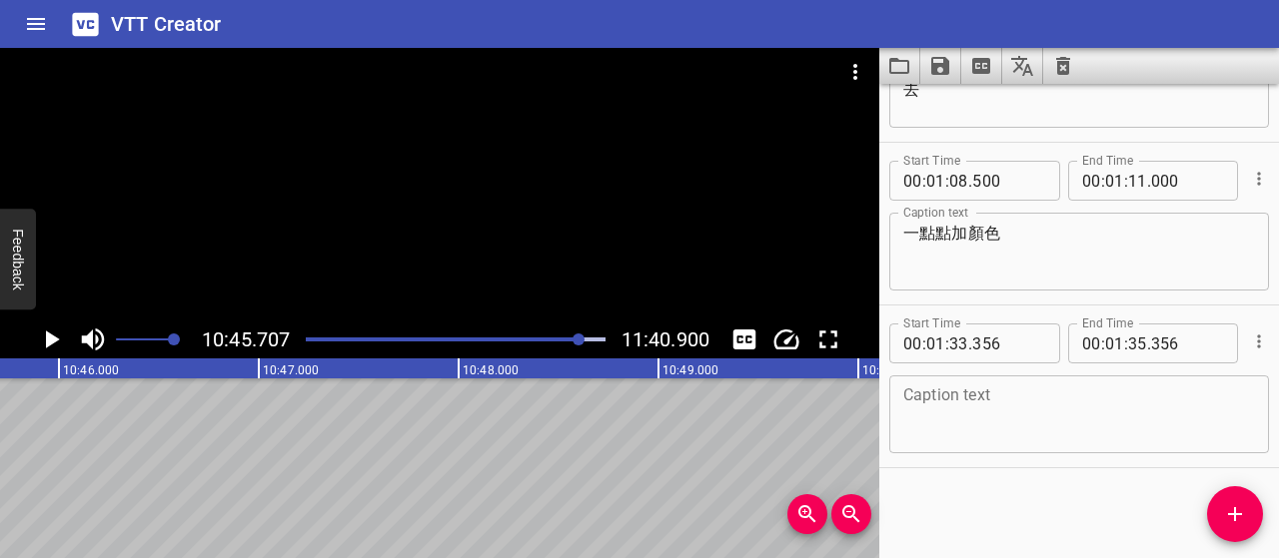
click at [572, 339] on div "Play progress" at bounding box center [432, 340] width 299 height 4
click at [562, 343] on div at bounding box center [455, 340] width 323 height 28
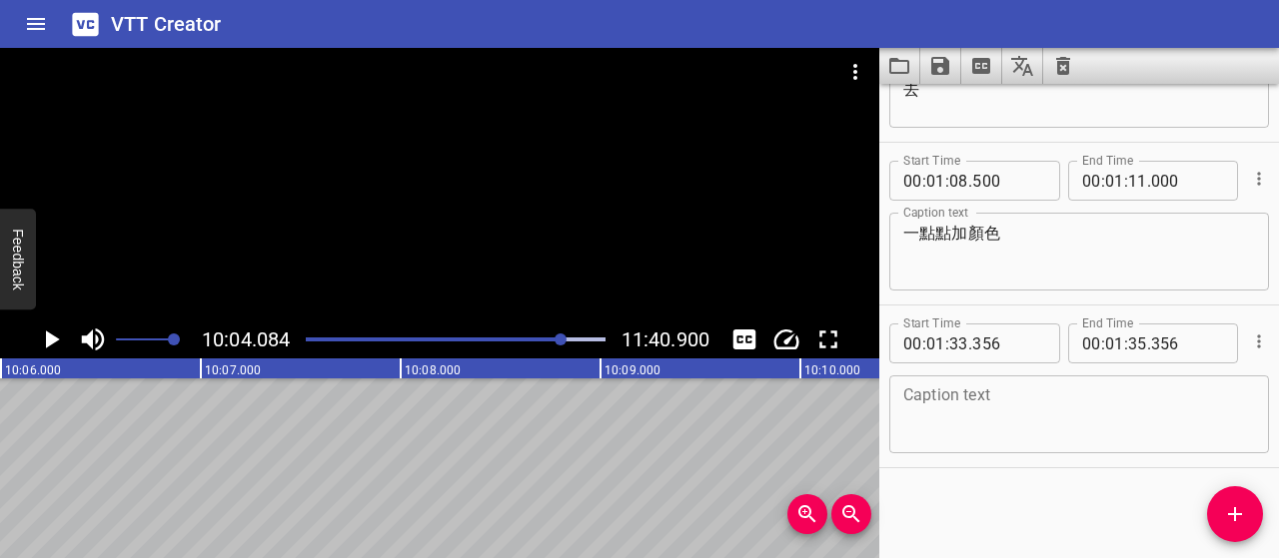
click at [547, 340] on div "Play progress" at bounding box center [414, 340] width 299 height 4
click at [49, 341] on icon "Play/Pause" at bounding box center [53, 340] width 14 height 18
click at [55, 335] on icon "Play/Pause" at bounding box center [51, 340] width 15 height 18
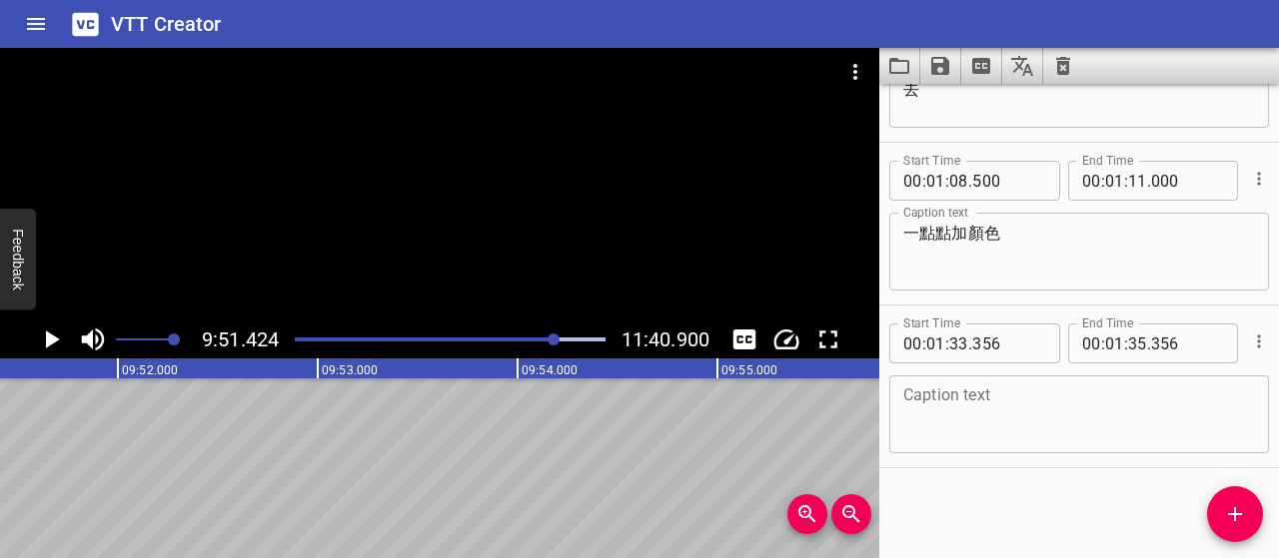
scroll to position [0, 118173]
click at [552, 342] on div at bounding box center [550, 340] width 12 height 12
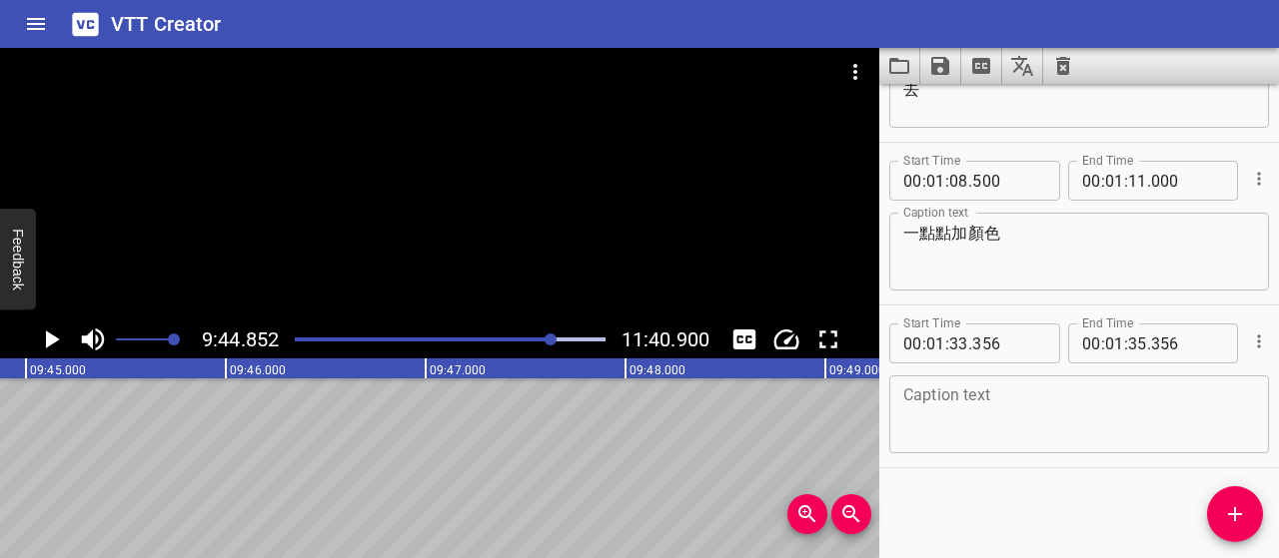
scroll to position [0, 116860]
click at [44, 345] on icon "Play/Pause" at bounding box center [51, 340] width 30 height 30
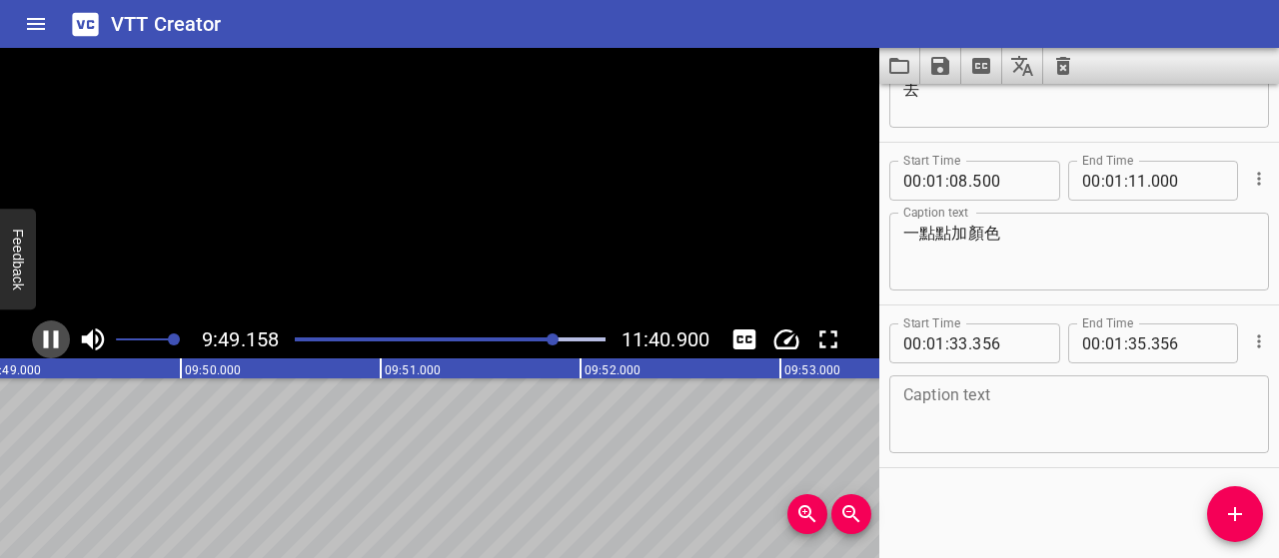
click at [44, 345] on icon "Play/Pause" at bounding box center [51, 340] width 15 height 18
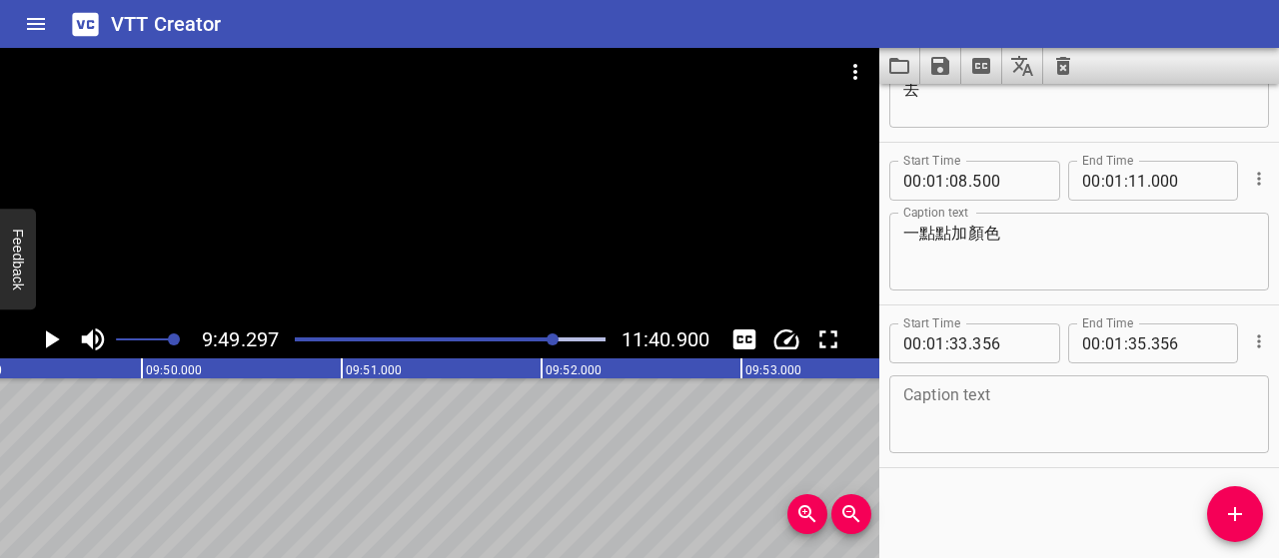
scroll to position [0, 117749]
click at [56, 338] on icon "Play/Pause" at bounding box center [51, 340] width 30 height 30
click at [49, 345] on icon "Play/Pause" at bounding box center [51, 340] width 30 height 30
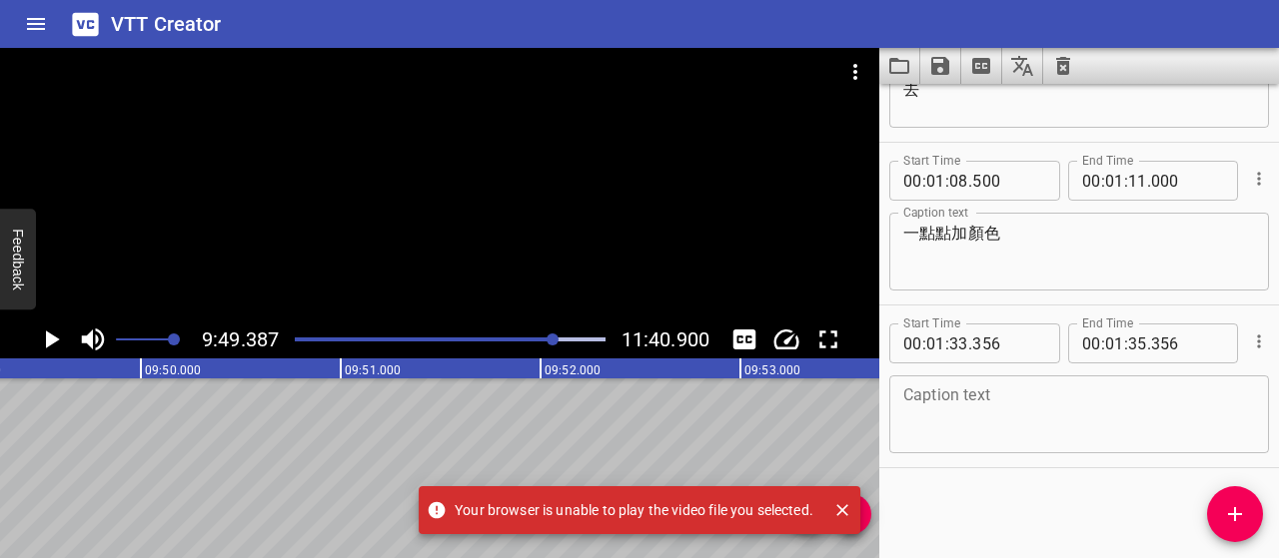
scroll to position [0, 117767]
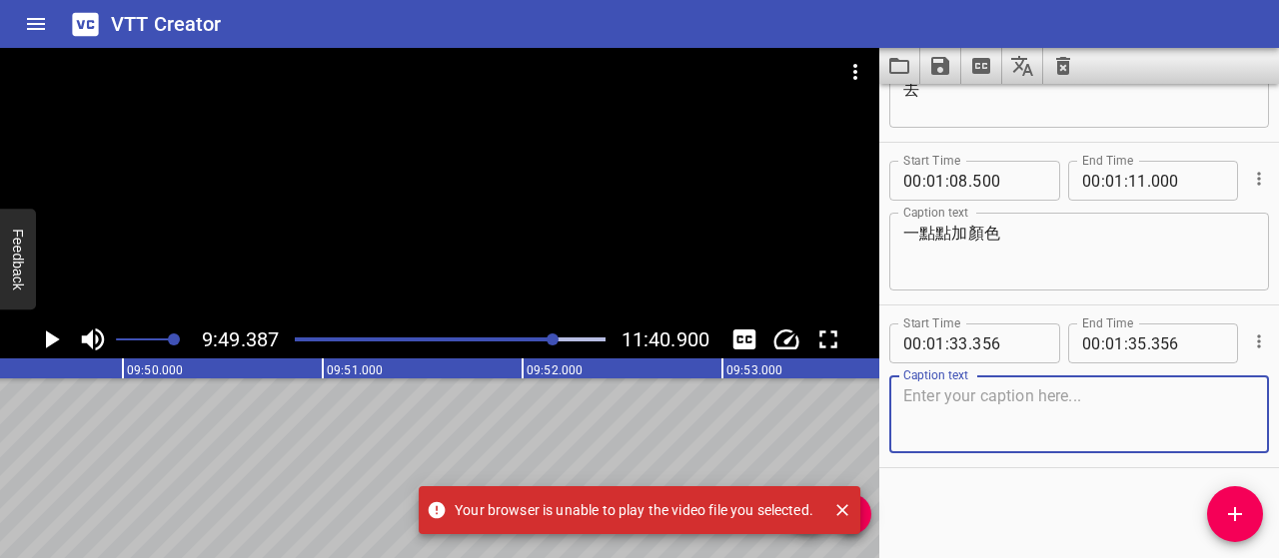
click at [1045, 429] on textarea at bounding box center [1079, 415] width 352 height 57
click at [846, 509] on icon "Close" at bounding box center [842, 511] width 12 height 12
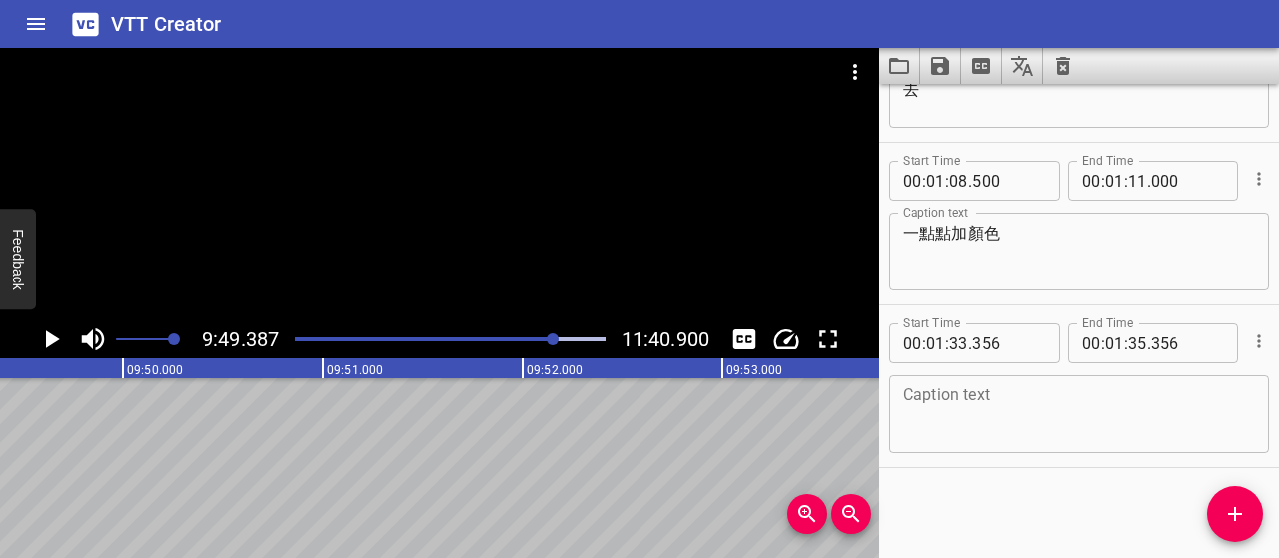
click at [543, 342] on div at bounding box center [450, 340] width 334 height 28
click at [558, 338] on div "Play progress" at bounding box center [450, 340] width 310 height 4
click at [551, 340] on div "Play progress" at bounding box center [405, 340] width 310 height 4
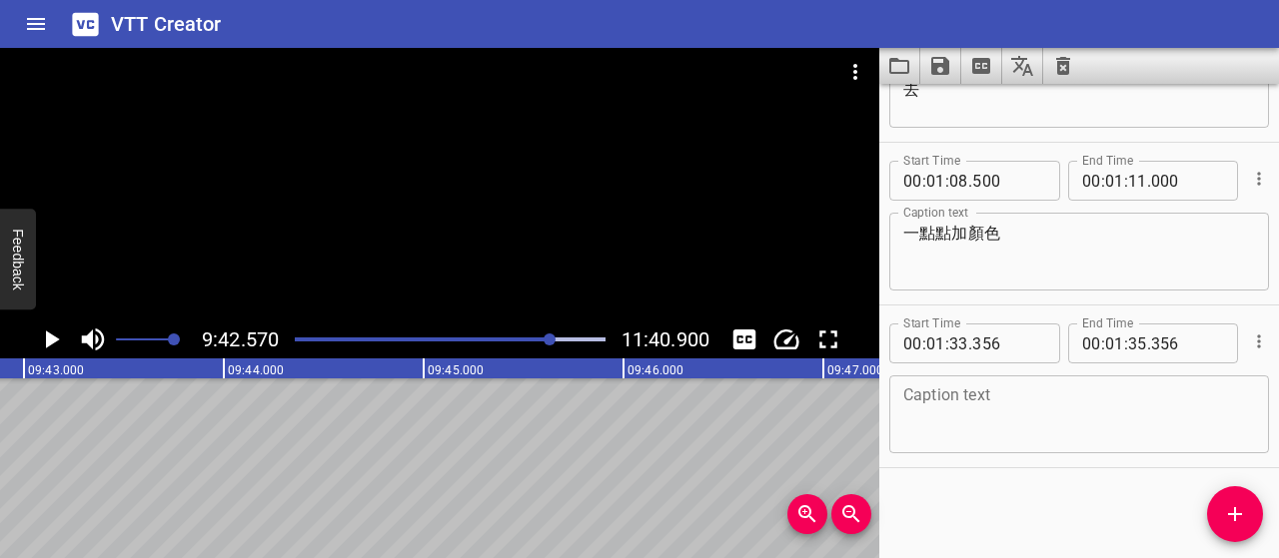
scroll to position [0, 116405]
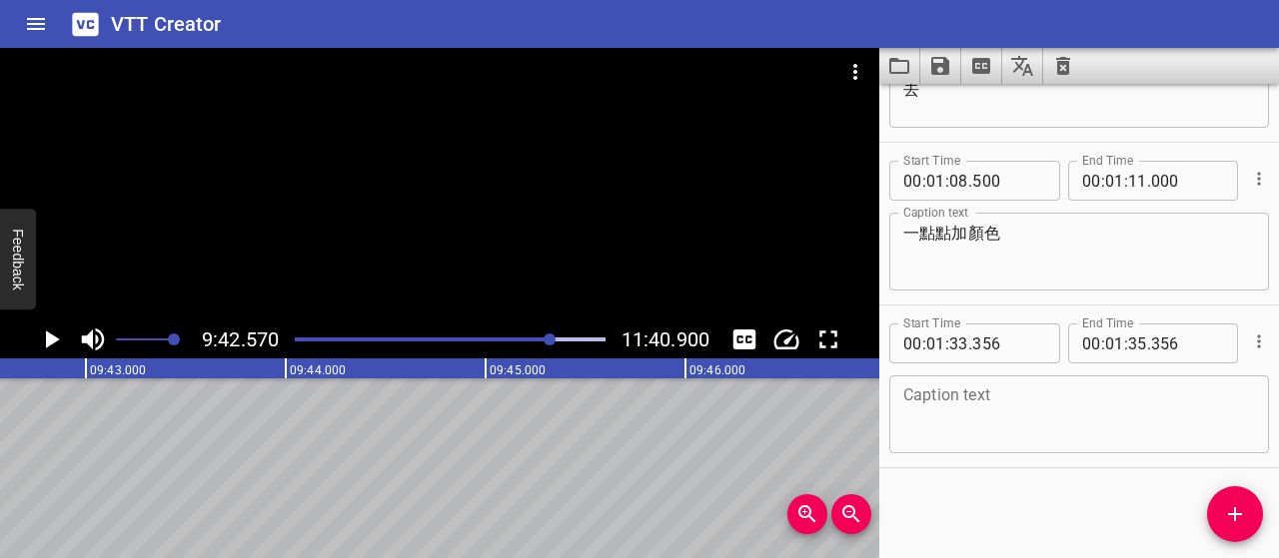
click at [54, 339] on icon "Play/Pause" at bounding box center [53, 340] width 14 height 18
click at [54, 339] on icon "Play/Pause" at bounding box center [51, 340] width 15 height 18
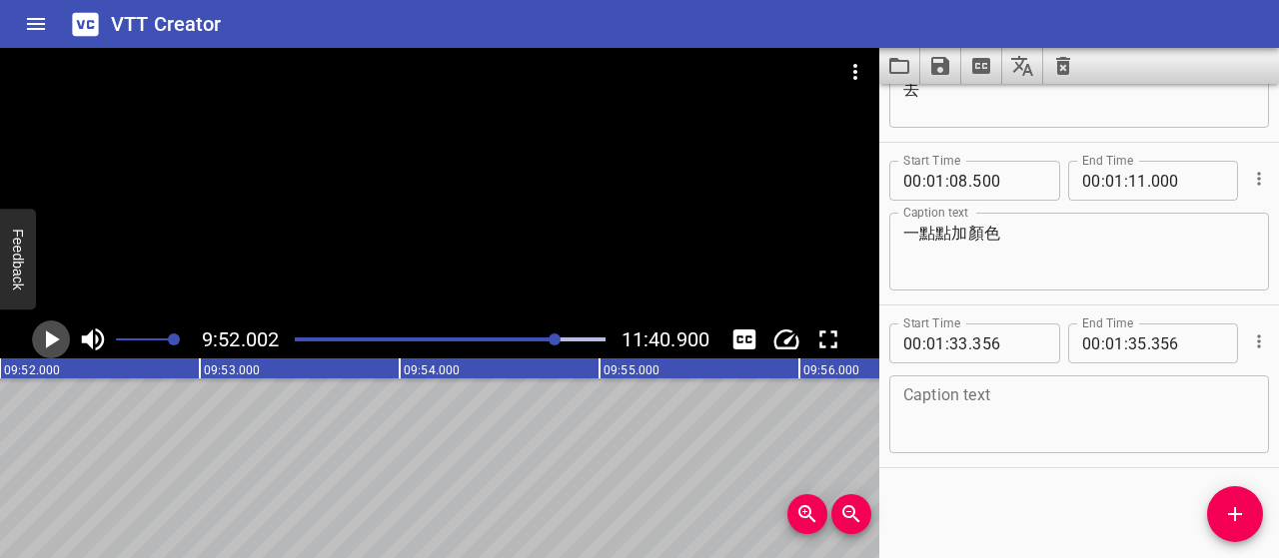
click at [54, 339] on icon "Play/Pause" at bounding box center [53, 340] width 14 height 18
click at [54, 339] on icon "Play/Pause" at bounding box center [51, 340] width 15 height 18
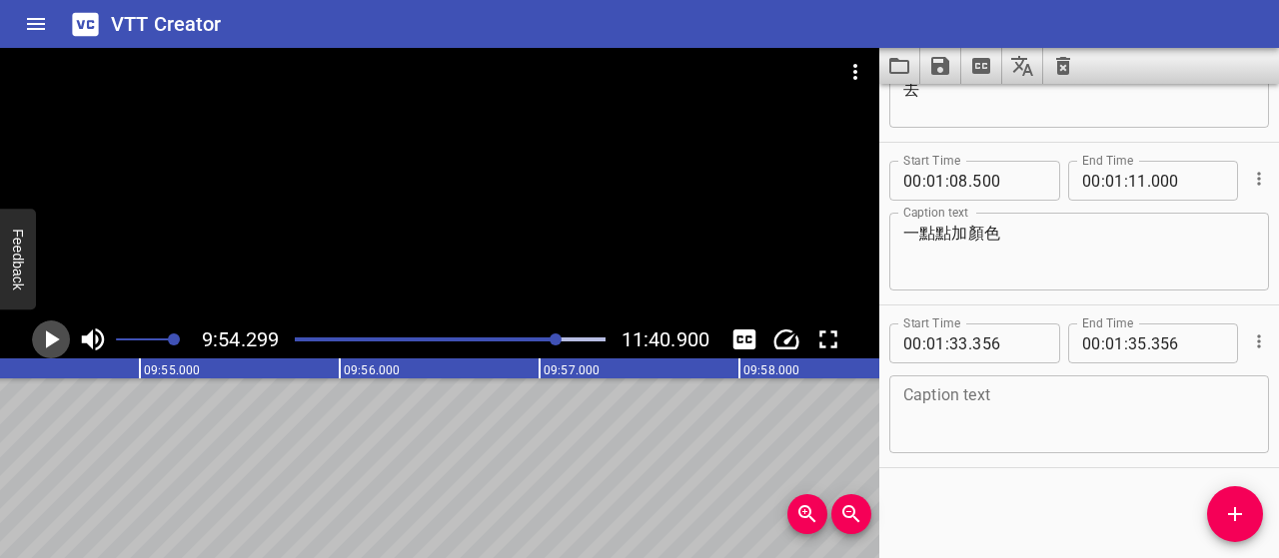
click at [54, 339] on icon "Play/Pause" at bounding box center [53, 340] width 14 height 18
click at [54, 339] on icon "Play/Pause" at bounding box center [51, 340] width 15 height 18
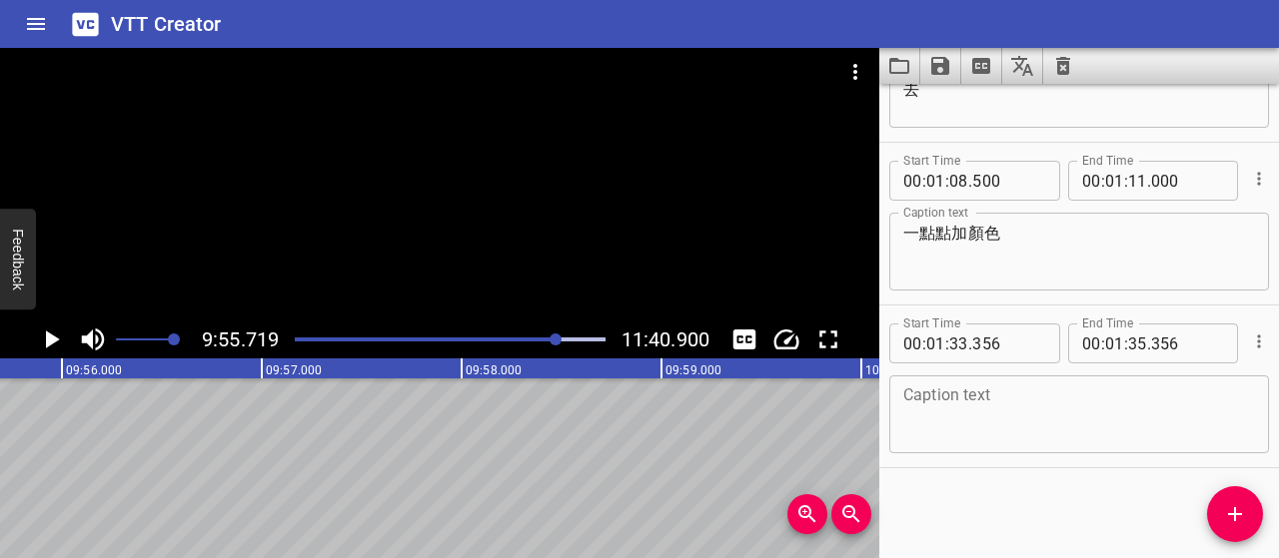
scroll to position [0, 119032]
click at [40, 334] on icon "Play/Pause" at bounding box center [51, 340] width 30 height 30
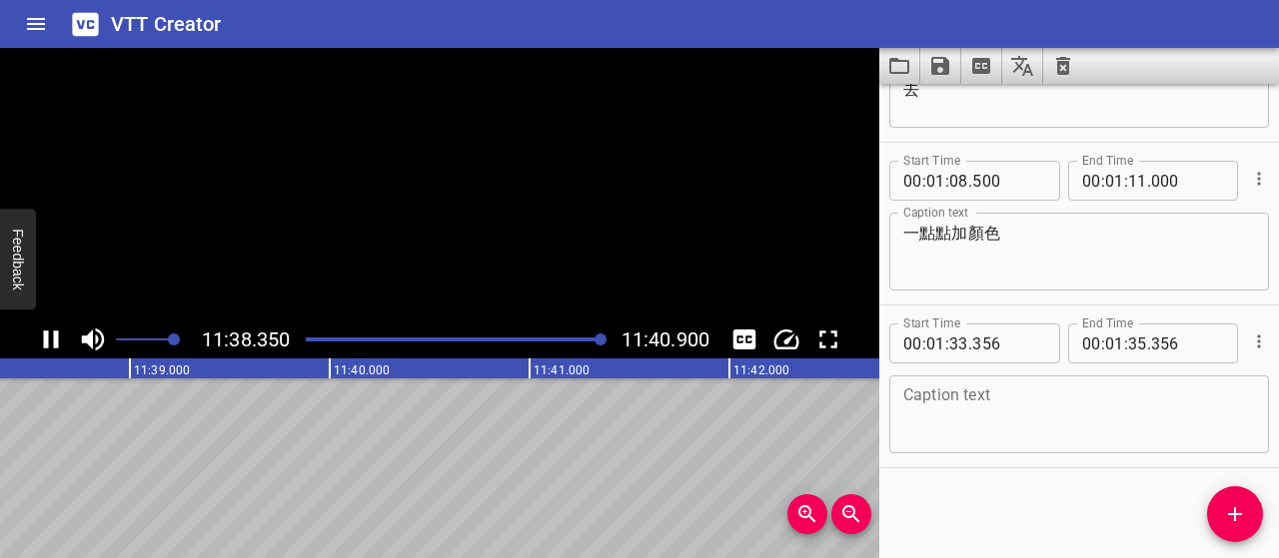
click at [52, 335] on icon "Play/Pause" at bounding box center [51, 340] width 30 height 30
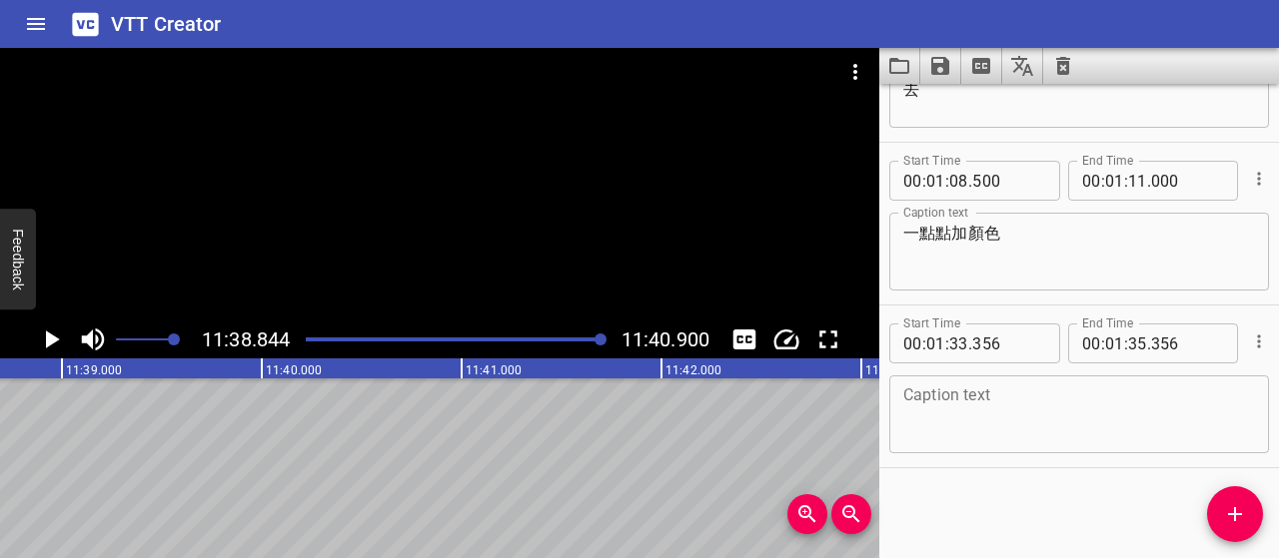
scroll to position [0, 139637]
